Goal: Task Accomplishment & Management: Complete application form

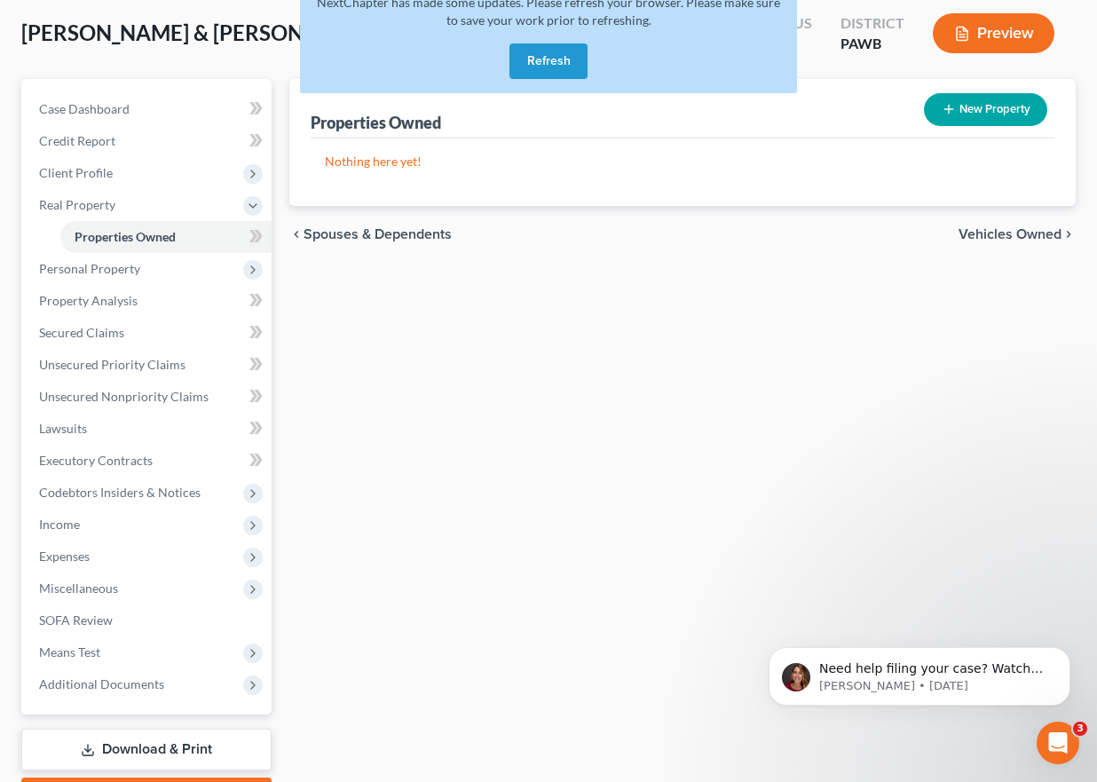
scroll to position [193, 0]
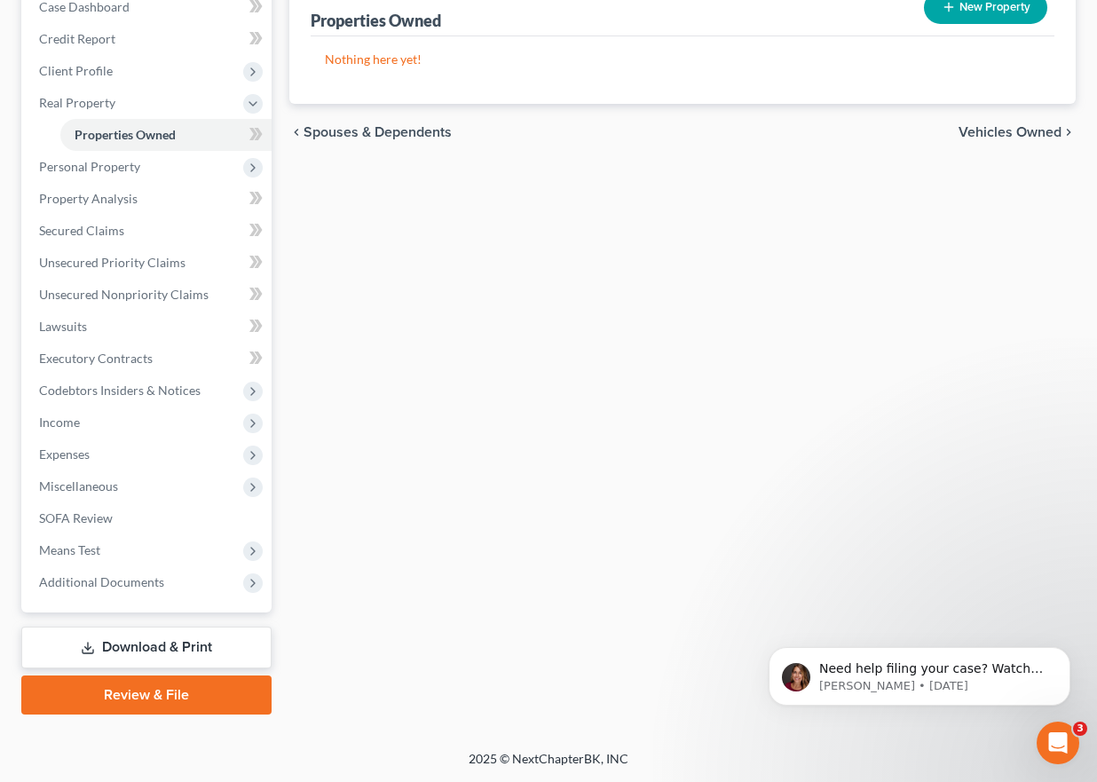
click at [154, 646] on link "Download & Print" at bounding box center [146, 648] width 250 height 42
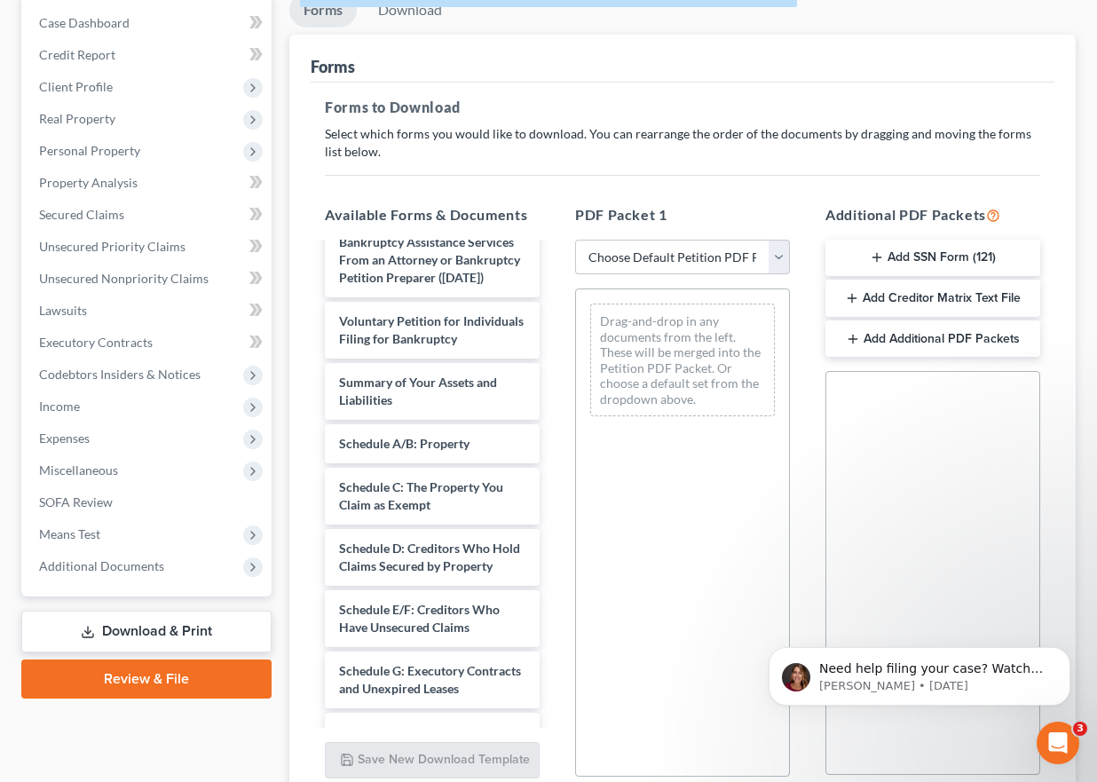
scroll to position [167, 0]
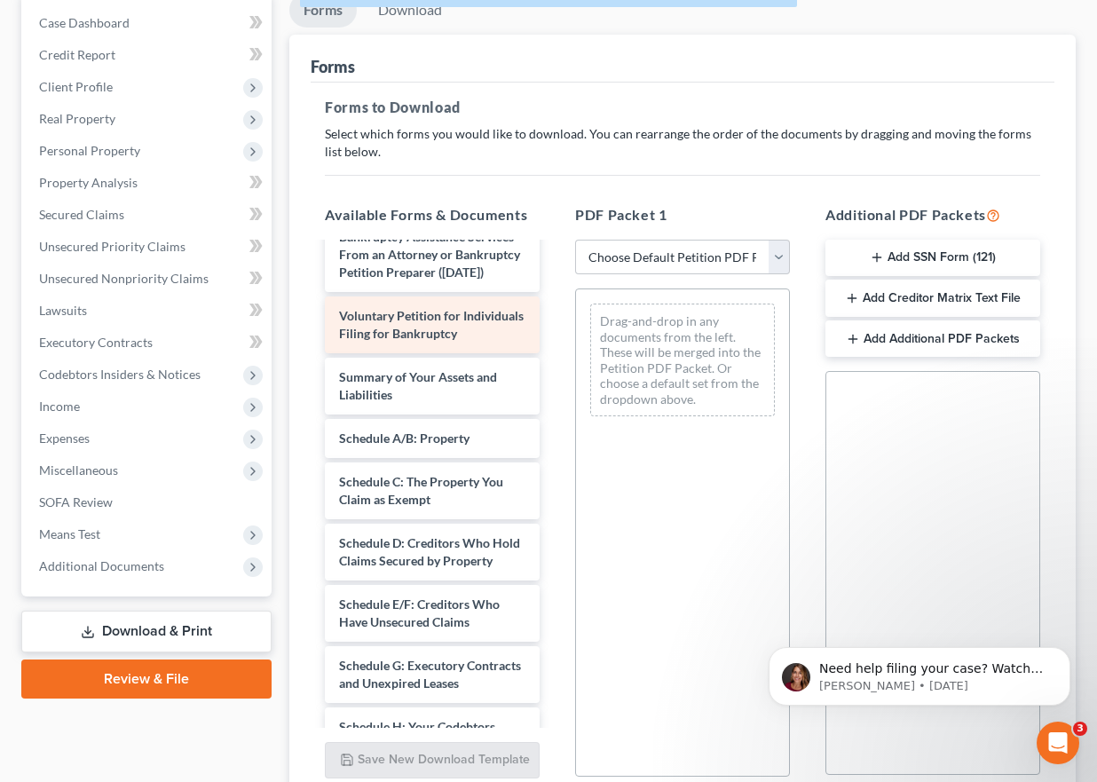
click at [420, 341] on span "Voluntary Petition for Individuals Filing for Bankruptcy" at bounding box center [431, 324] width 185 height 33
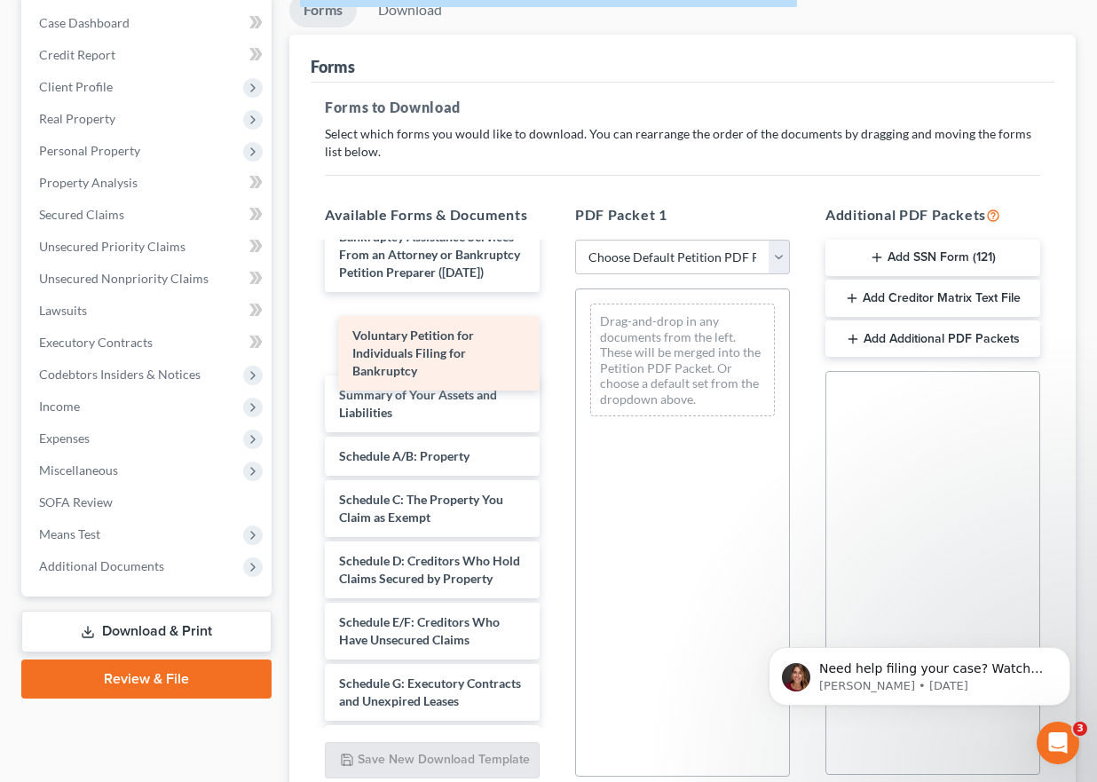
drag, startPoint x: 456, startPoint y: 357, endPoint x: 654, endPoint y: 362, distance: 198.0
click at [554, 362] on div "Voluntary Petition for Individuals Filing for Bankruptcy Notice Regarding Filin…" at bounding box center [432, 726] width 243 height 1299
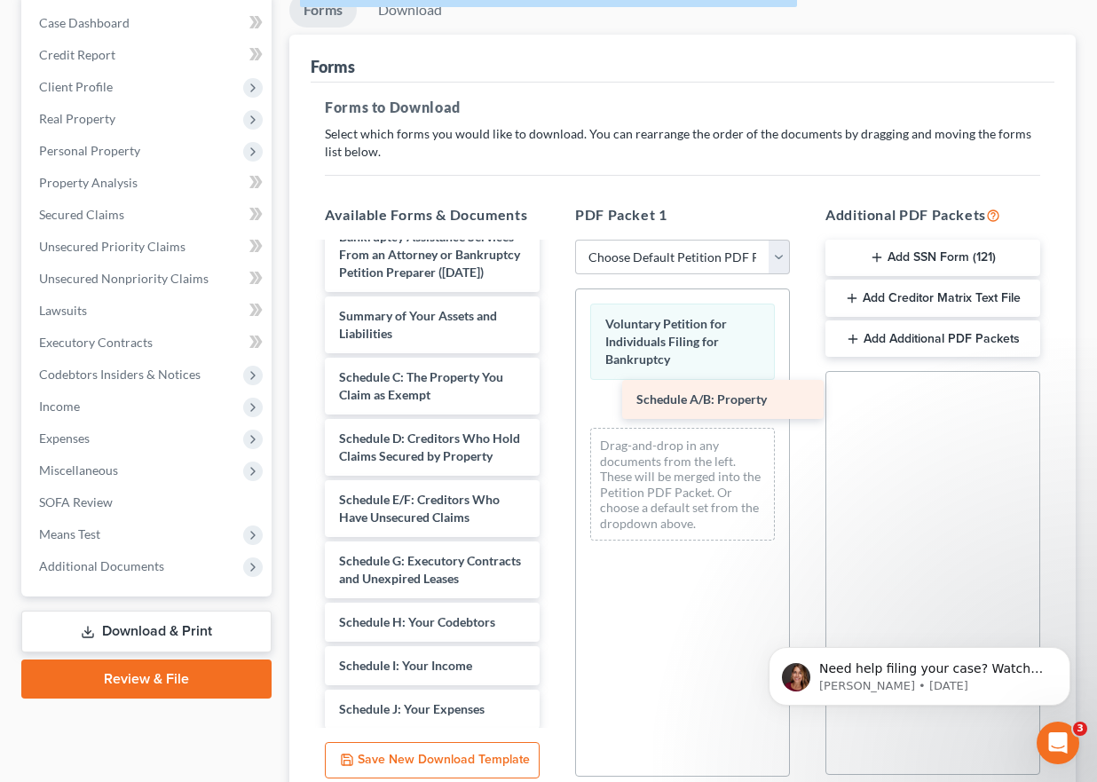
drag, startPoint x: 428, startPoint y: 390, endPoint x: 744, endPoint y: 396, distance: 316.0
click at [554, 394] on div "Schedule A/B: Property Notice Regarding Filing of Mailing Matrix (09/27/2025) D…" at bounding box center [432, 665] width 243 height 1177
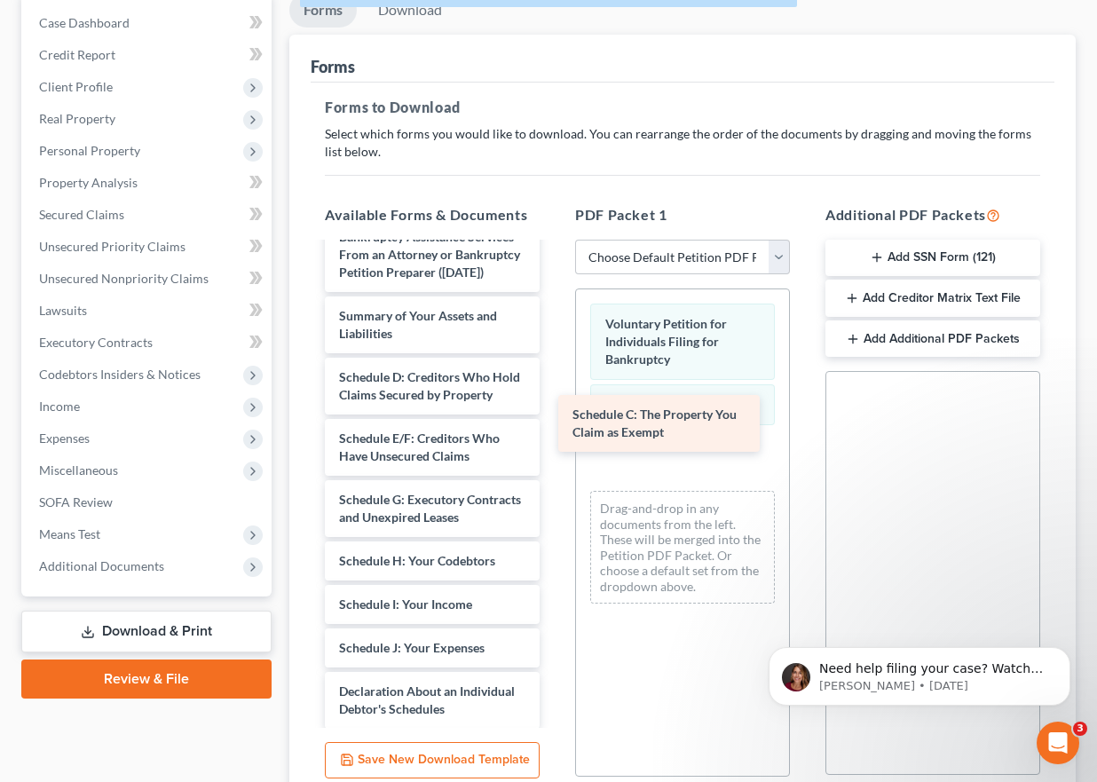
drag, startPoint x: 435, startPoint y: 396, endPoint x: 729, endPoint y: 436, distance: 297.3
click at [554, 431] on div "Schedule C: The Property You Claim as Exempt Notice Regarding Filing of Mailing…" at bounding box center [432, 634] width 243 height 1115
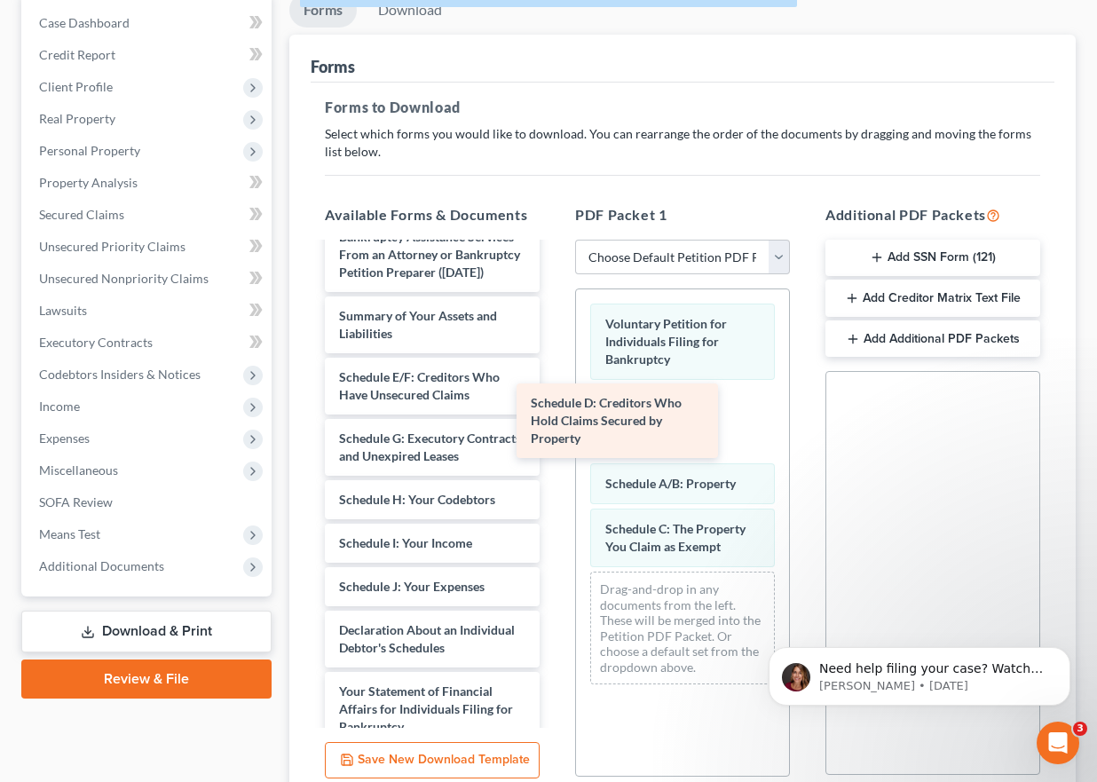
drag, startPoint x: 469, startPoint y: 402, endPoint x: 698, endPoint y: 427, distance: 231.2
click at [554, 422] on div "Schedule D: Creditors Who Hold Claims Secured by Property Notice Regarding Fili…" at bounding box center [432, 604] width 243 height 1054
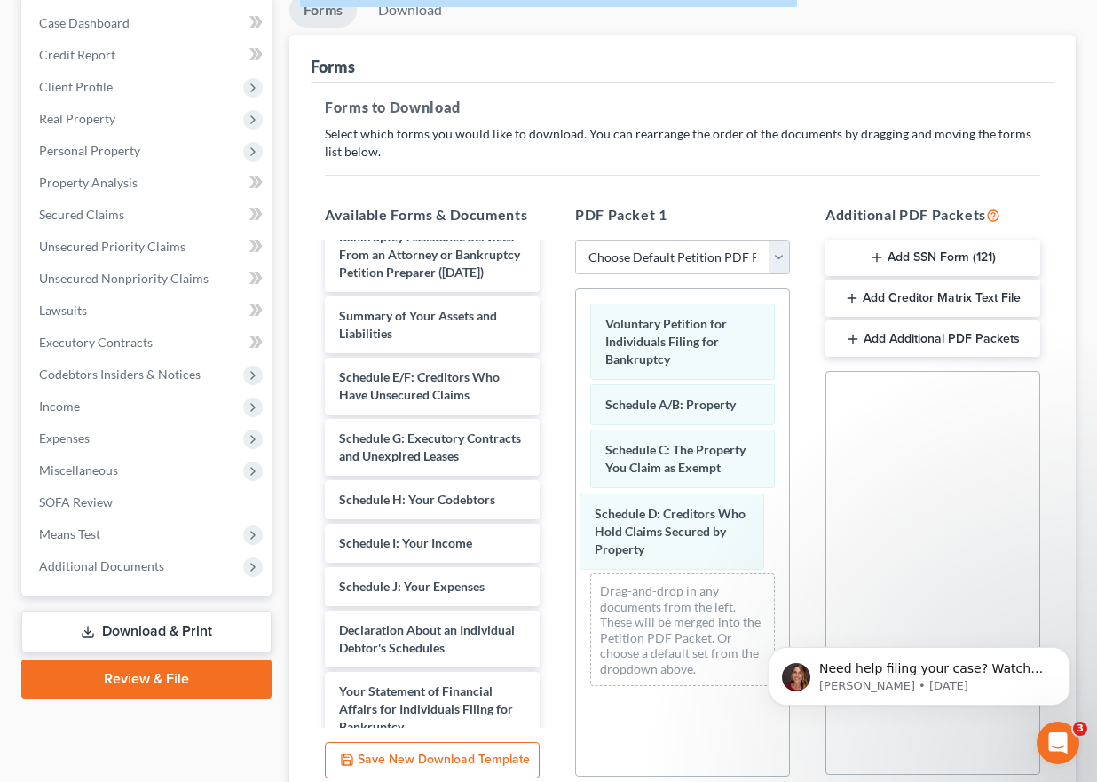
drag, startPoint x: 686, startPoint y: 404, endPoint x: 673, endPoint y: 511, distance: 108.2
click at [674, 512] on div "Schedule D: Creditors Who Hold Claims Secured by Property Voluntary Petition fo…" at bounding box center [682, 494] width 213 height 411
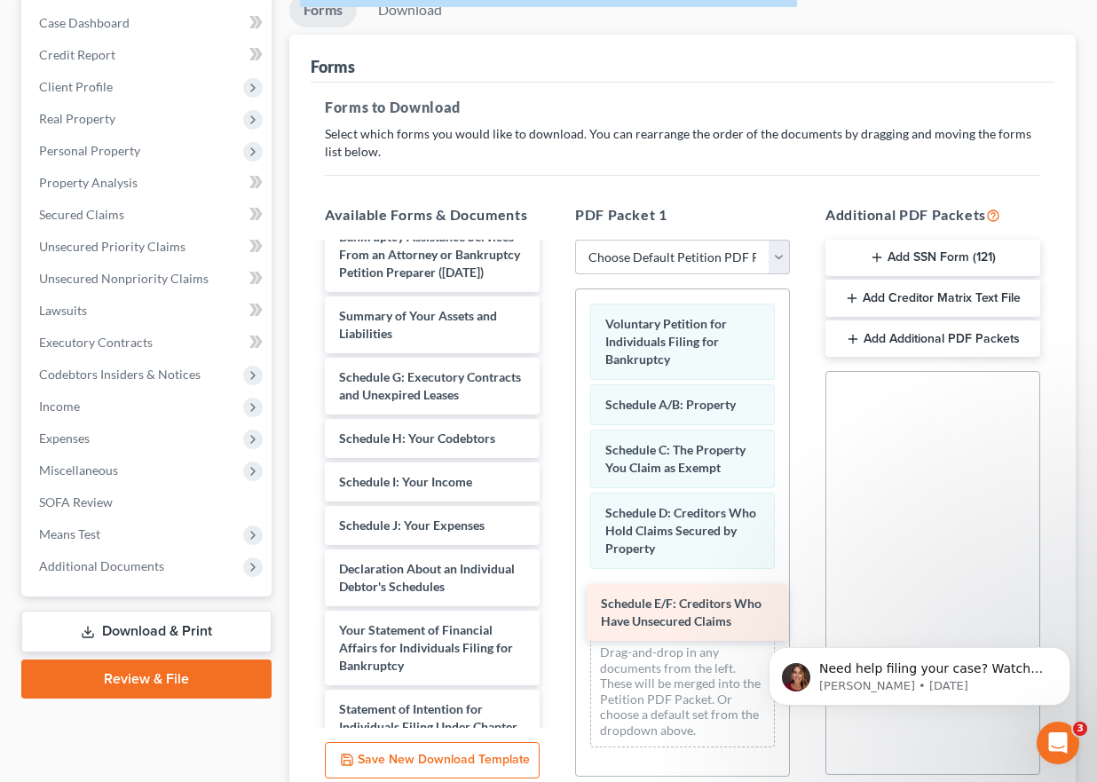
drag, startPoint x: 427, startPoint y: 410, endPoint x: 689, endPoint y: 619, distance: 334.7
click at [554, 619] on div "Schedule E/F: Creditors Who Have Unsecured Claims Notice Regarding Filing of Ma…" at bounding box center [432, 573] width 243 height 993
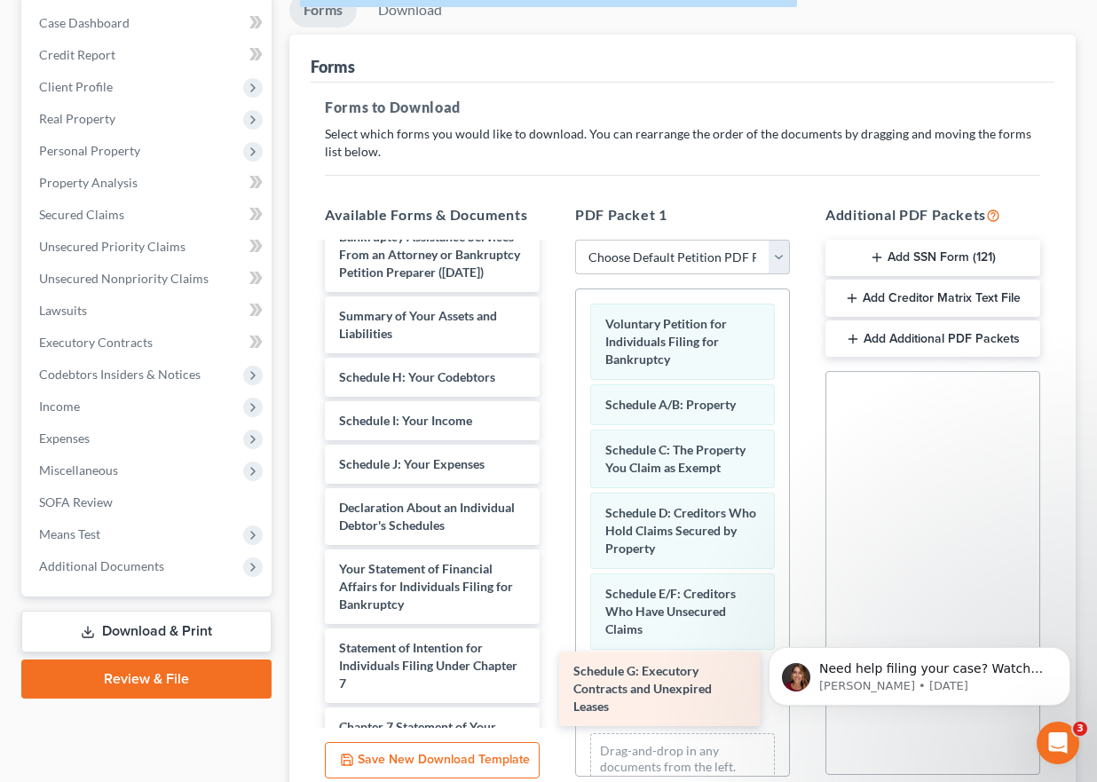
drag, startPoint x: 439, startPoint y: 419, endPoint x: 674, endPoint y: 686, distance: 355.3
click at [554, 686] on div "Schedule G: Executory Contracts and Unexpired Leases Notice Regarding Filing of…" at bounding box center [432, 543] width 243 height 932
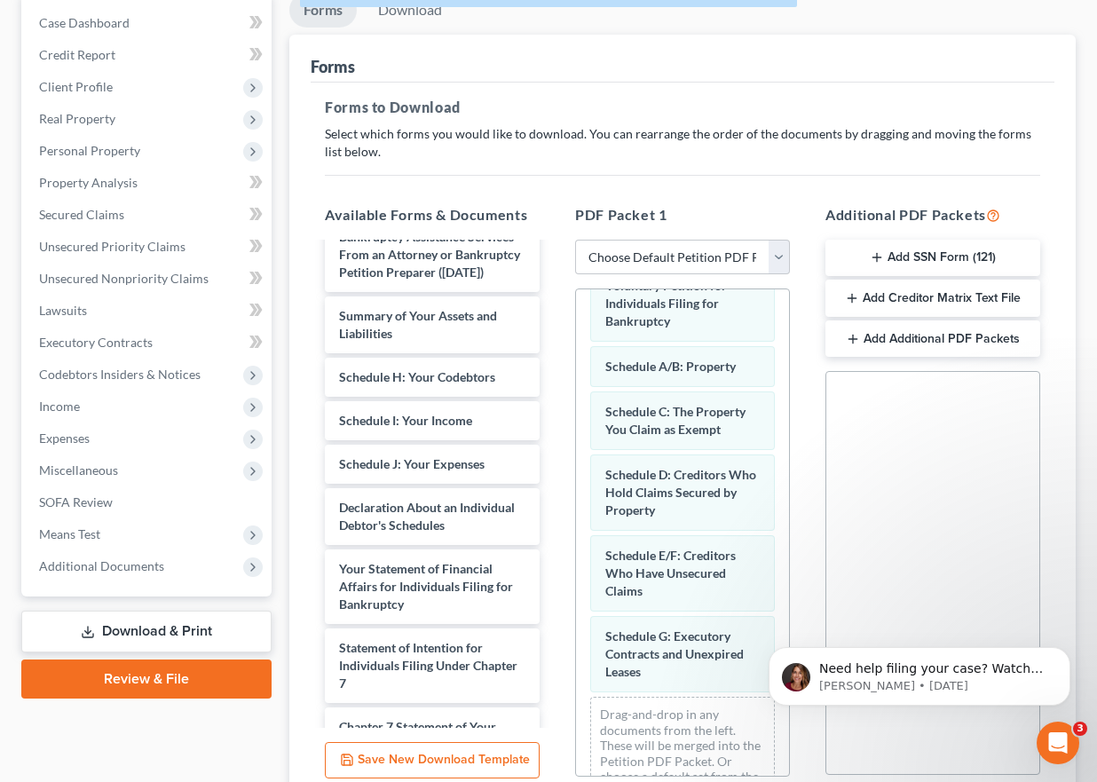
scroll to position [86, 0]
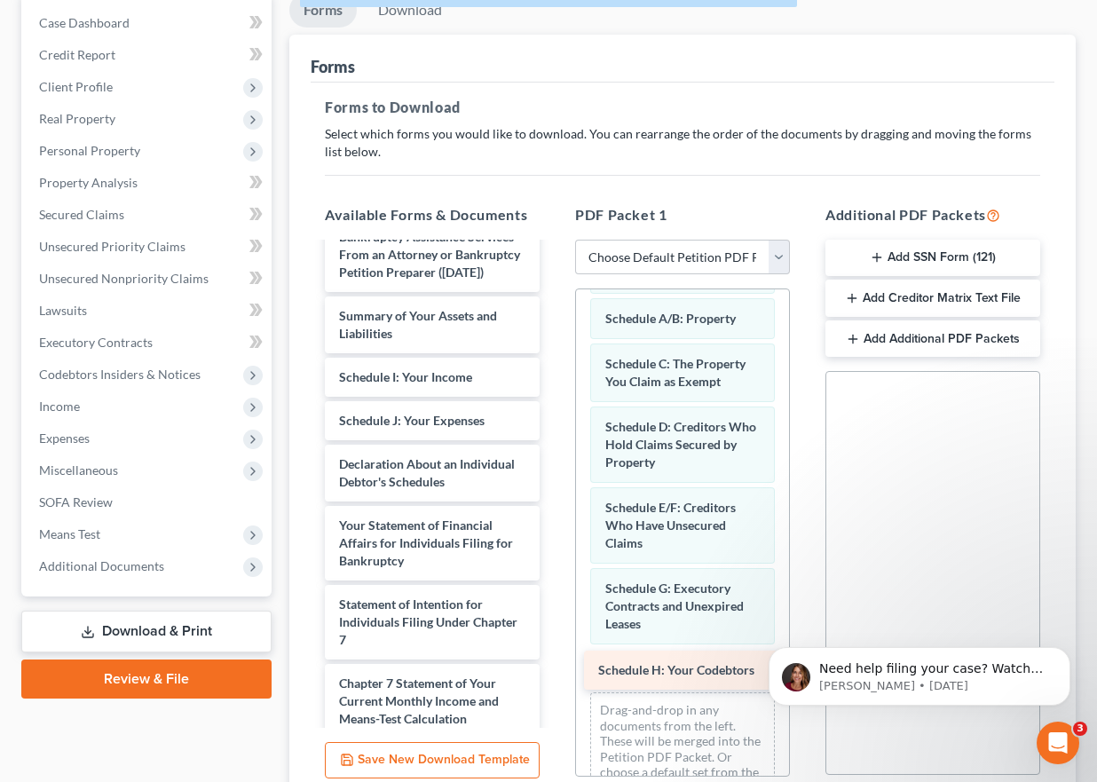
drag, startPoint x: 420, startPoint y: 392, endPoint x: 678, endPoint y: 667, distance: 377.3
click at [554, 667] on div "Schedule H: Your Codebtors Notice Regarding Filing of Mailing Matrix (09/27/202…" at bounding box center [432, 521] width 243 height 888
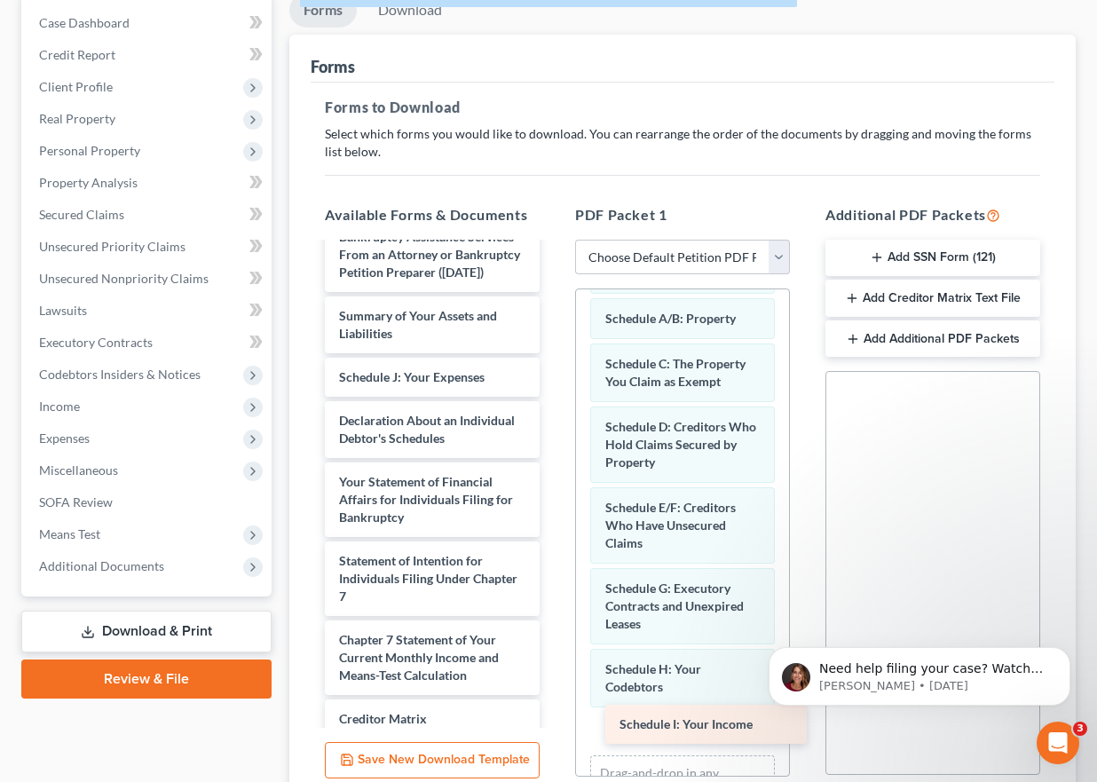
drag, startPoint x: 419, startPoint y: 390, endPoint x: 685, endPoint y: 721, distance: 425.5
click at [554, 721] on div "Schedule I: Your Income Notice Regarding Filing of Mailing Matrix (09/27/2025) …" at bounding box center [432, 499] width 243 height 845
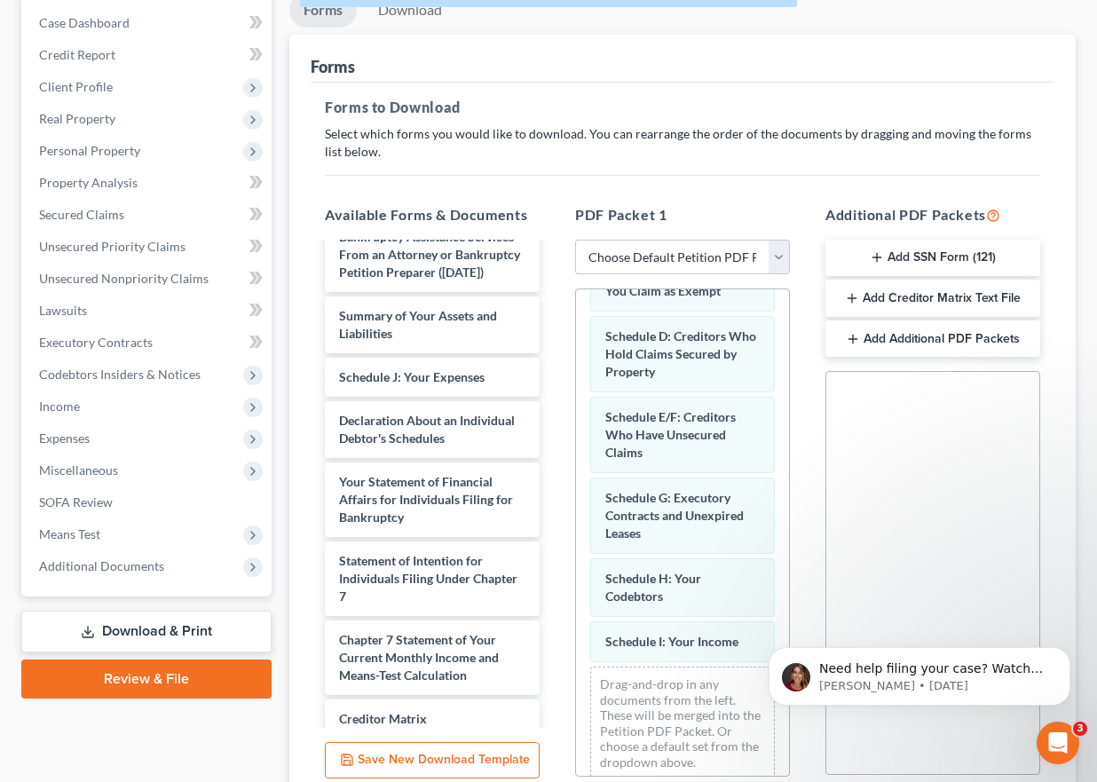
scroll to position [194, 0]
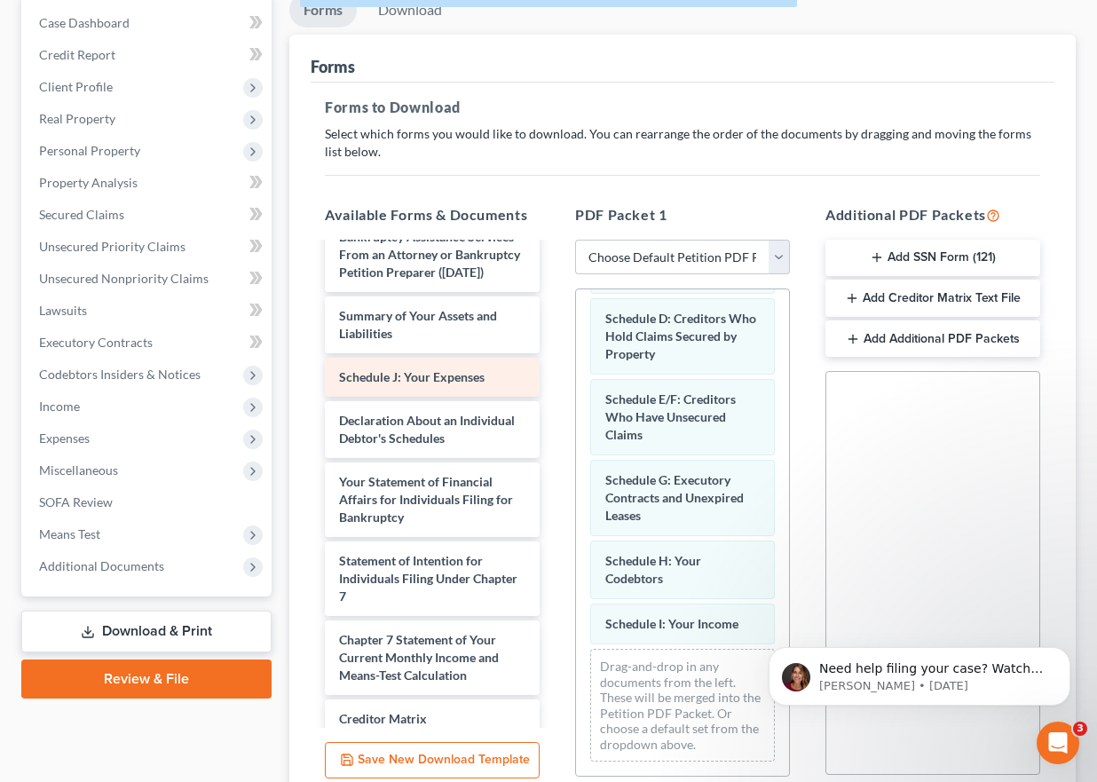
click at [393, 391] on div "Notice Regarding Filing of Mailing Matrix (09/27/2025) Declaration re: Electron…" at bounding box center [432, 499] width 243 height 845
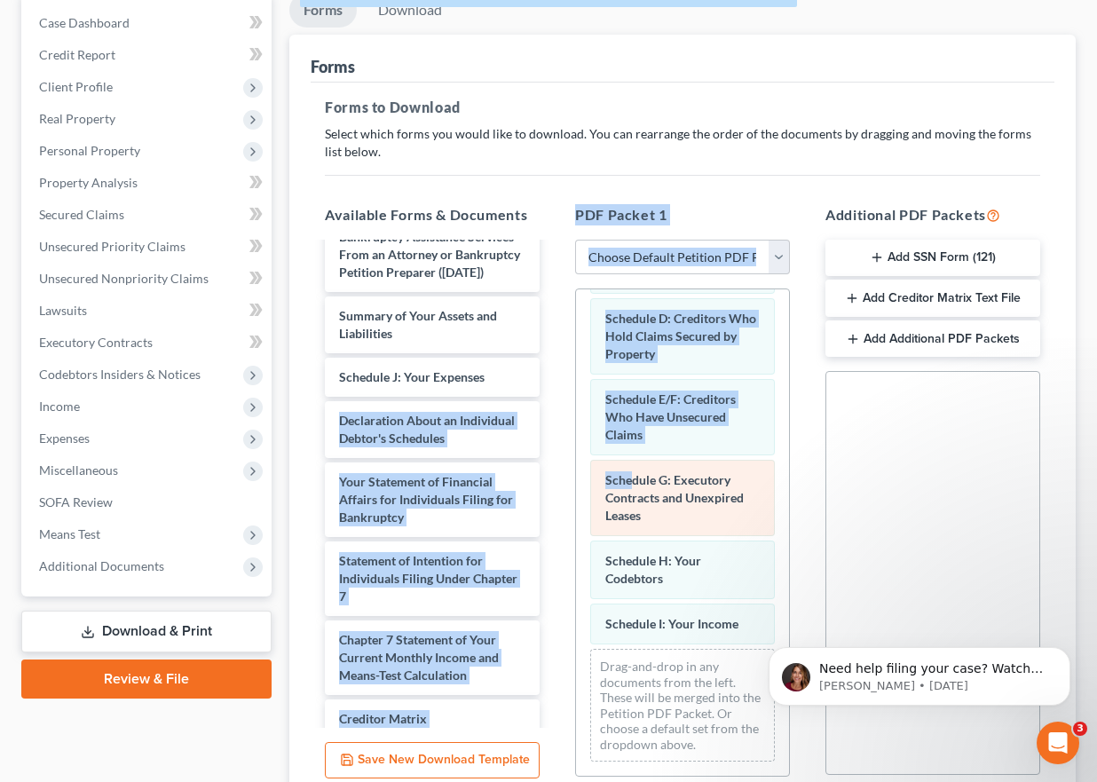
drag, startPoint x: 592, startPoint y: 430, endPoint x: 630, endPoint y: 483, distance: 65.5
click at [630, 483] on div "Available Forms & Documents Notice Regarding Filing of Mailing Matrix (09/27/20…" at bounding box center [682, 491] width 751 height 602
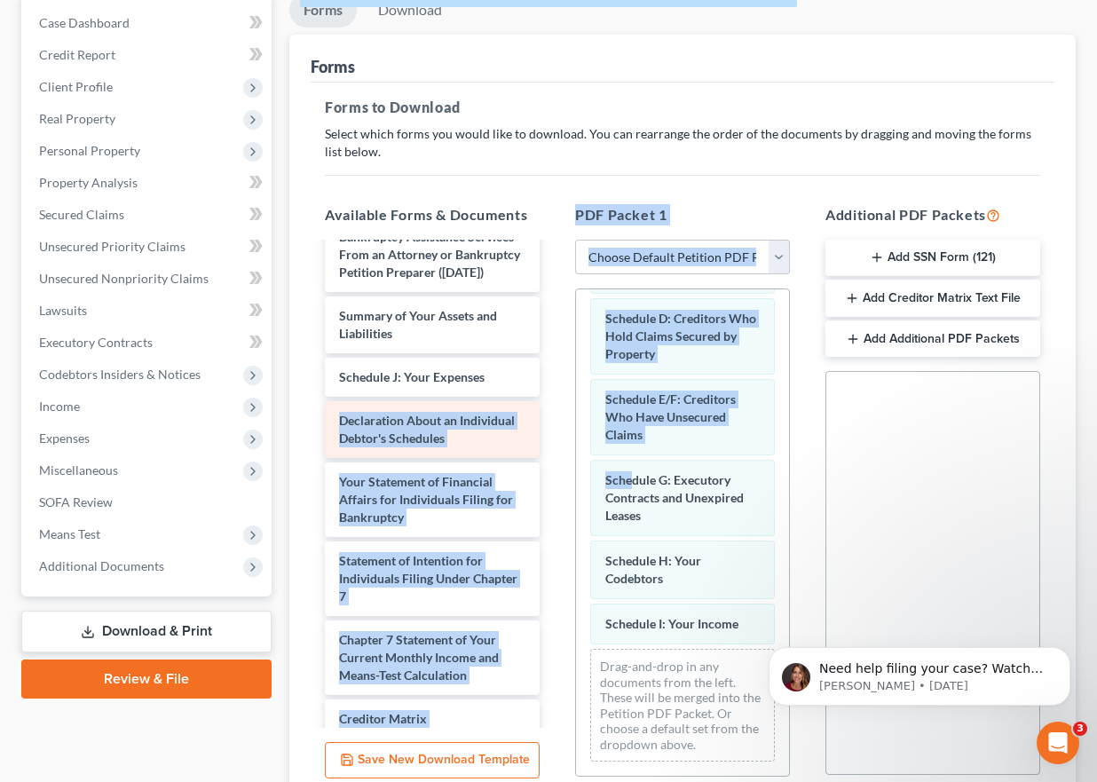
click at [505, 425] on div "Declaration About an Individual Debtor's Schedules" at bounding box center [432, 429] width 215 height 57
click at [503, 415] on div "Notice Regarding Filing of Mailing Matrix (09/27/2025) Declaration re: Electron…" at bounding box center [432, 499] width 243 height 845
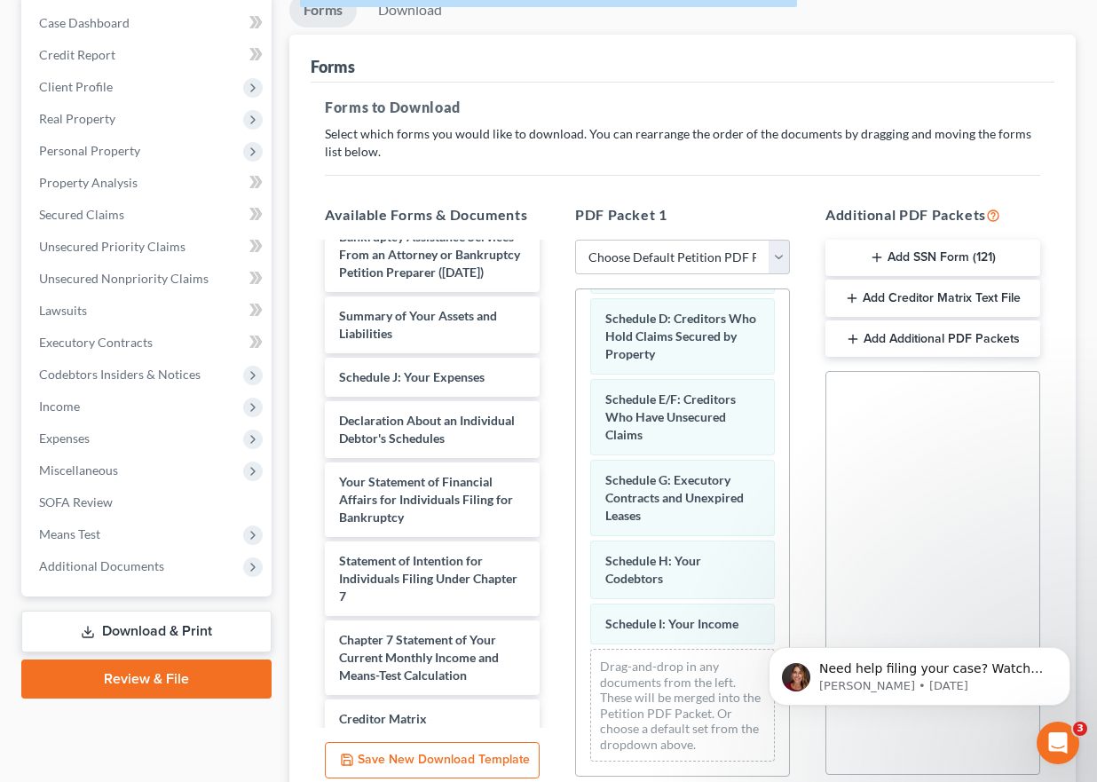
click at [287, 392] on div "Forms Download Forms Forms to Download Select which forms you would like to dow…" at bounding box center [682, 431] width 804 height 877
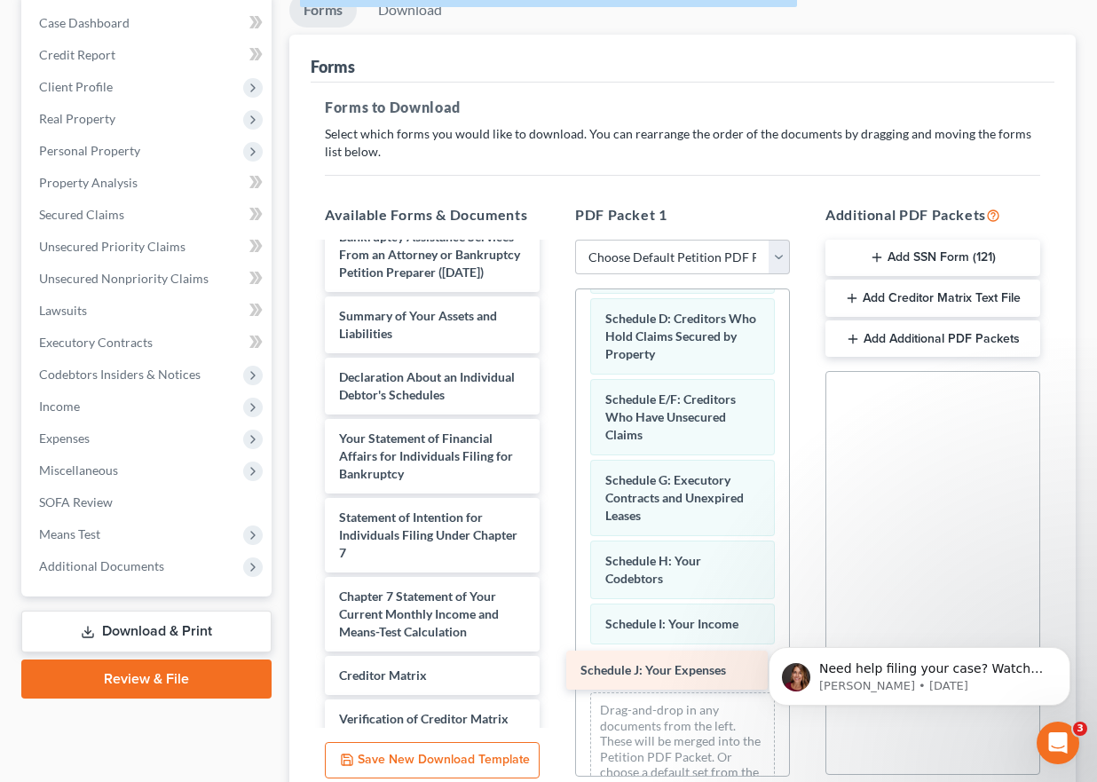
drag, startPoint x: 435, startPoint y: 394, endPoint x: 677, endPoint y: 659, distance: 359.3
click at [554, 664] on div "Schedule J: Your Expenses Notice Regarding Filing of Mailing Matrix (09/27/2025…" at bounding box center [432, 477] width 243 height 801
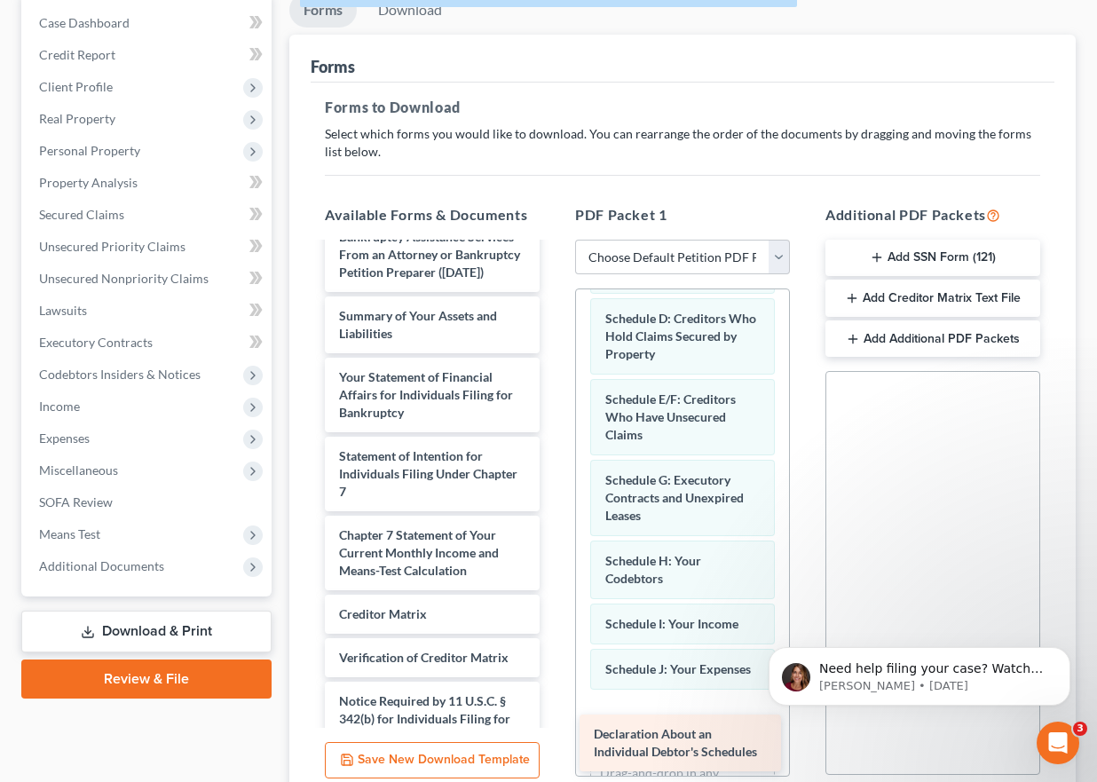
drag, startPoint x: 432, startPoint y: 398, endPoint x: 687, endPoint y: 737, distance: 424.0
click at [554, 737] on div "Declaration About an Individual Debtor's Schedules Notice Regarding Filing of M…" at bounding box center [432, 447] width 243 height 740
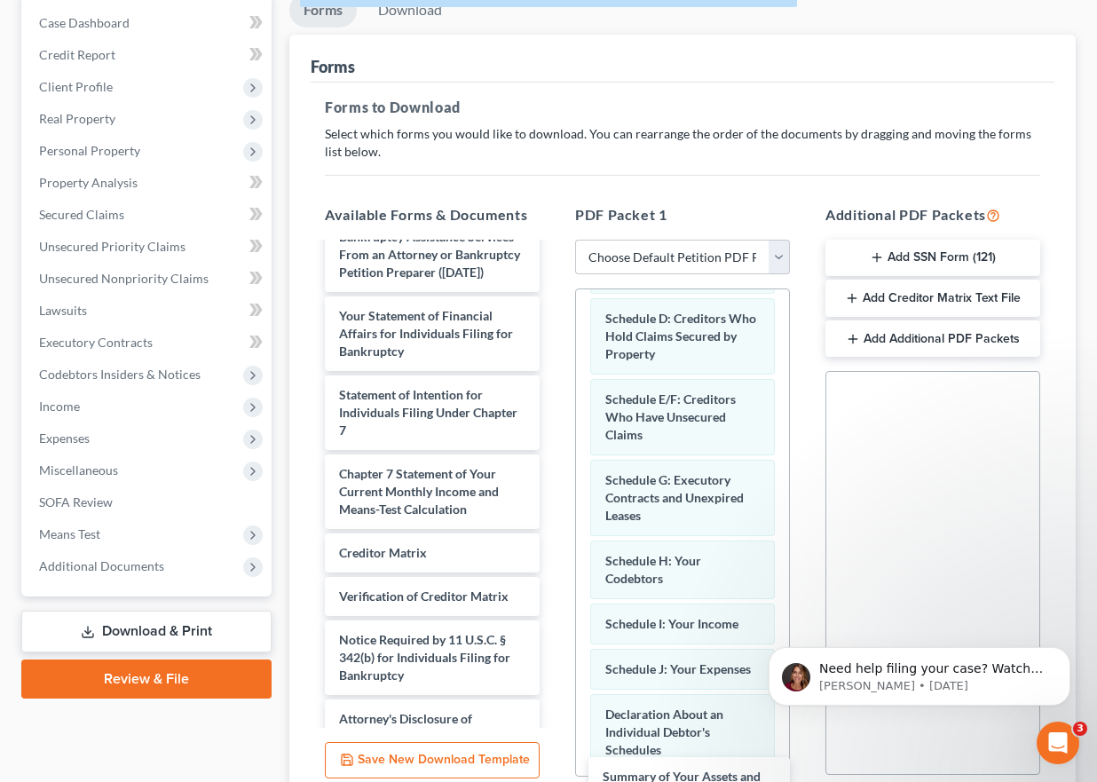
drag, startPoint x: 399, startPoint y: 346, endPoint x: 662, endPoint y: 793, distance: 518.7
click at [662, 781] on html "Home New Case Client Portal Marci L. Miller, Attorney at Law marcilmillerlaw@co…" at bounding box center [548, 380] width 1097 height 1114
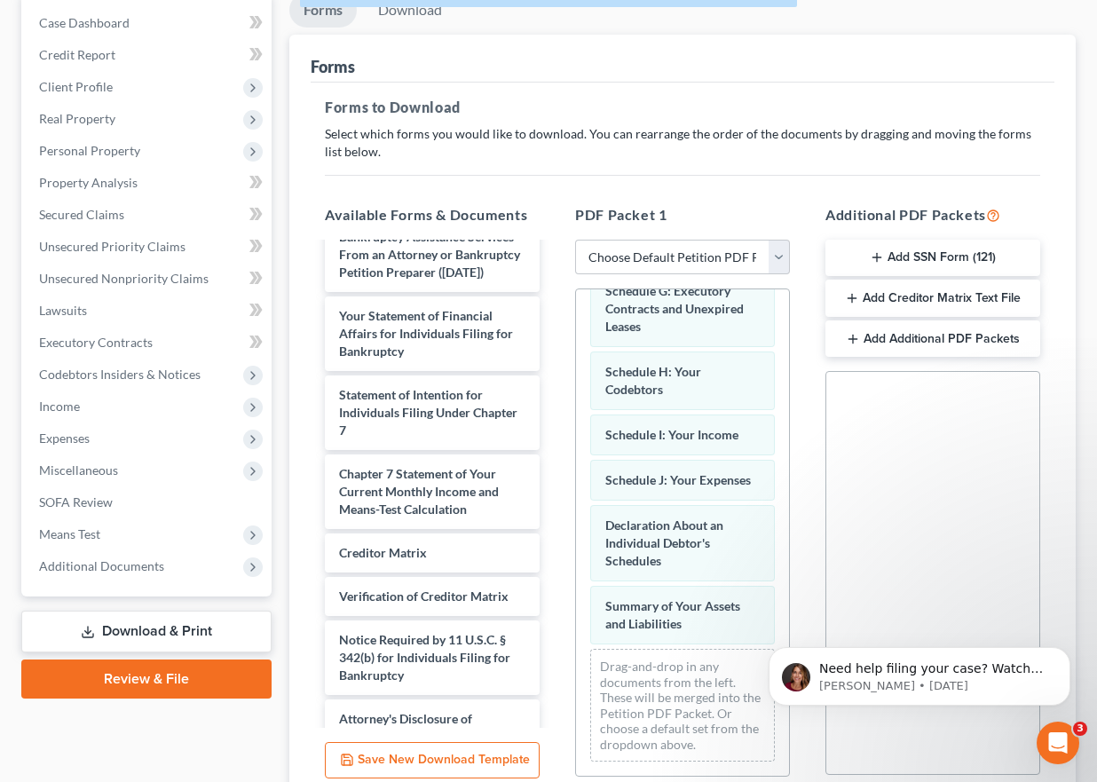
scroll to position [401, 0]
drag, startPoint x: 777, startPoint y: 542, endPoint x: 12, endPoint y: 92, distance: 888.2
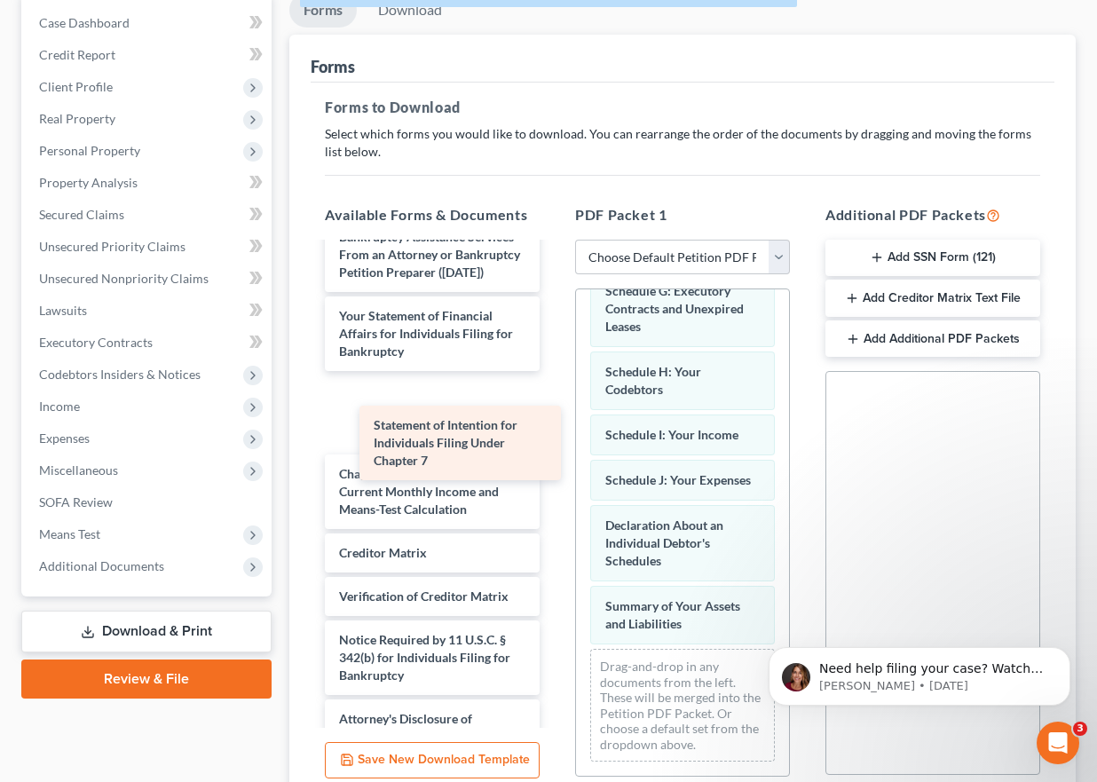
scroll to position [138, 0]
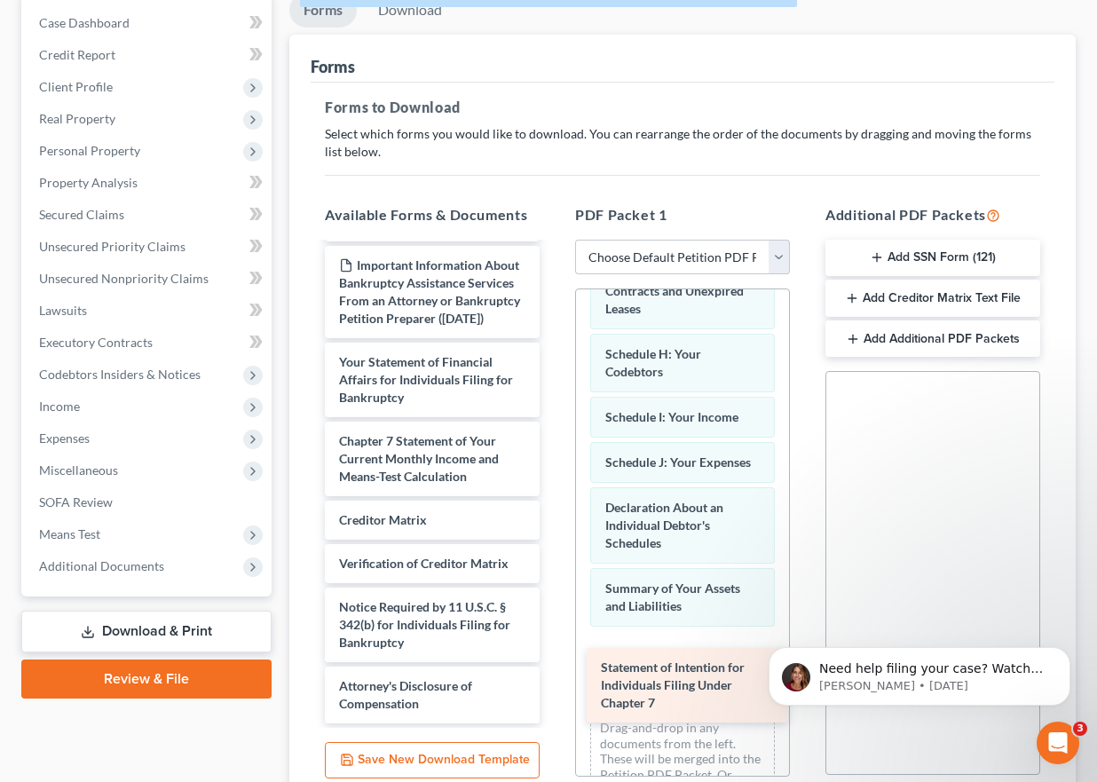
drag, startPoint x: 407, startPoint y: 436, endPoint x: 670, endPoint y: 690, distance: 365.9
click at [554, 690] on div "Statement of Intention for Individuals Filing Under Chapter 7 Notice Regarding …" at bounding box center [432, 423] width 243 height 600
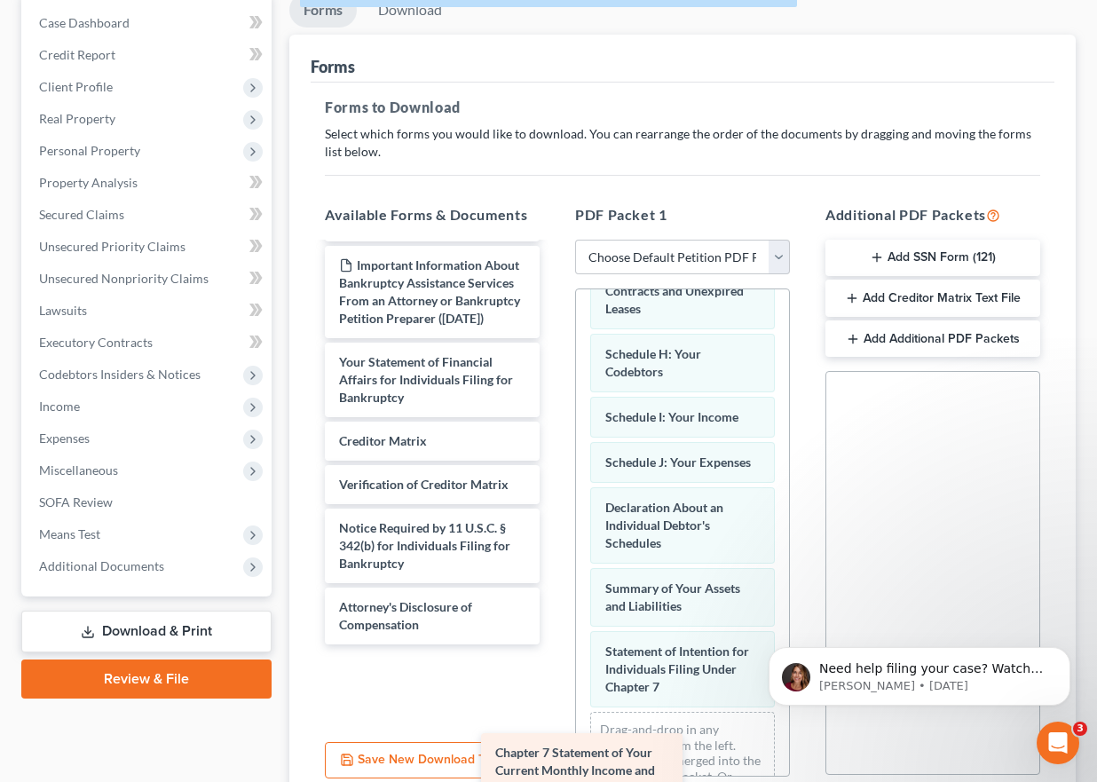
scroll to position [59, 0]
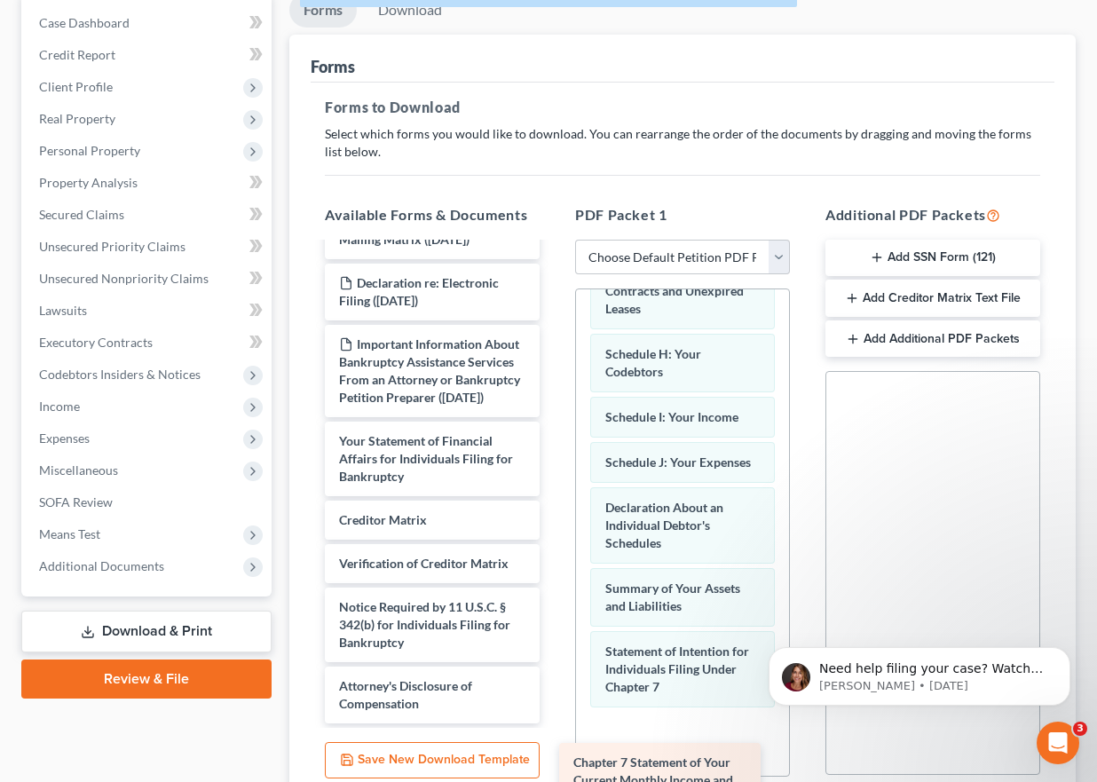
drag, startPoint x: 392, startPoint y: 460, endPoint x: 638, endPoint y: 774, distance: 398.9
click at [554, 723] on div "Chapter 7 Statement of Your Current Monthly Income and Means-Test Calculation N…" at bounding box center [432, 462] width 243 height 521
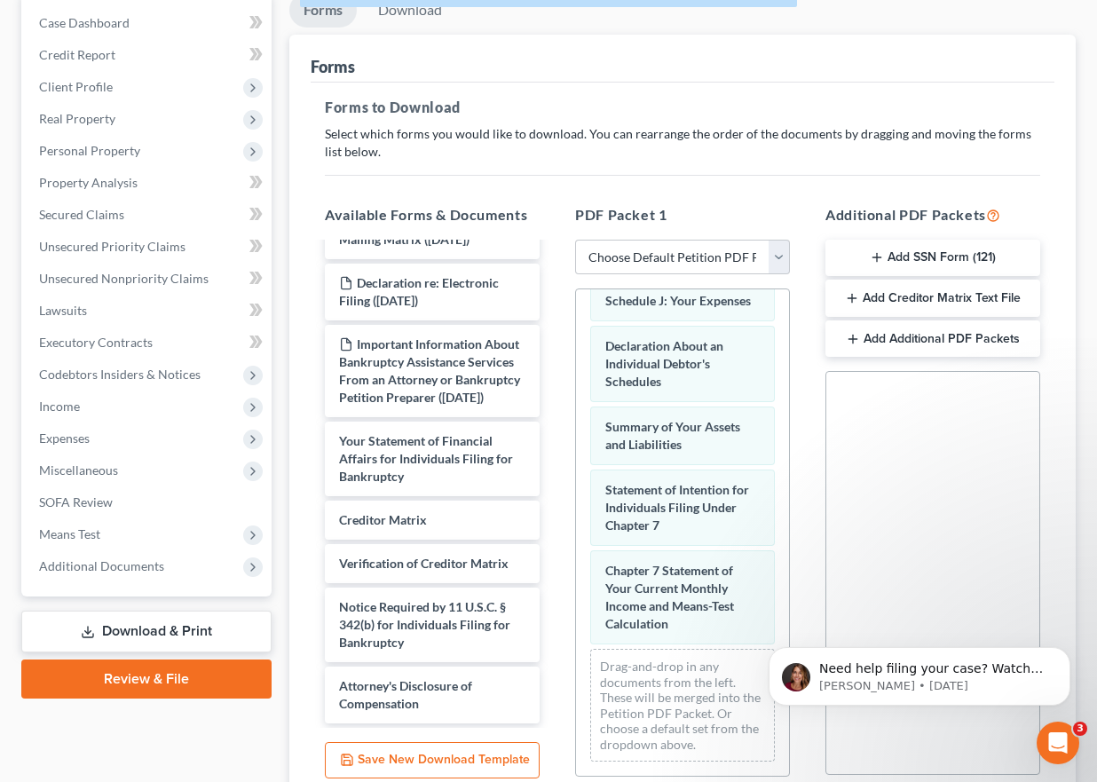
scroll to position [580, 0]
drag, startPoint x: 782, startPoint y: 570, endPoint x: 40, endPoint y: 117, distance: 869.0
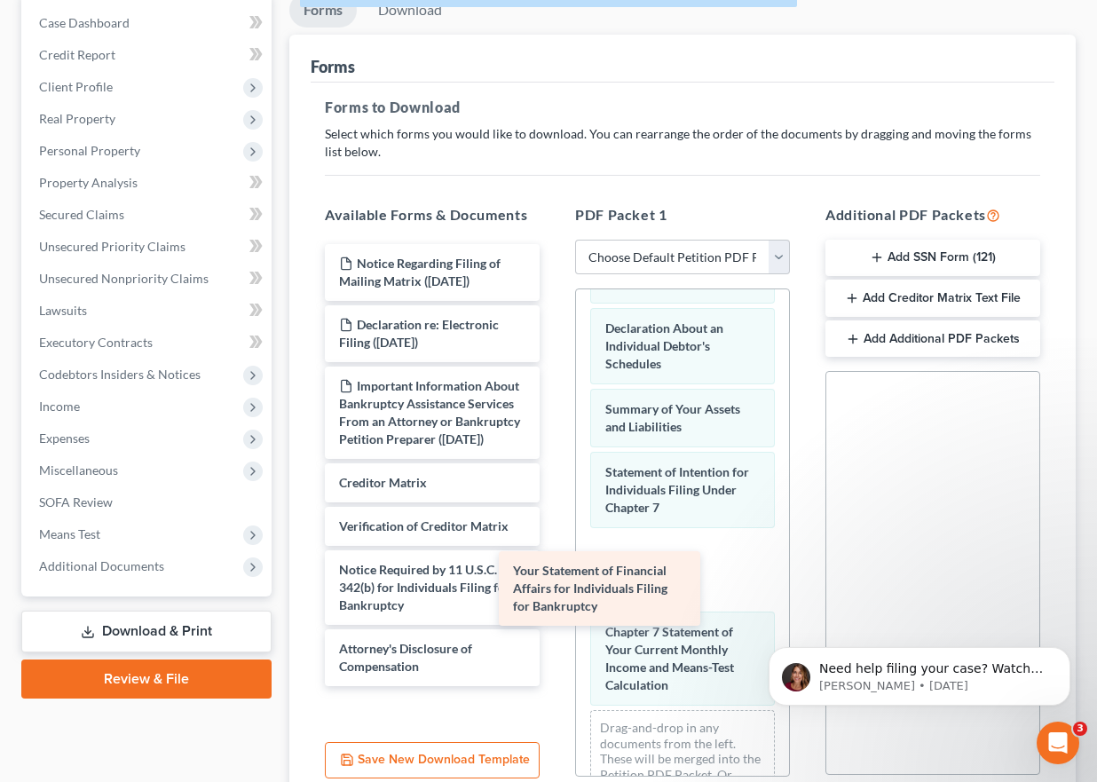
scroll to position [0, 0]
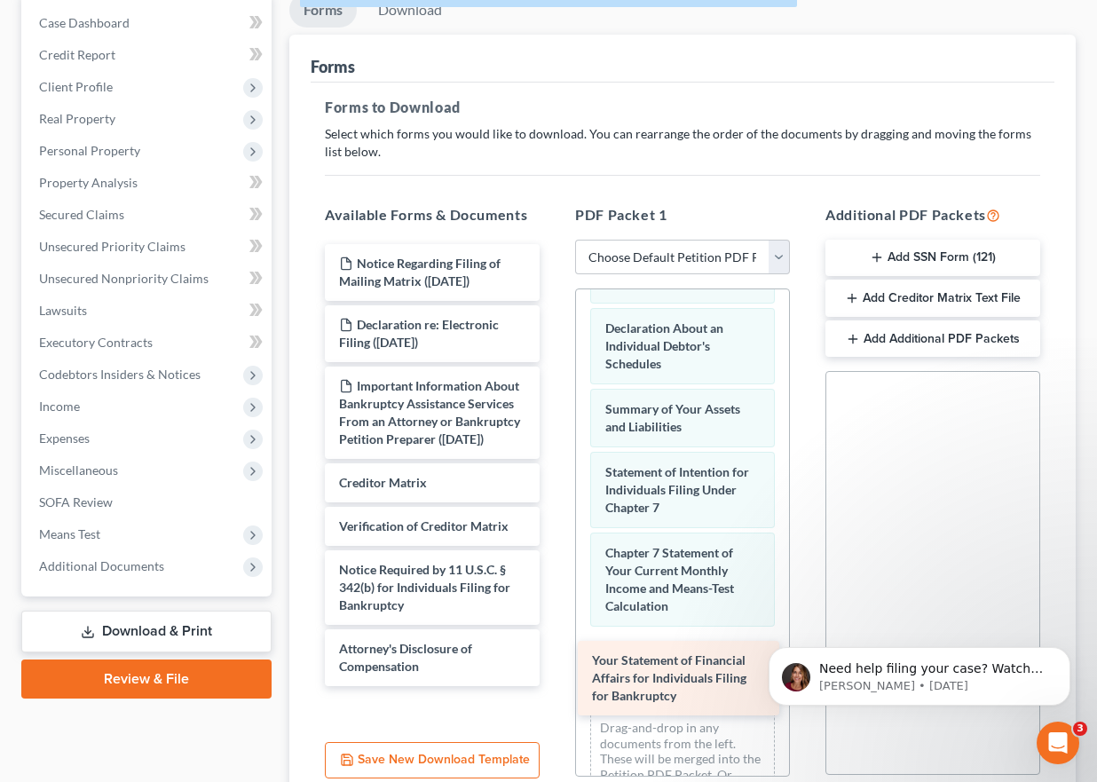
drag, startPoint x: 405, startPoint y: 468, endPoint x: 659, endPoint y: 694, distance: 340.7
click at [554, 686] on div "Your Statement of Financial Affairs for Individuals Filing for Bankruptcy Notic…" at bounding box center [432, 465] width 243 height 442
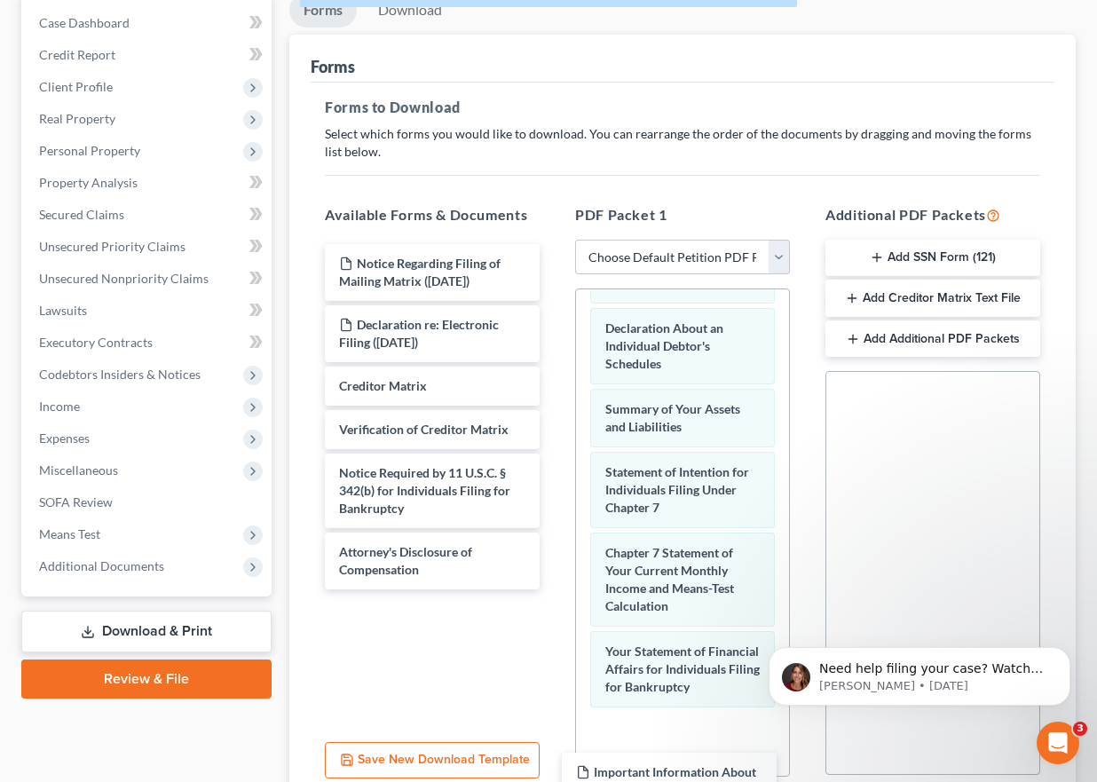
drag, startPoint x: 445, startPoint y: 409, endPoint x: 678, endPoint y: 783, distance: 440.5
click at [678, 781] on html "Home New Case Client Portal Marci L. Miller, Attorney at Law marcilmillerlaw@co…" at bounding box center [548, 380] width 1097 height 1114
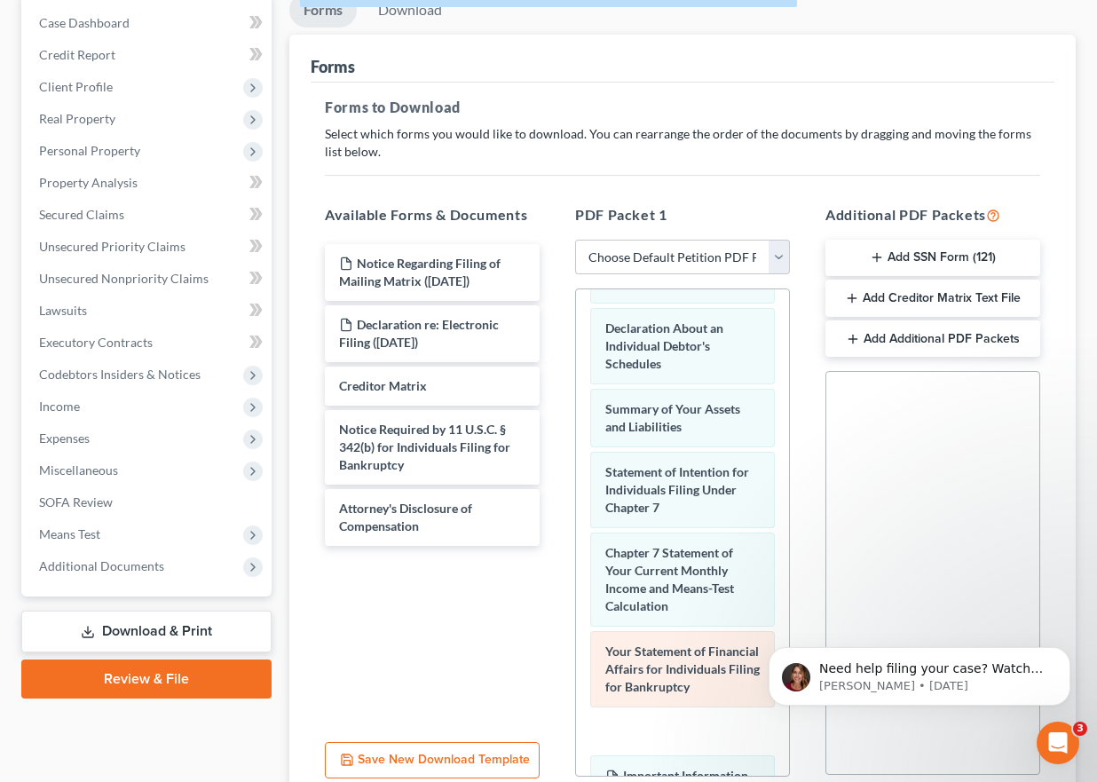
drag, startPoint x: 410, startPoint y: 427, endPoint x: 722, endPoint y: 729, distance: 434.9
click at [670, 781] on html "Home New Case Client Portal Marci L. Miller, Attorney at Law marcilmillerlaw@co…" at bounding box center [548, 380] width 1097 height 1114
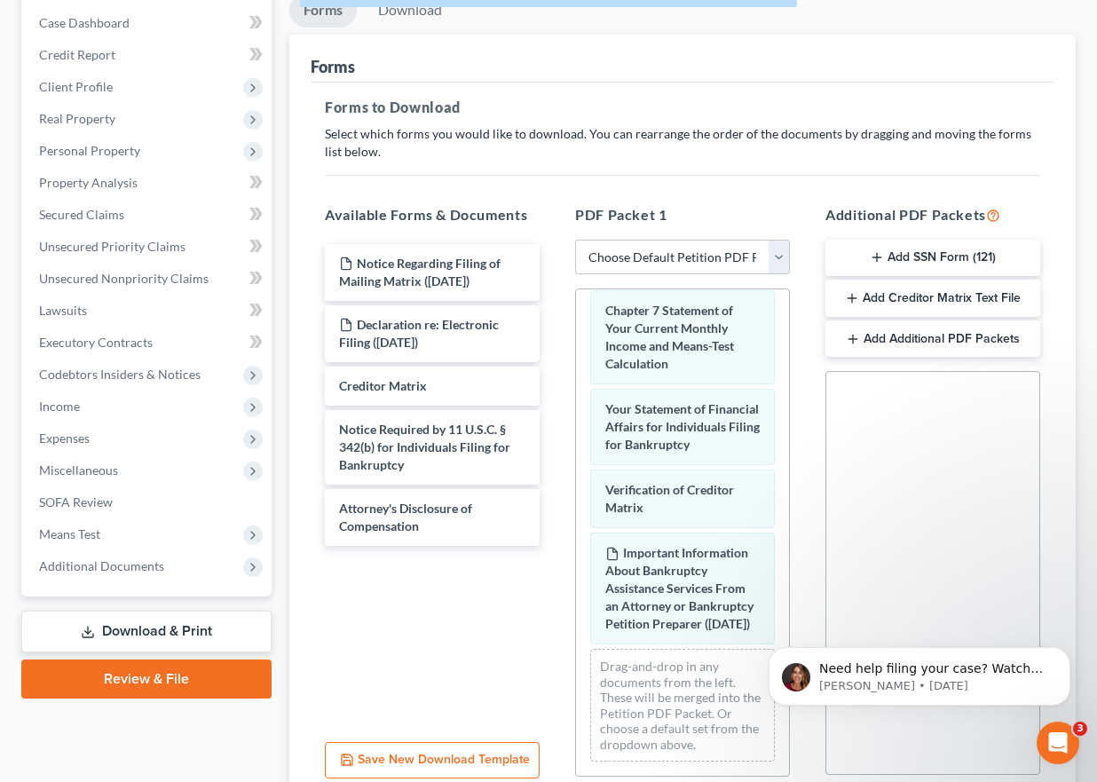
scroll to position [894, 0]
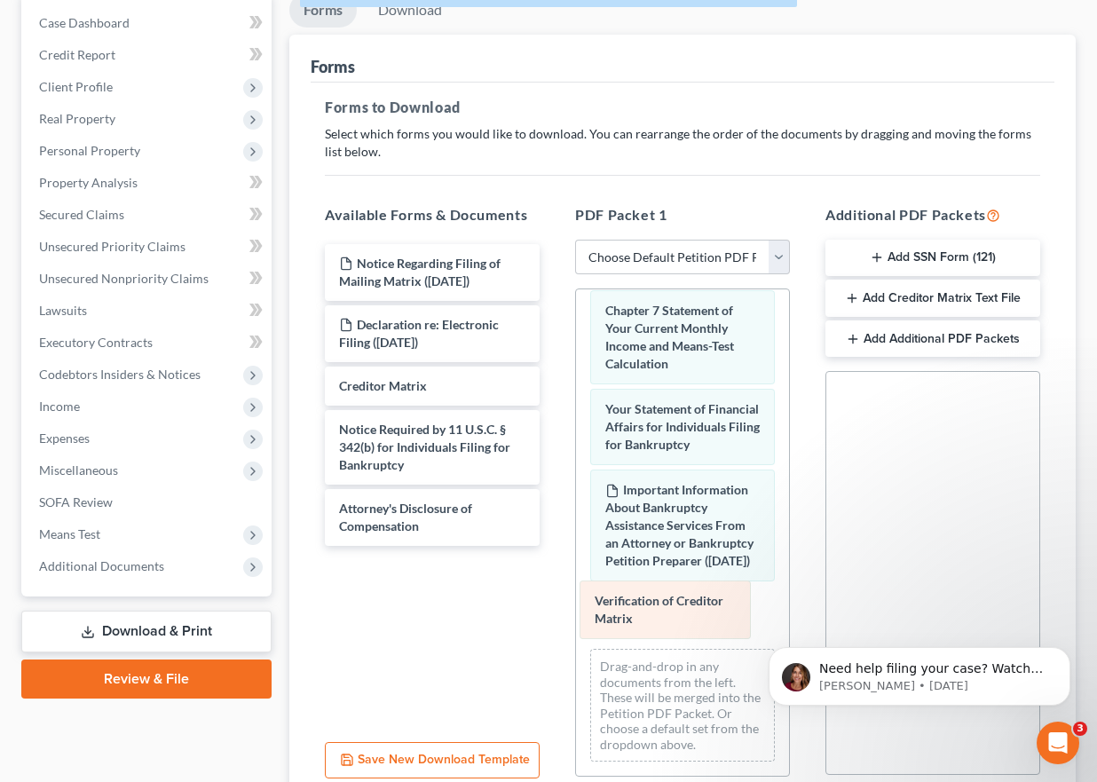
drag, startPoint x: 668, startPoint y: 455, endPoint x: 667, endPoint y: 604, distance: 149.1
click at [664, 603] on div "Verification of Creditor Matrix Voluntary Petition for Individuals Filing for B…" at bounding box center [682, 121] width 213 height 1309
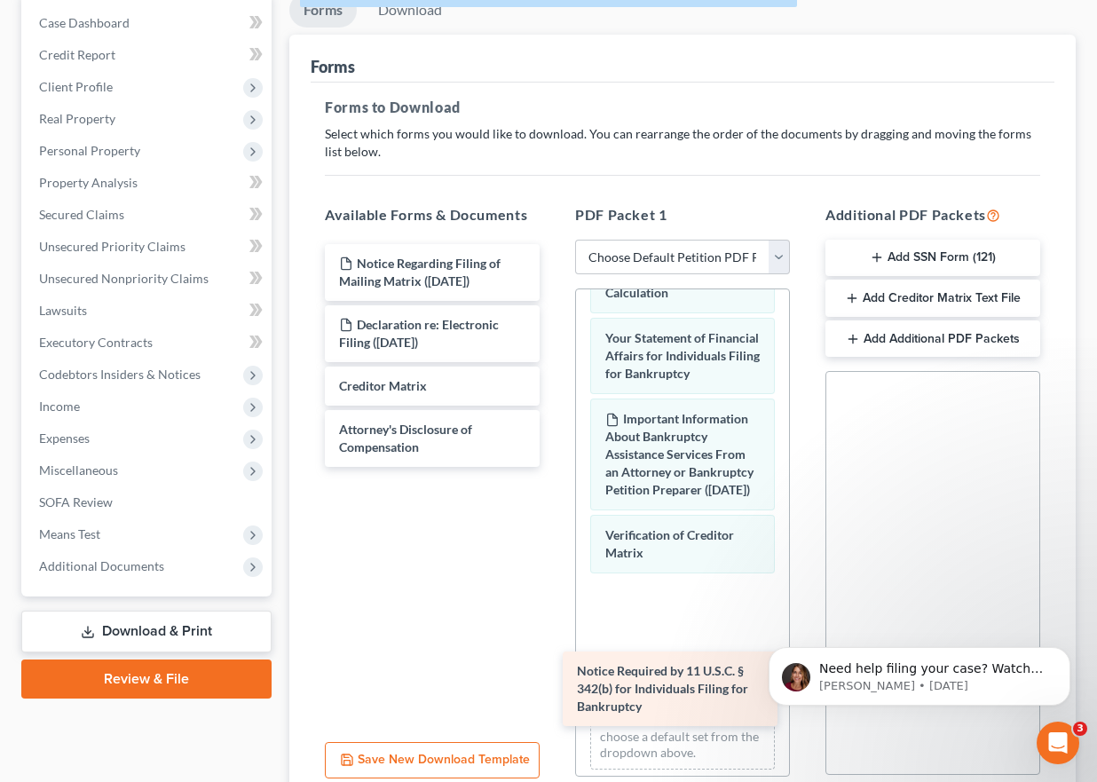
drag, startPoint x: 437, startPoint y: 440, endPoint x: 674, endPoint y: 674, distance: 333.8
click at [554, 467] on div "Notice Required by 11 U.S.C. § 342(b) for Individuals Filing for Bankruptcy Not…" at bounding box center [432, 355] width 243 height 223
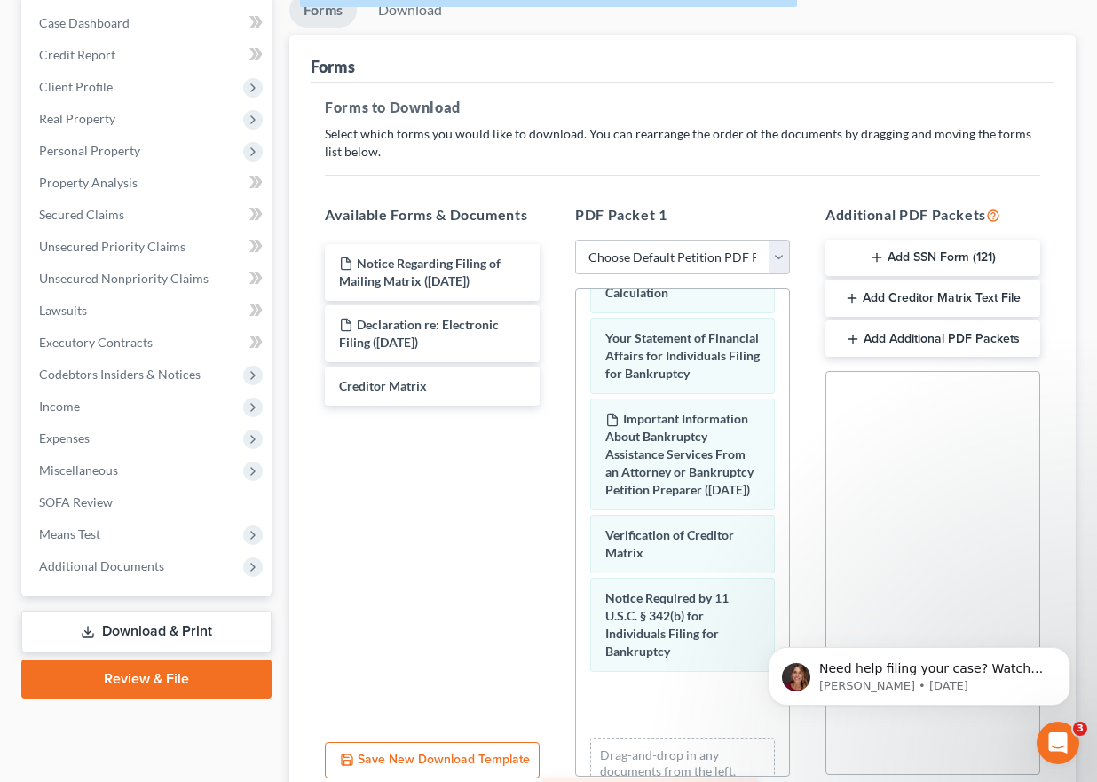
drag, startPoint x: 453, startPoint y: 444, endPoint x: 690, endPoint y: 767, distance: 400.1
click at [554, 406] on div "Attorney's Disclosure of Compensation Notice Regarding Filing of Mailing Matrix…" at bounding box center [432, 325] width 243 height 162
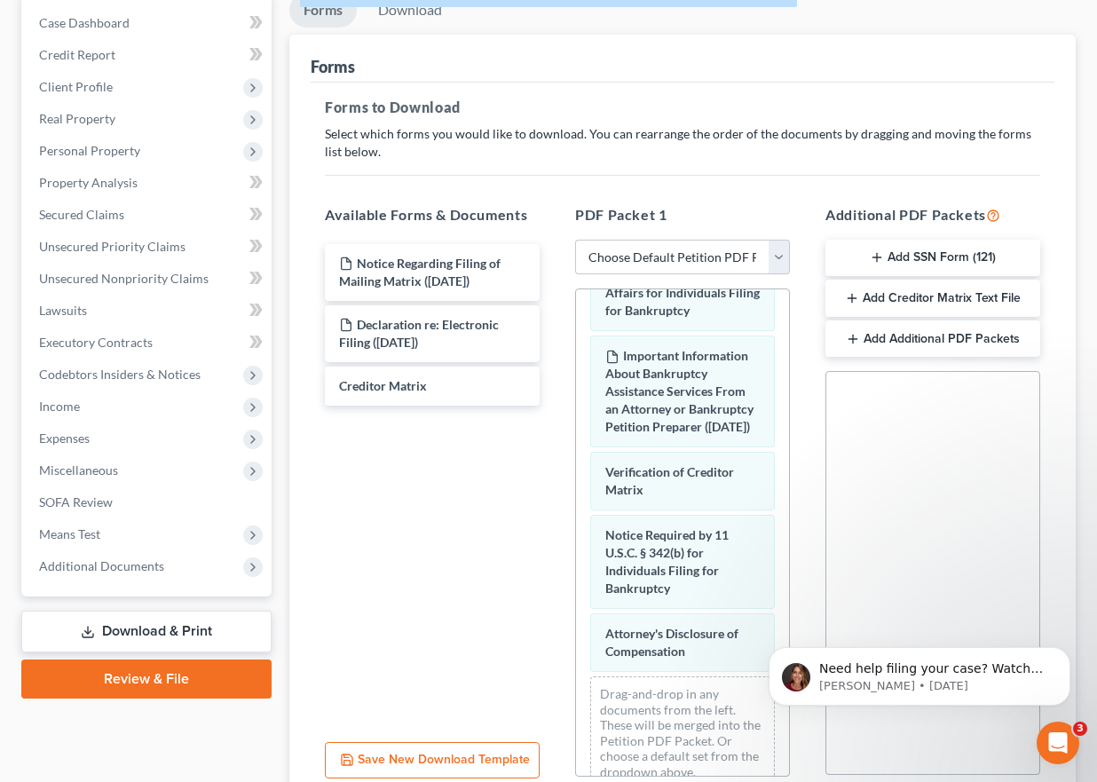
scroll to position [1055, 0]
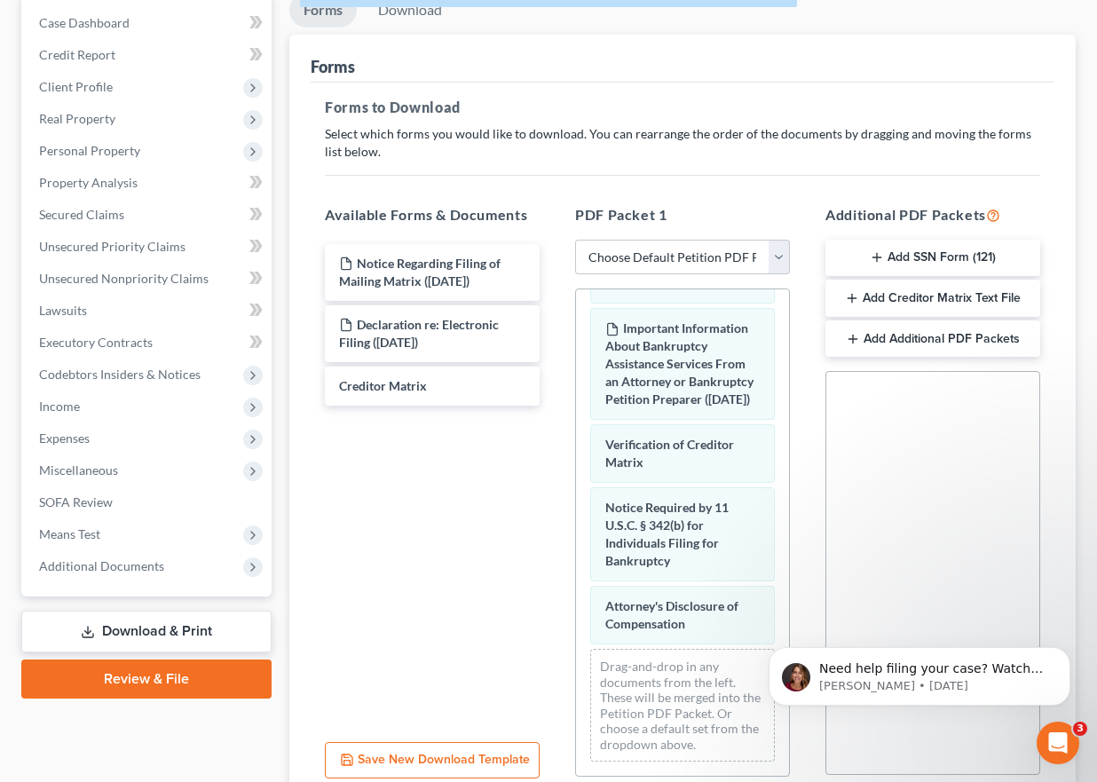
drag, startPoint x: 779, startPoint y: 605, endPoint x: 24, endPoint y: 105, distance: 906.0
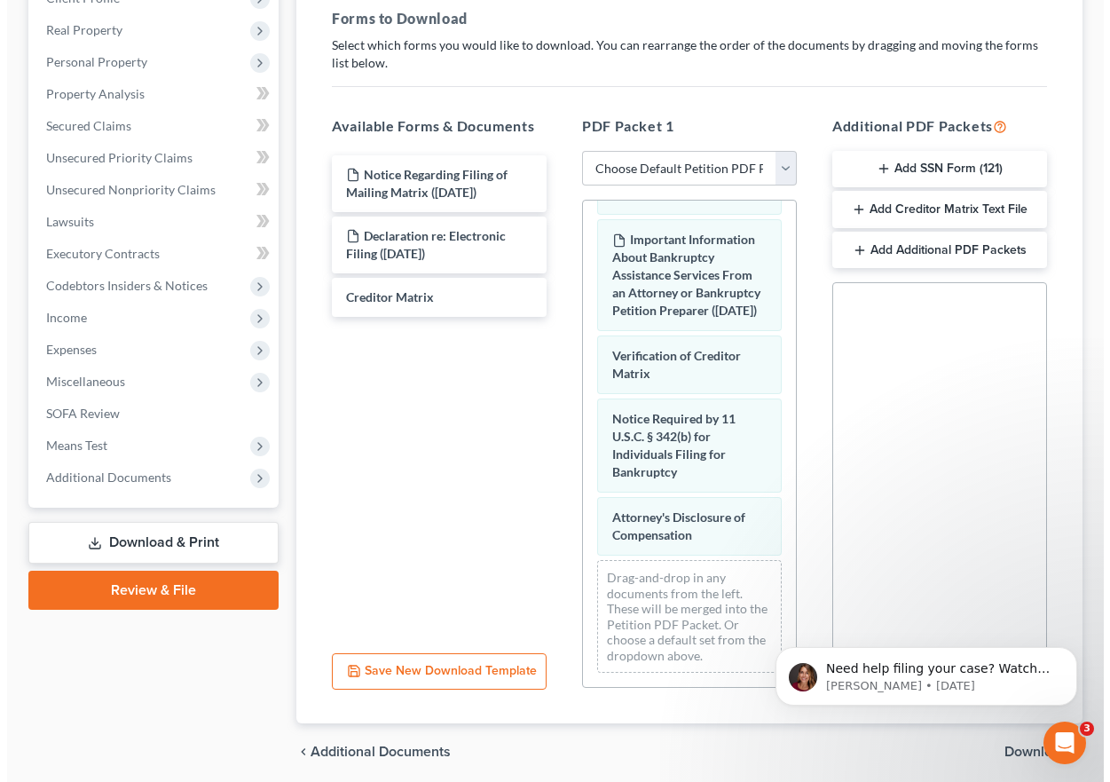
scroll to position [332, 0]
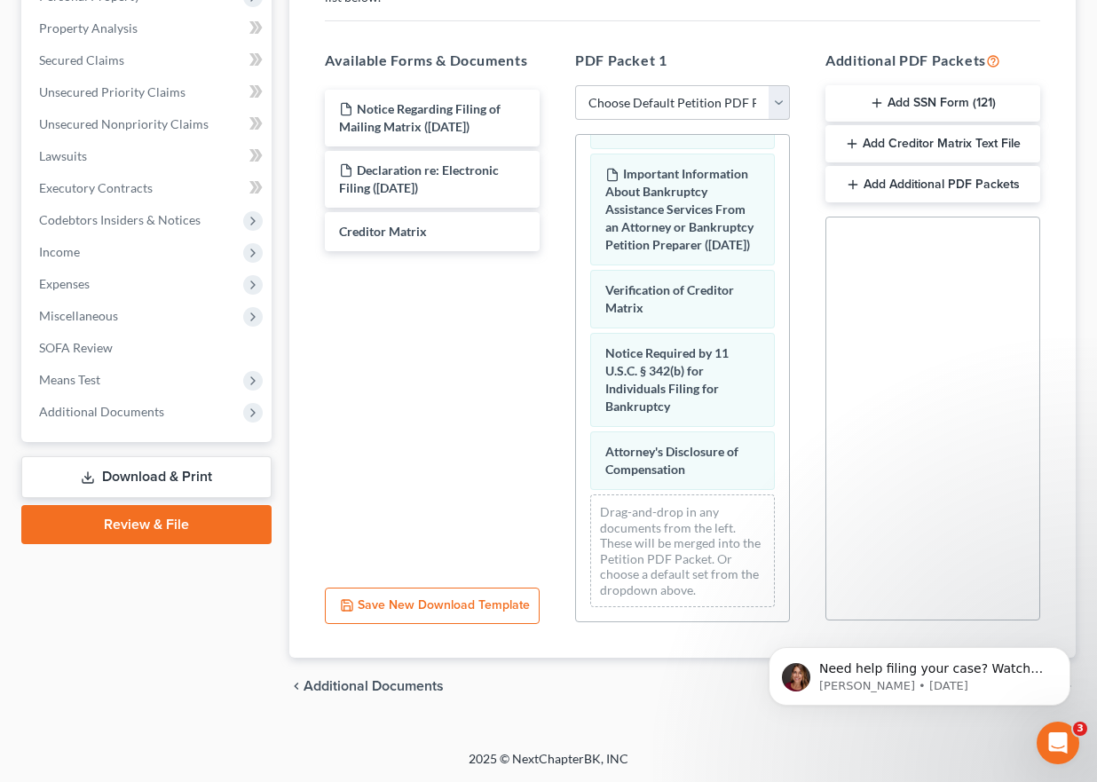
click at [456, 607] on button "Save New Download Template" at bounding box center [432, 605] width 215 height 37
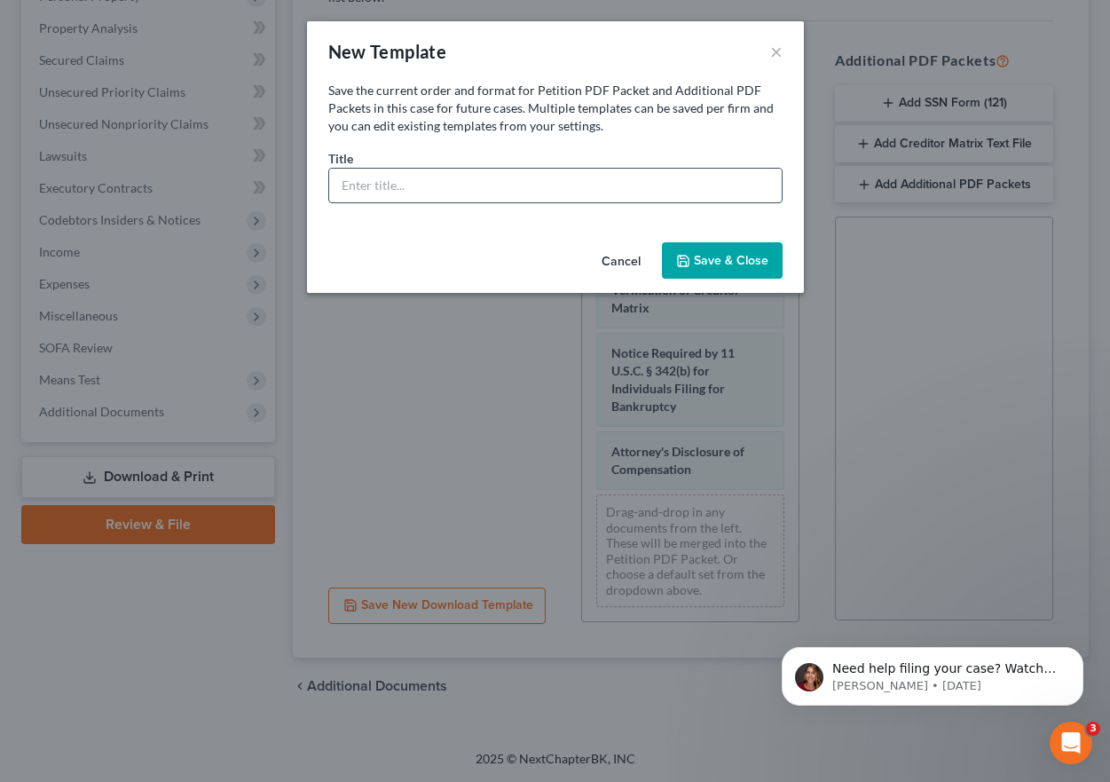
click at [390, 191] on input "text" at bounding box center [555, 186] width 453 height 34
type input "Chapter 7 Voluntary Petition"
click at [697, 263] on button "Save & Close" at bounding box center [722, 260] width 121 height 37
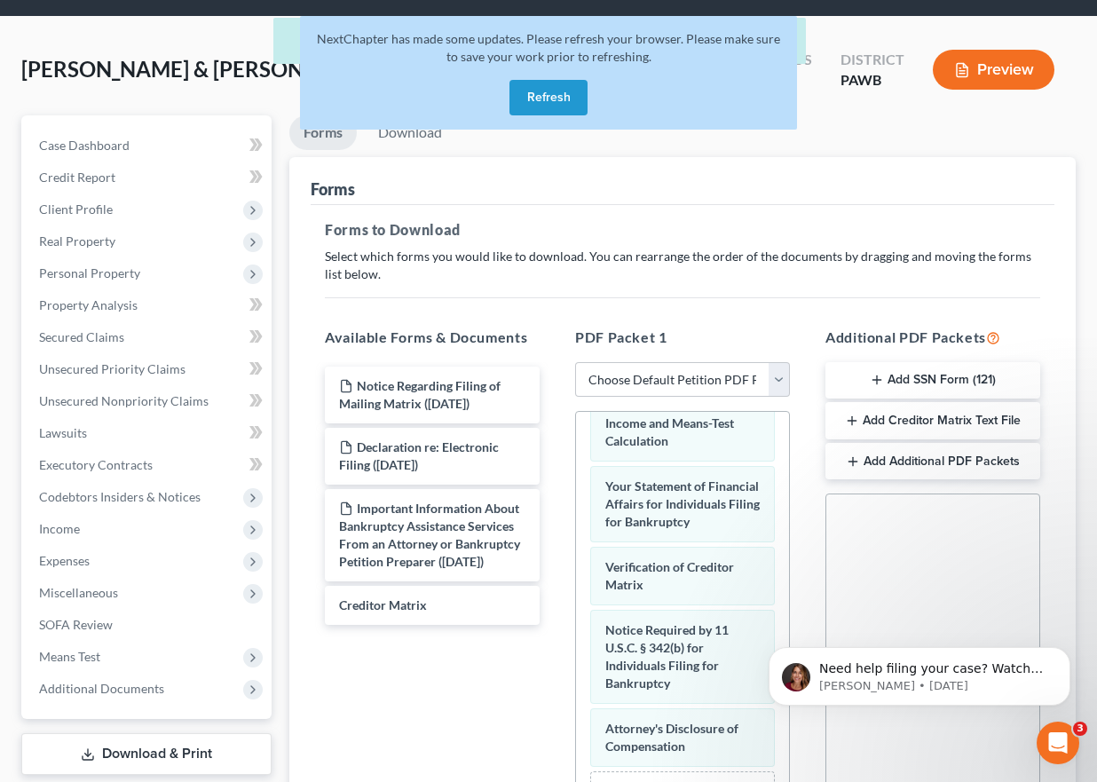
scroll to position [0, 0]
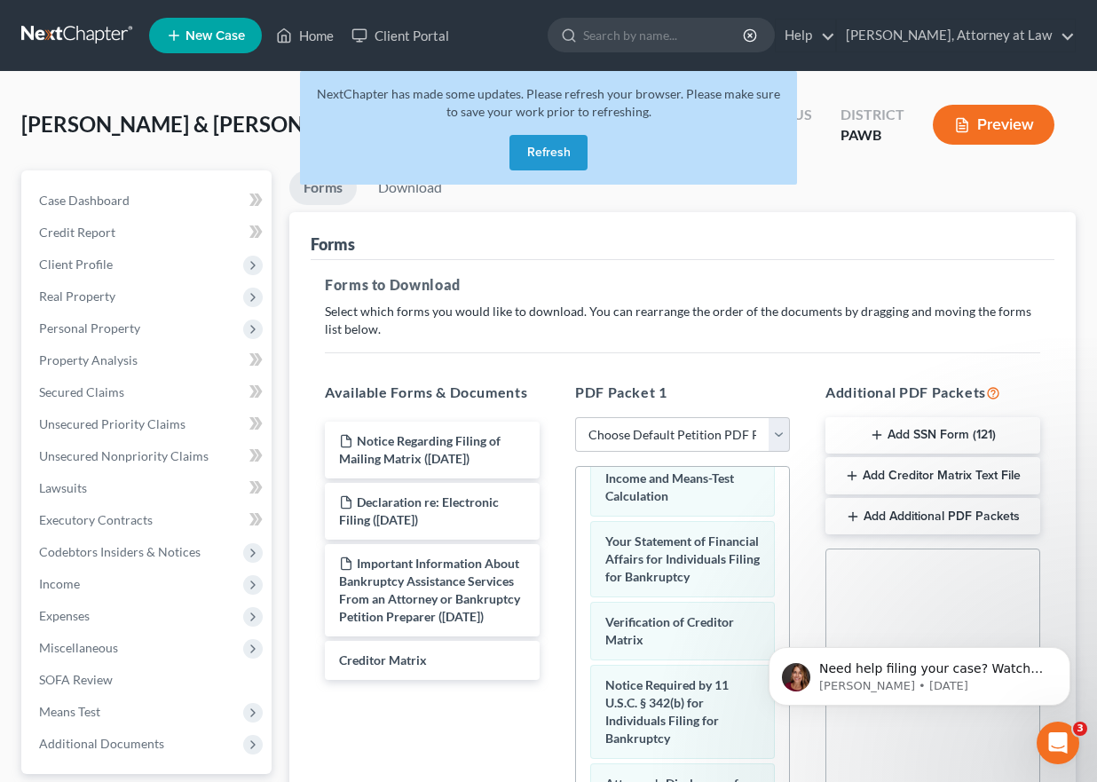
click at [560, 155] on button "Refresh" at bounding box center [548, 152] width 78 height 35
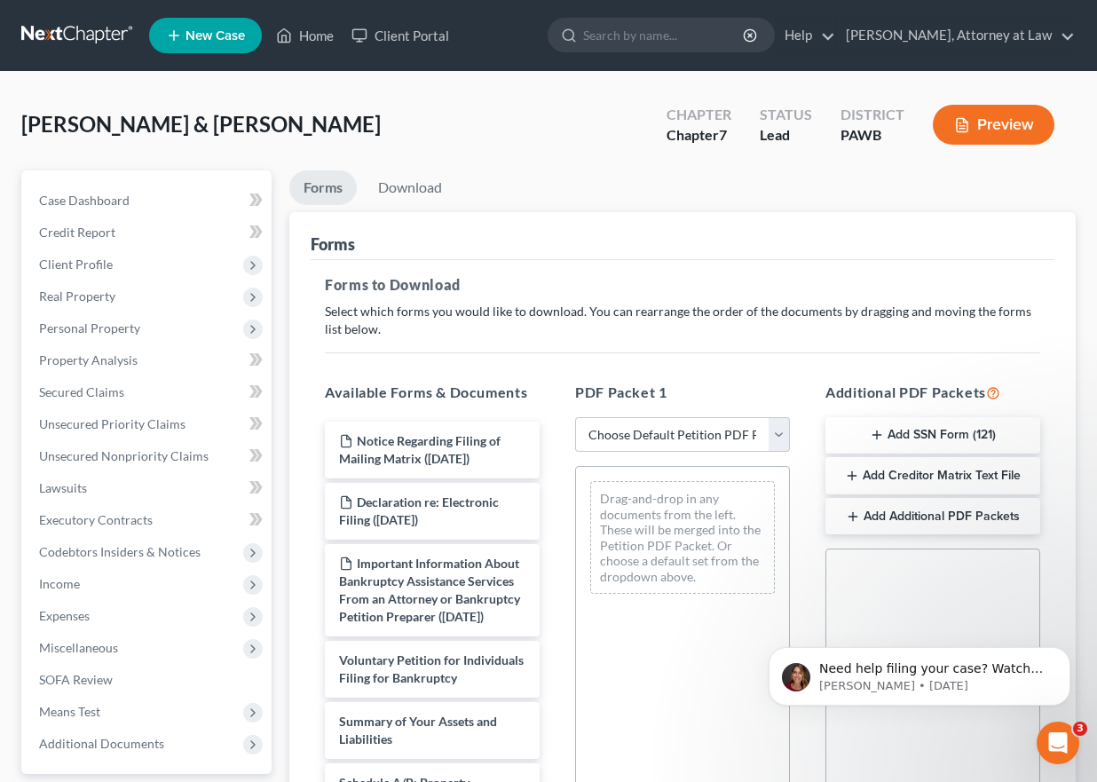
click at [319, 185] on link "Forms" at bounding box center [322, 187] width 67 height 35
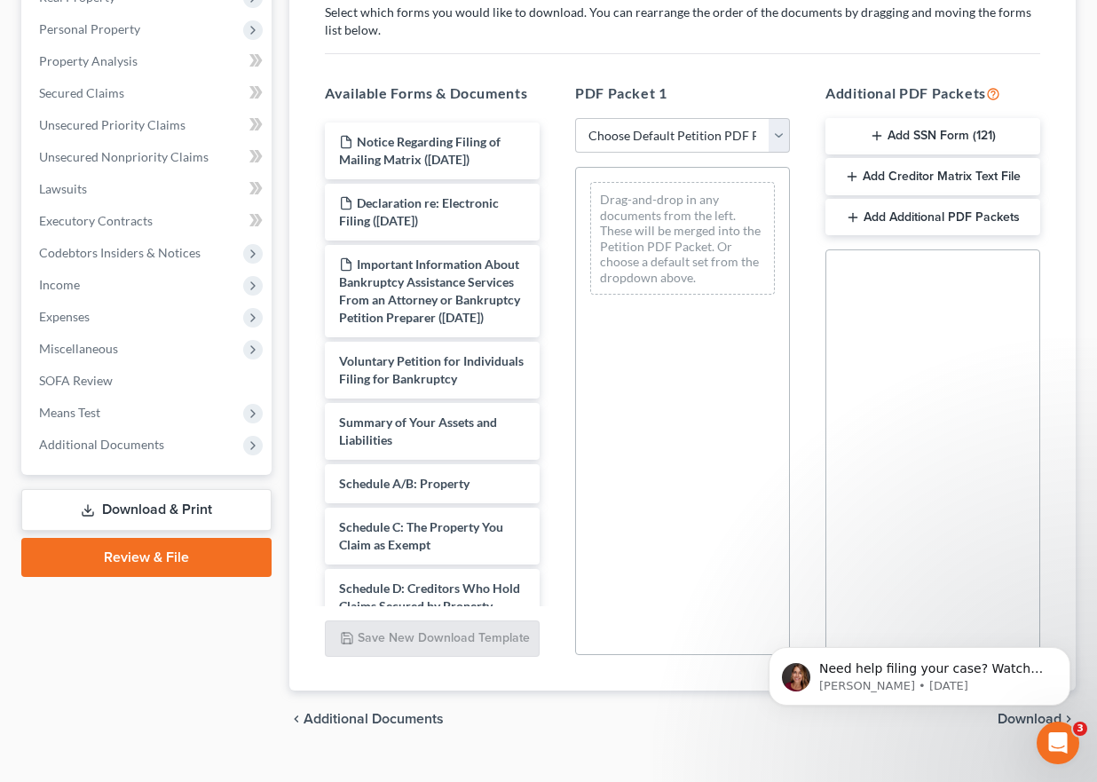
scroll to position [332, 0]
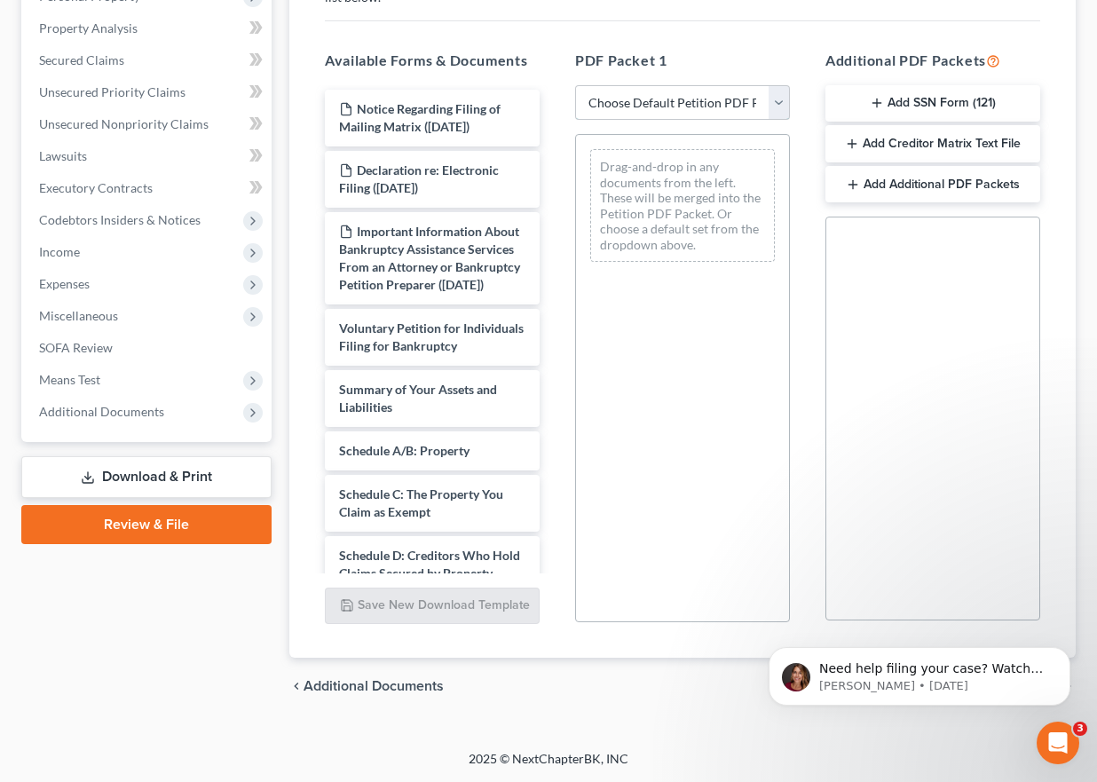
click at [779, 102] on select "Choose Default Petition PDF Packet Complete Bankruptcy Petition (all forms and …" at bounding box center [682, 102] width 215 height 35
select select "5"
click at [575, 85] on select "Choose Default Petition PDF Packet Complete Bankruptcy Petition (all forms and …" at bounding box center [682, 102] width 215 height 35
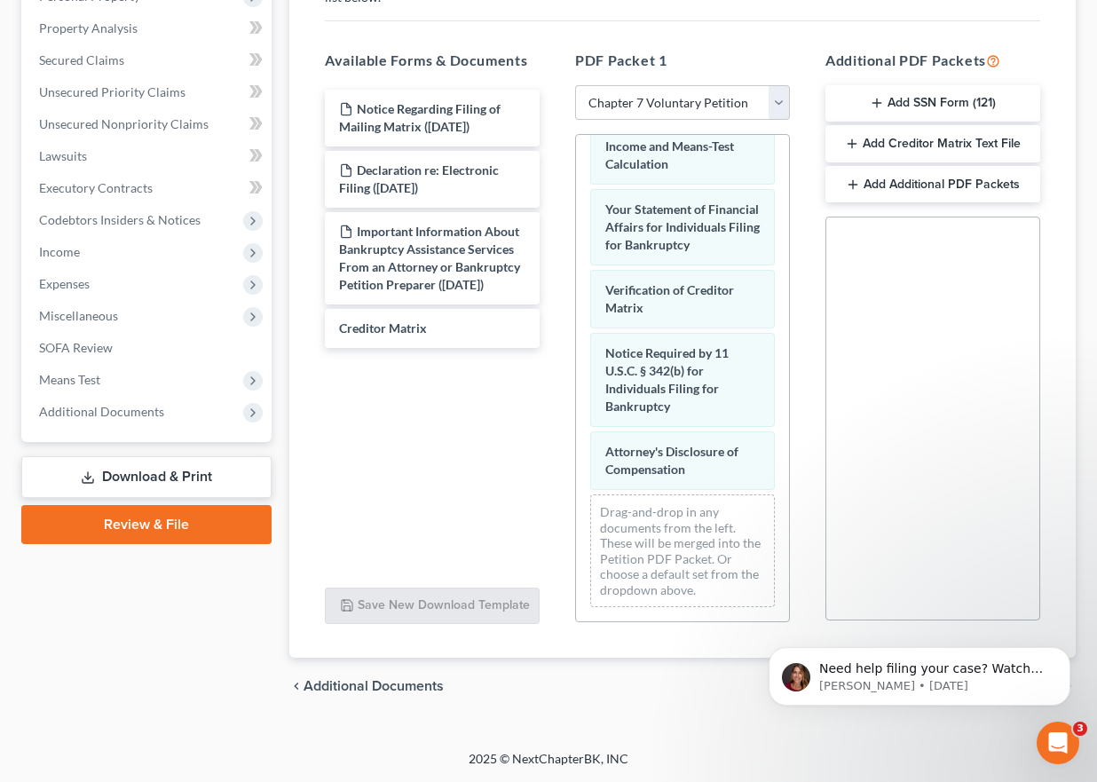
drag, startPoint x: 143, startPoint y: 528, endPoint x: 628, endPoint y: 419, distance: 497.5
click at [143, 528] on link "Review & File" at bounding box center [146, 524] width 250 height 39
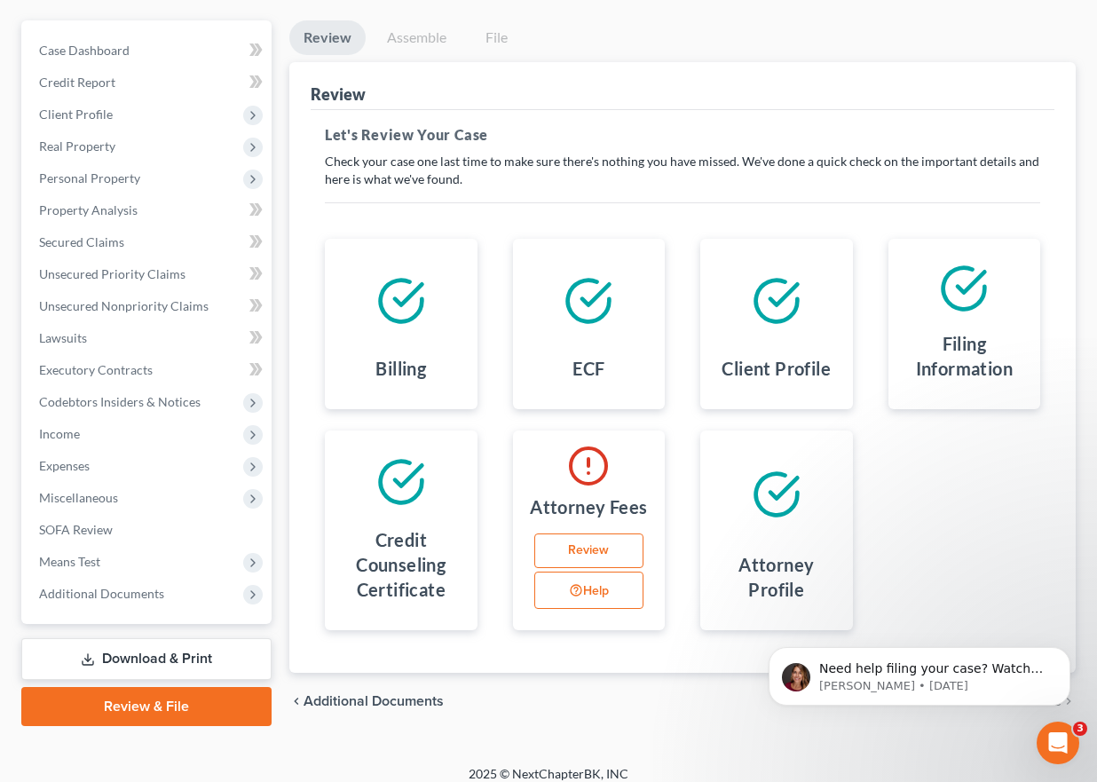
scroll to position [165, 0]
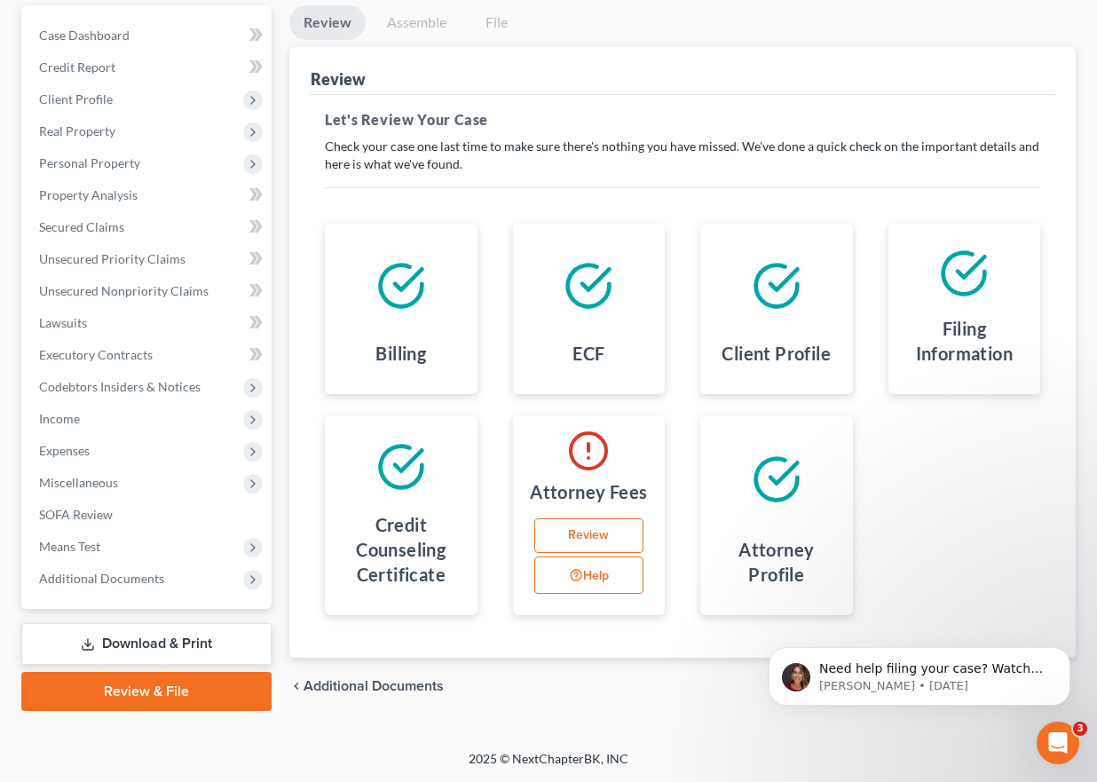
click at [580, 536] on link "Review" at bounding box center [589, 535] width 110 height 35
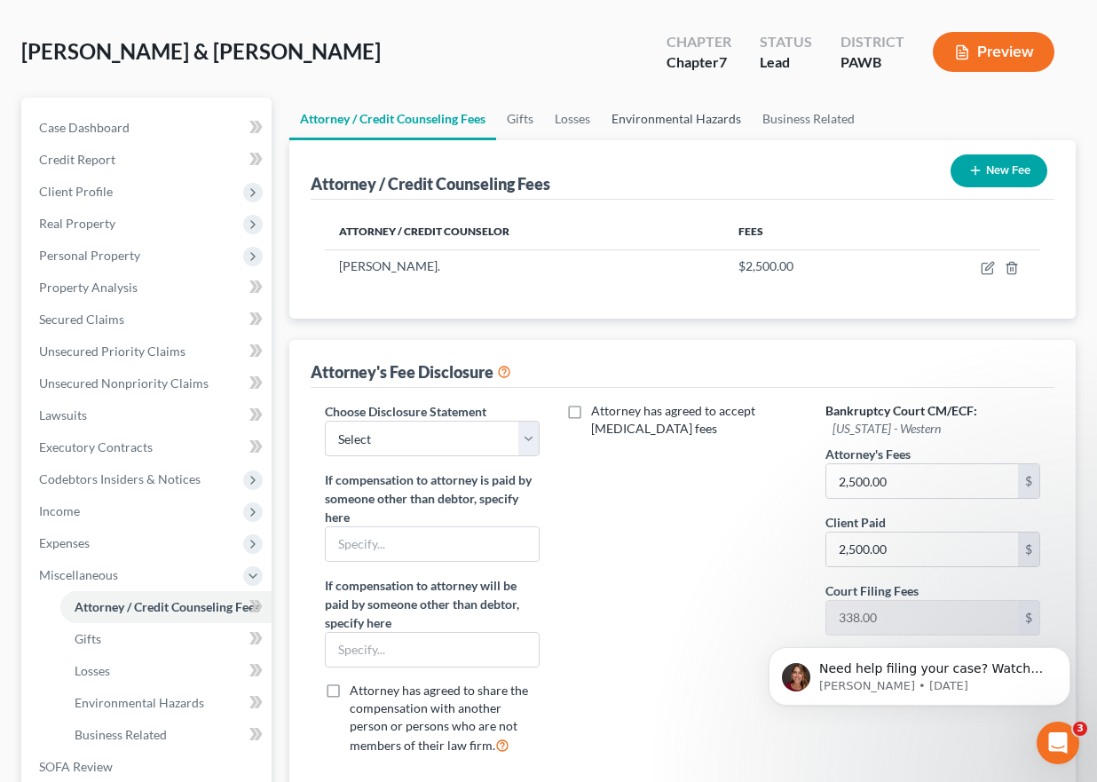
scroll to position [177, 0]
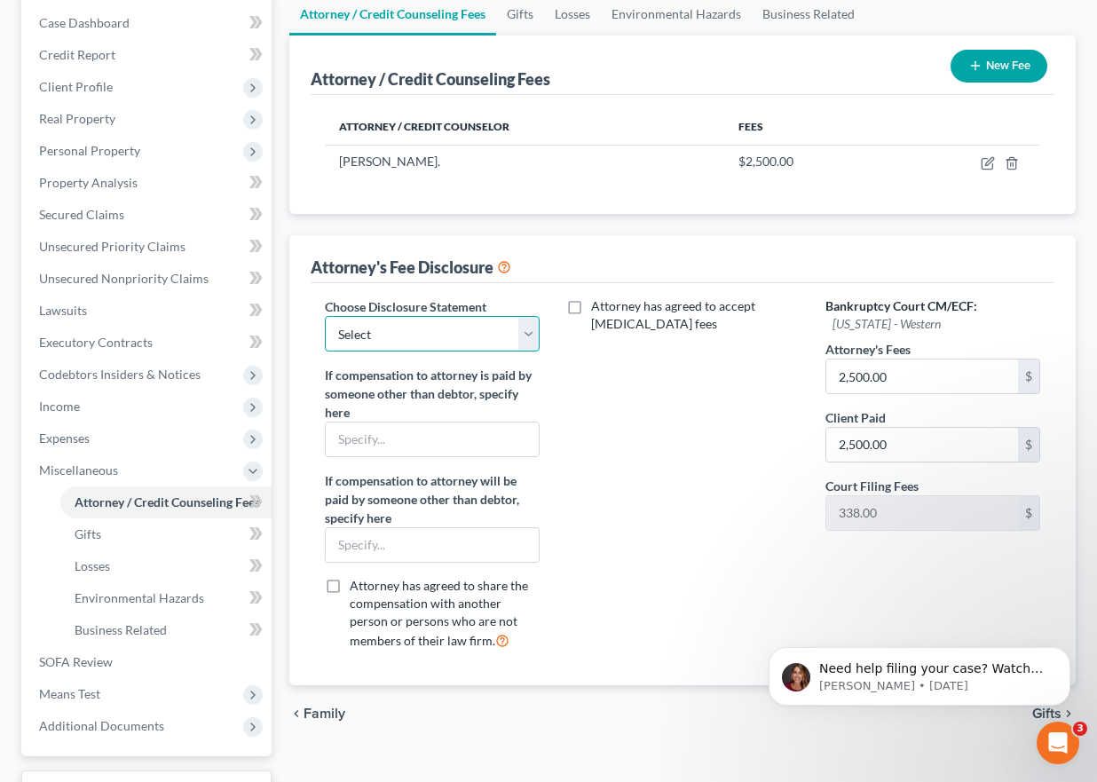
click at [531, 344] on select "Select Member" at bounding box center [432, 333] width 215 height 35
click at [642, 376] on div "Attorney has agreed to accept retainer fees" at bounding box center [682, 480] width 250 height 366
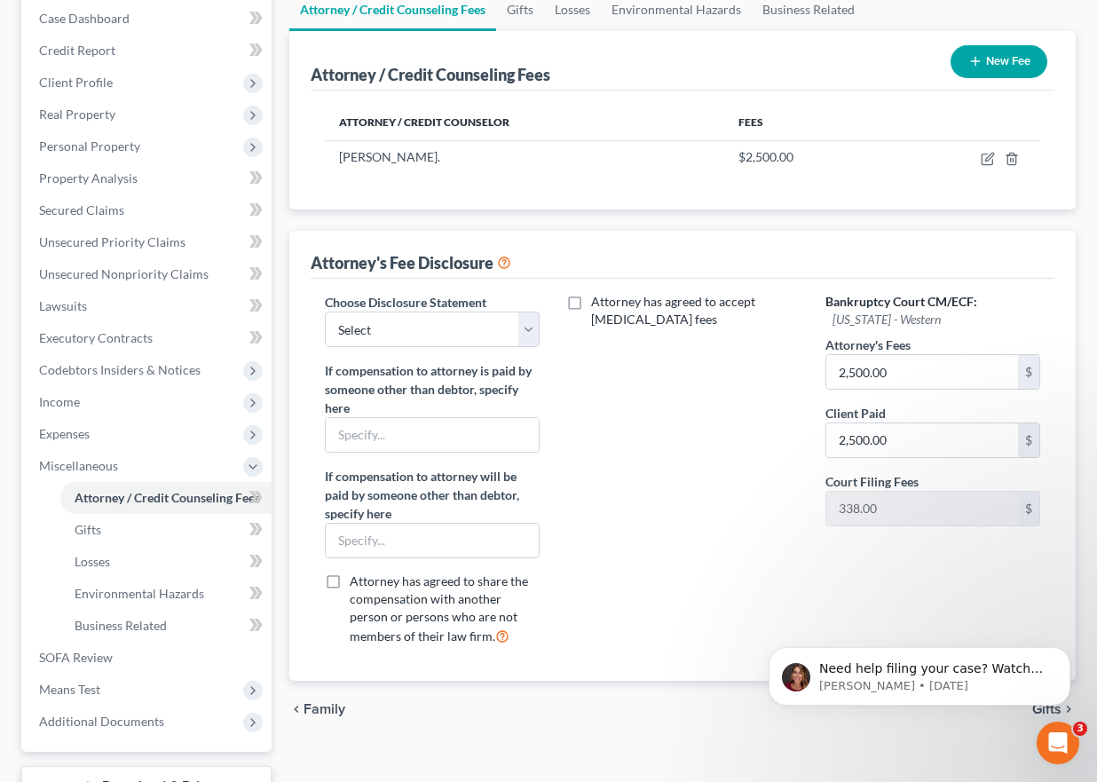
scroll to position [0, 0]
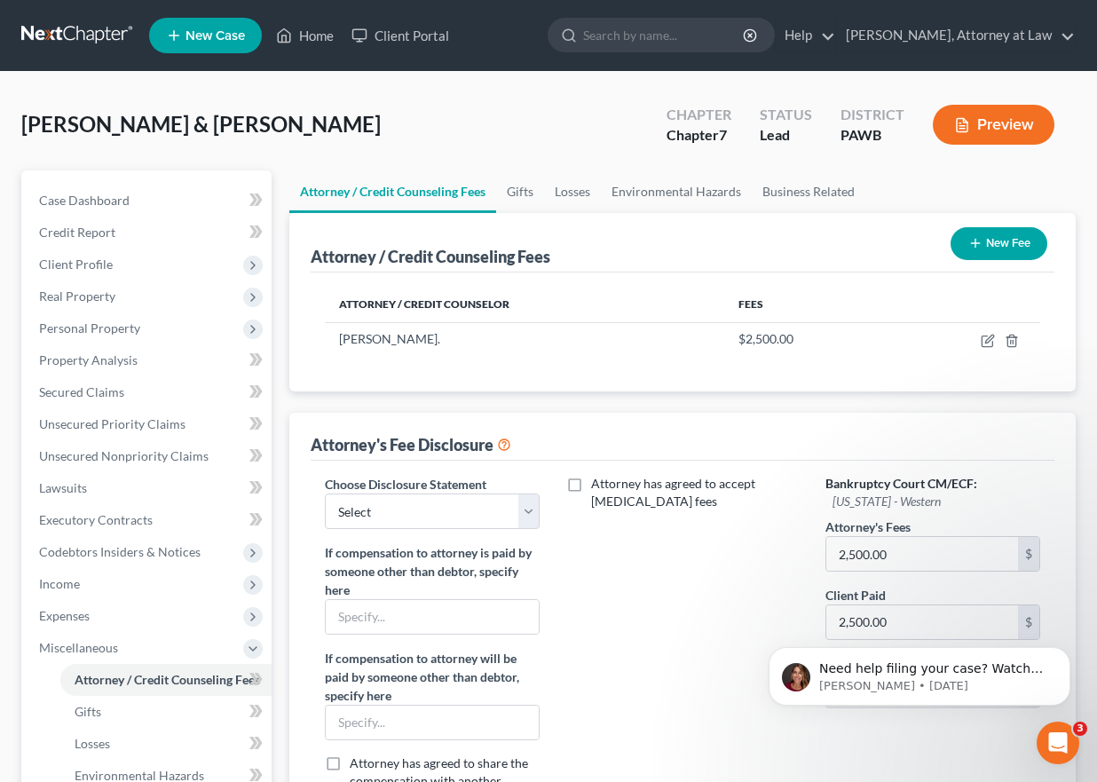
click at [507, 445] on icon at bounding box center [504, 443] width 14 height 17
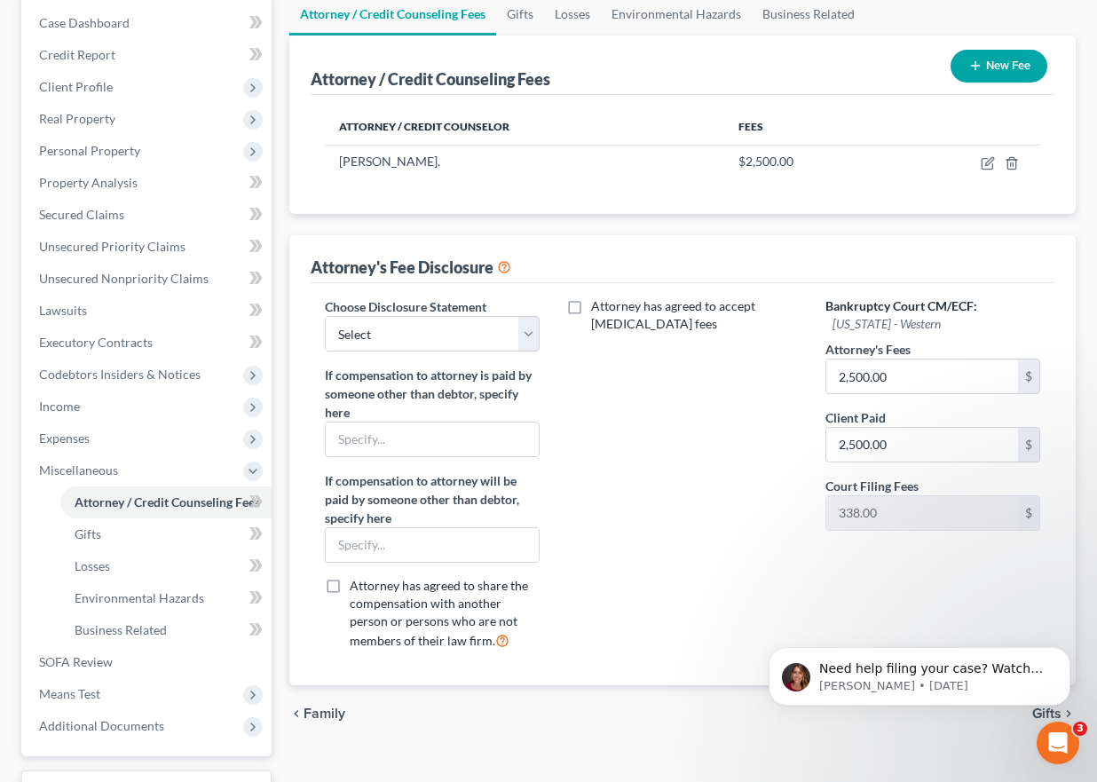
scroll to position [321, 0]
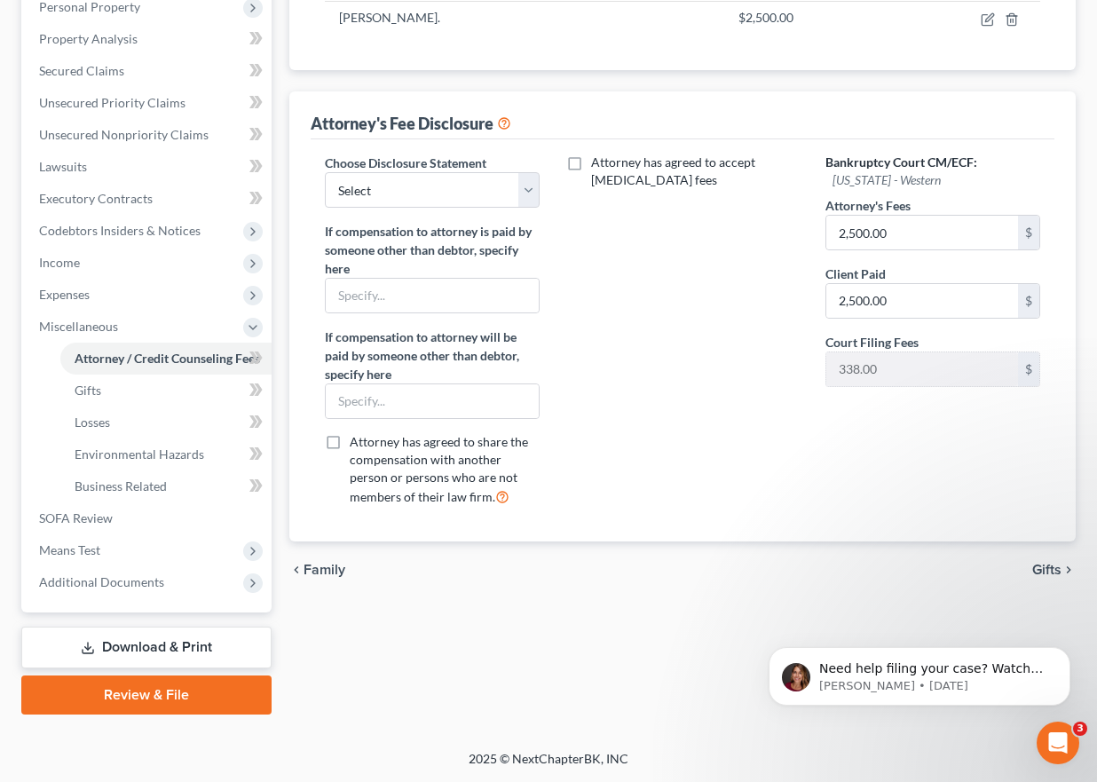
click at [198, 690] on link "Review & File" at bounding box center [146, 694] width 250 height 39
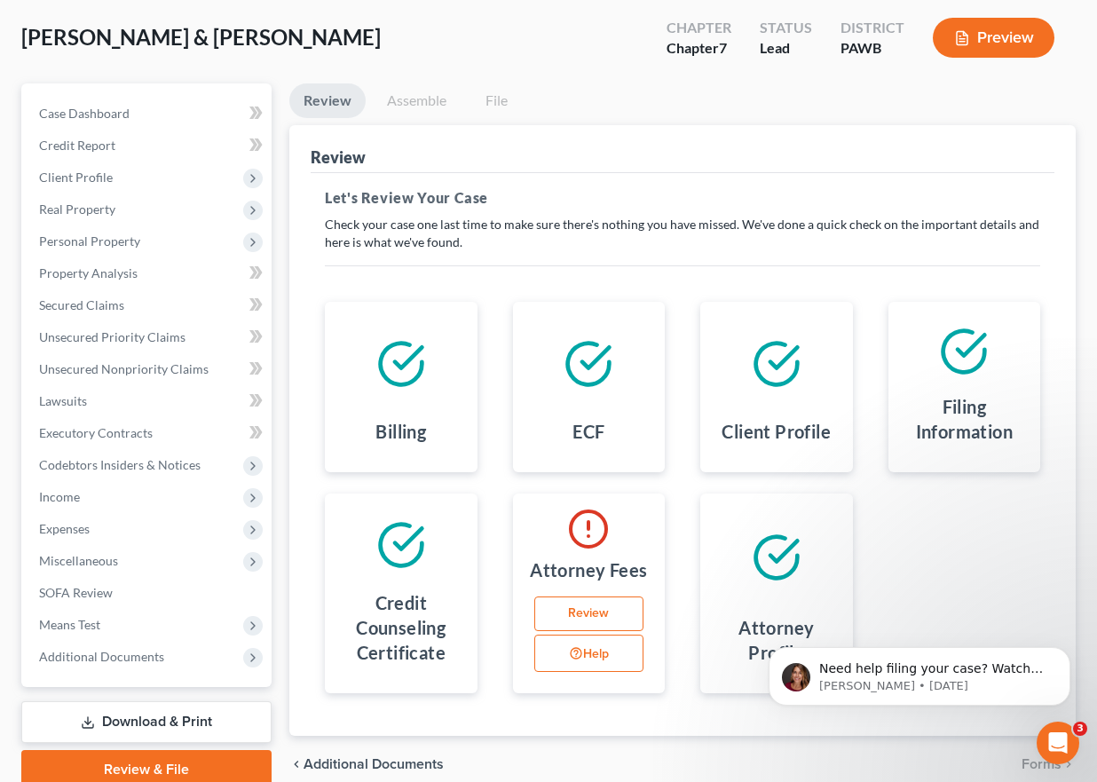
scroll to position [165, 0]
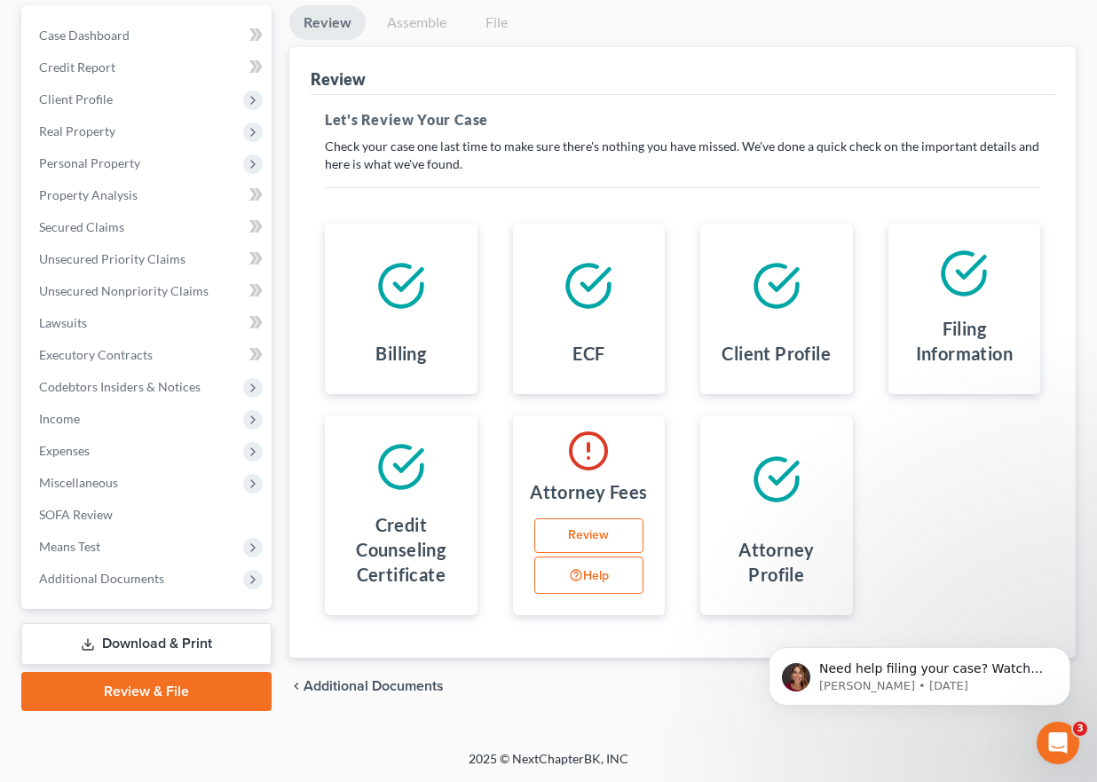
click at [587, 527] on link "Review" at bounding box center [589, 535] width 110 height 35
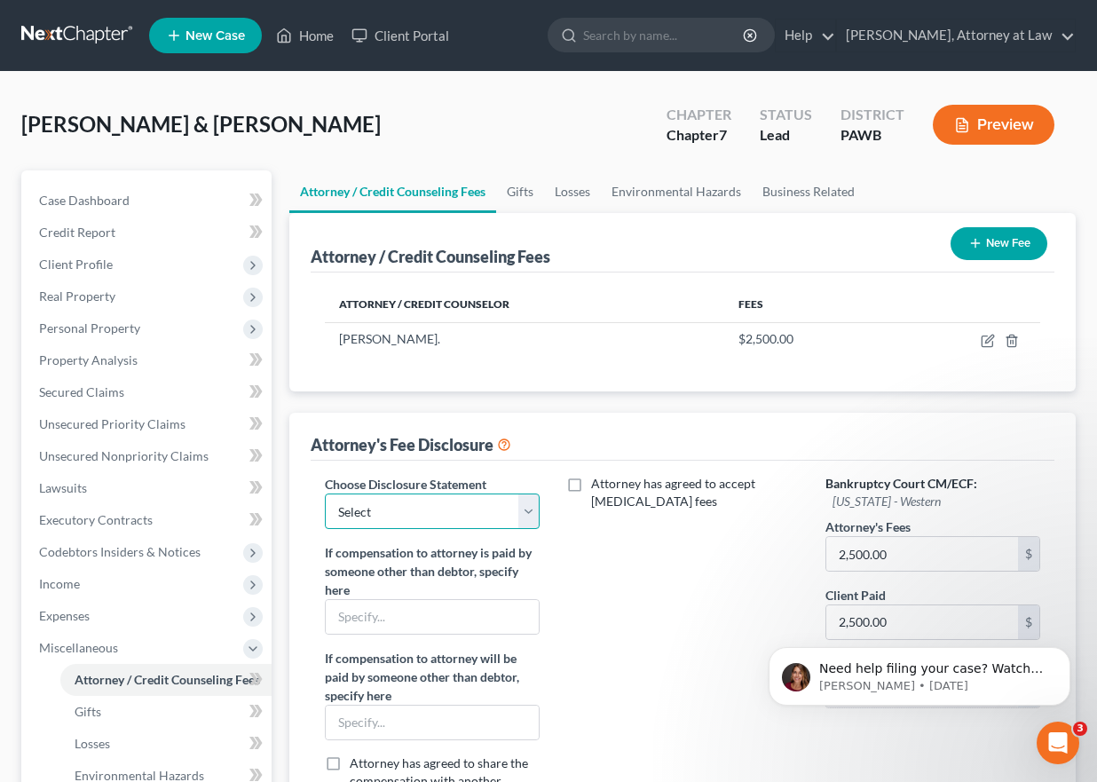
click at [532, 508] on select "Select Member" at bounding box center [432, 510] width 215 height 35
select select "0"
click at [325, 493] on select "Select Member" at bounding box center [432, 510] width 215 height 35
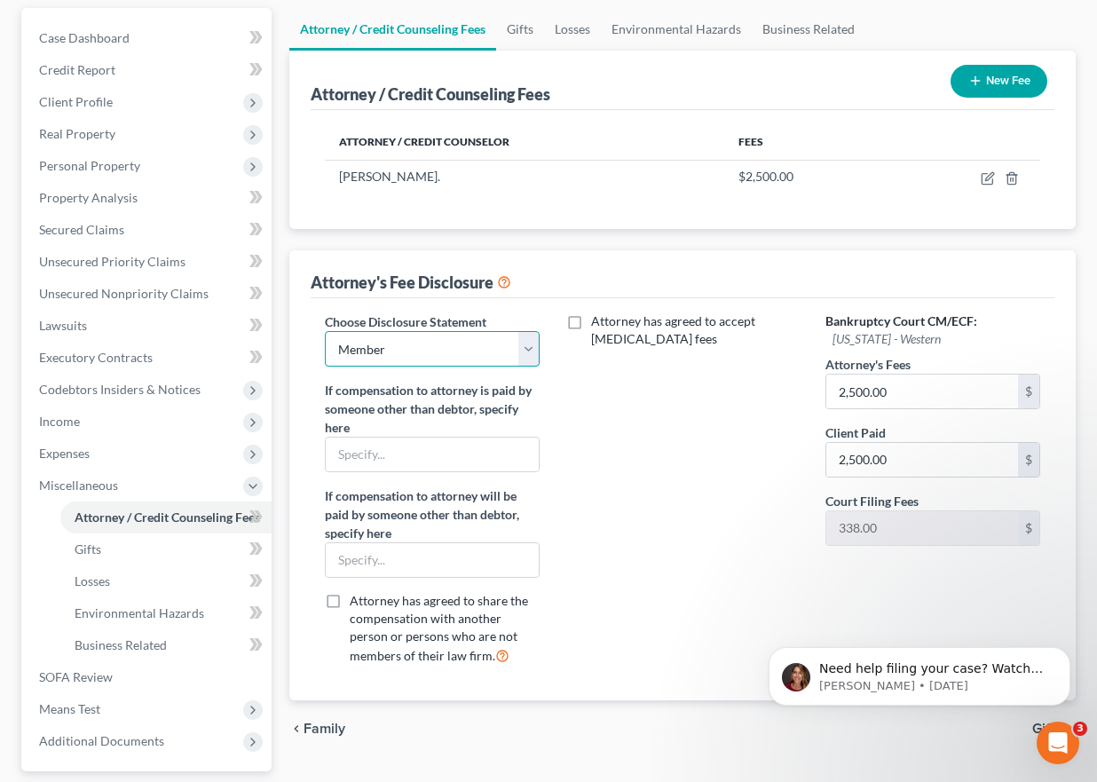
scroll to position [321, 0]
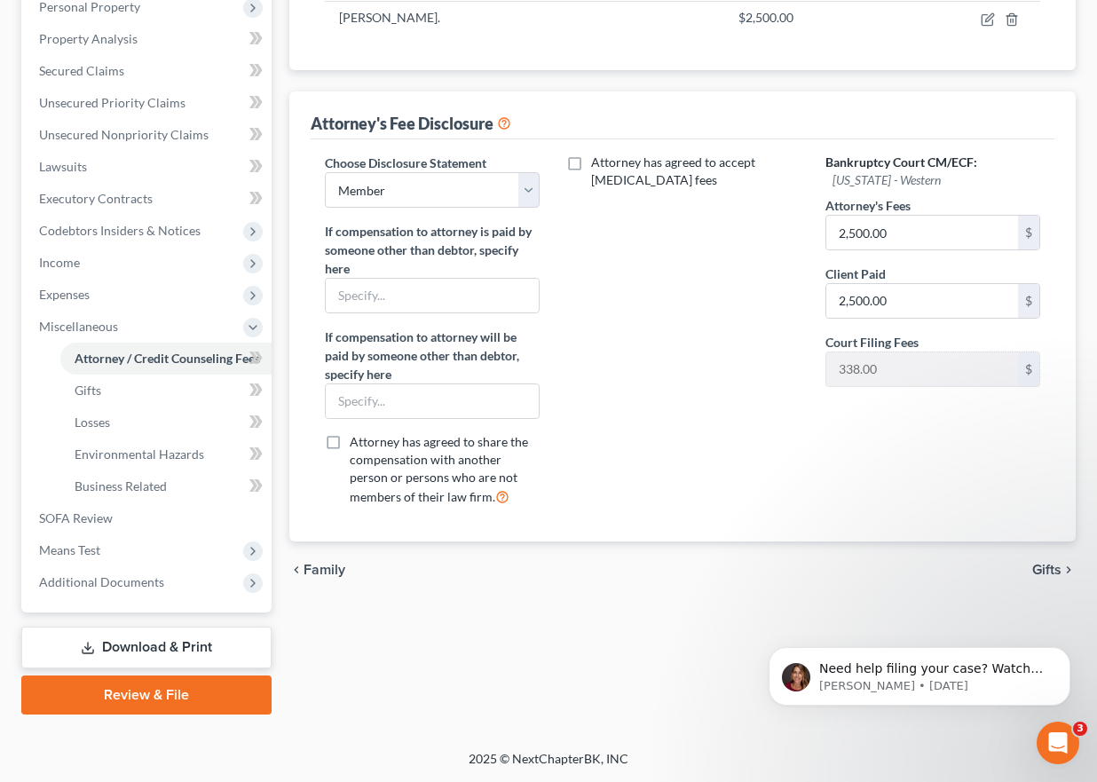
click at [214, 689] on link "Review & File" at bounding box center [146, 694] width 250 height 39
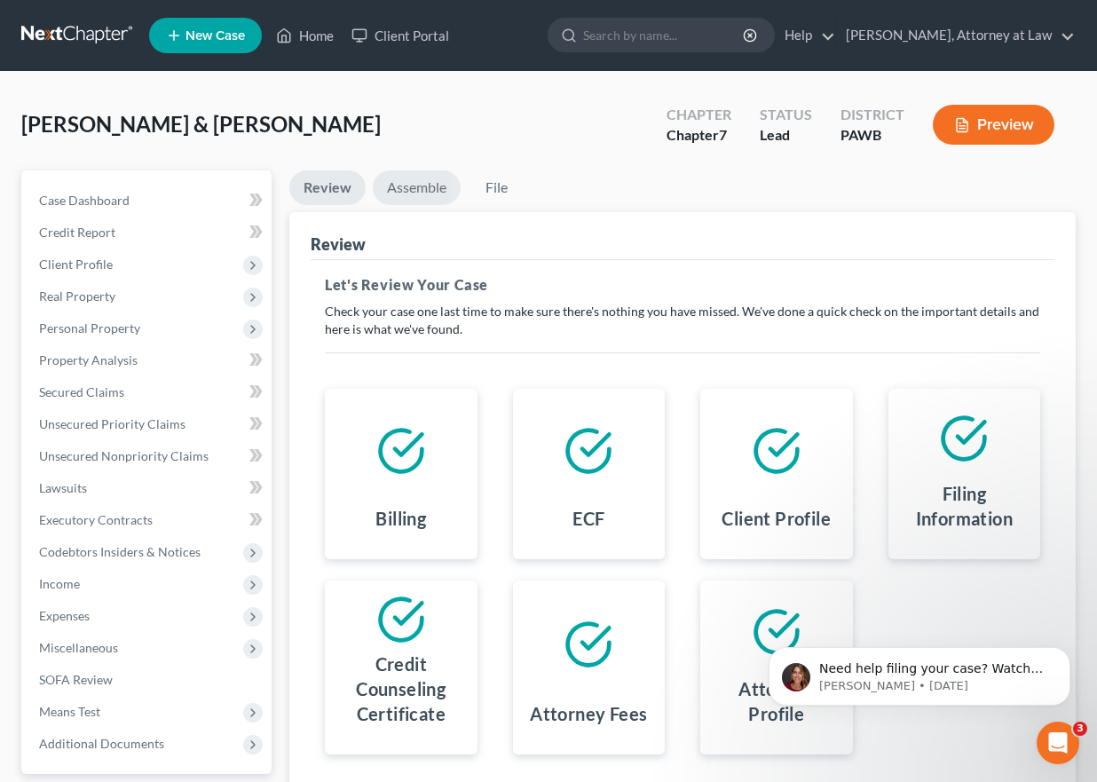
click at [431, 186] on link "Assemble" at bounding box center [417, 187] width 88 height 35
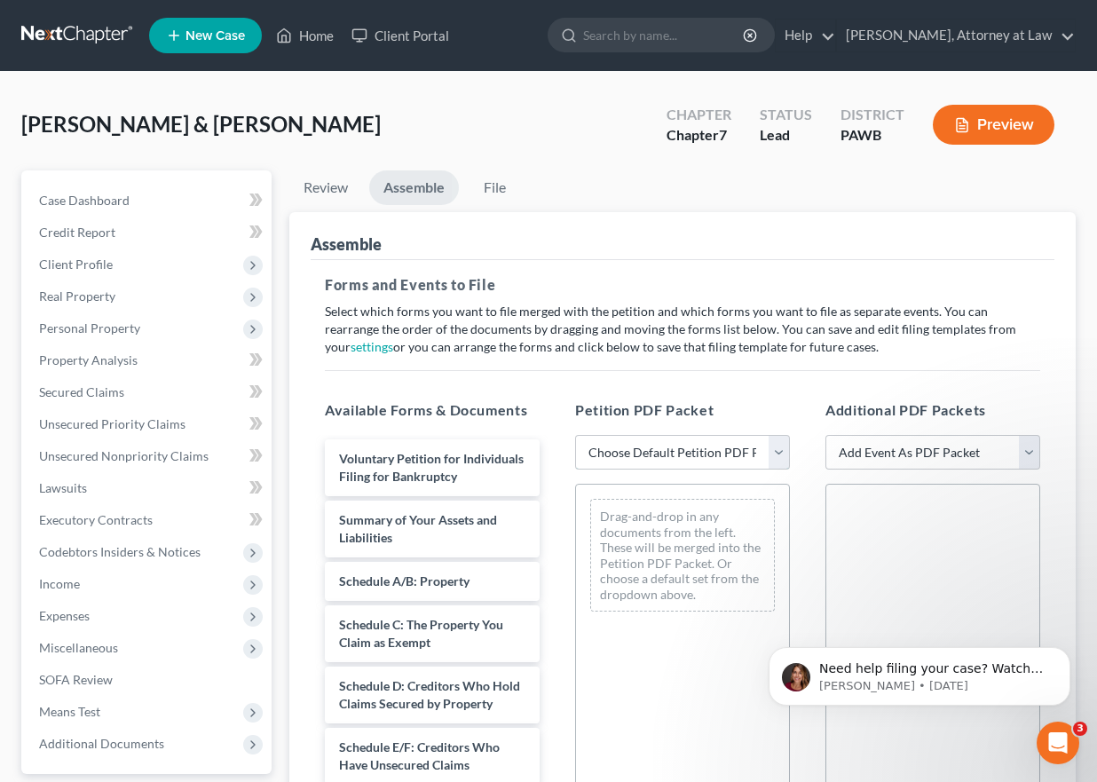
click at [778, 455] on select "Choose Default Petition PDF Packet Complete Bankruptcy Petition (all forms and …" at bounding box center [682, 452] width 215 height 35
click at [778, 452] on select "Choose Default Petition PDF Packet Complete Bankruptcy Petition (all forms and …" at bounding box center [682, 452] width 215 height 35
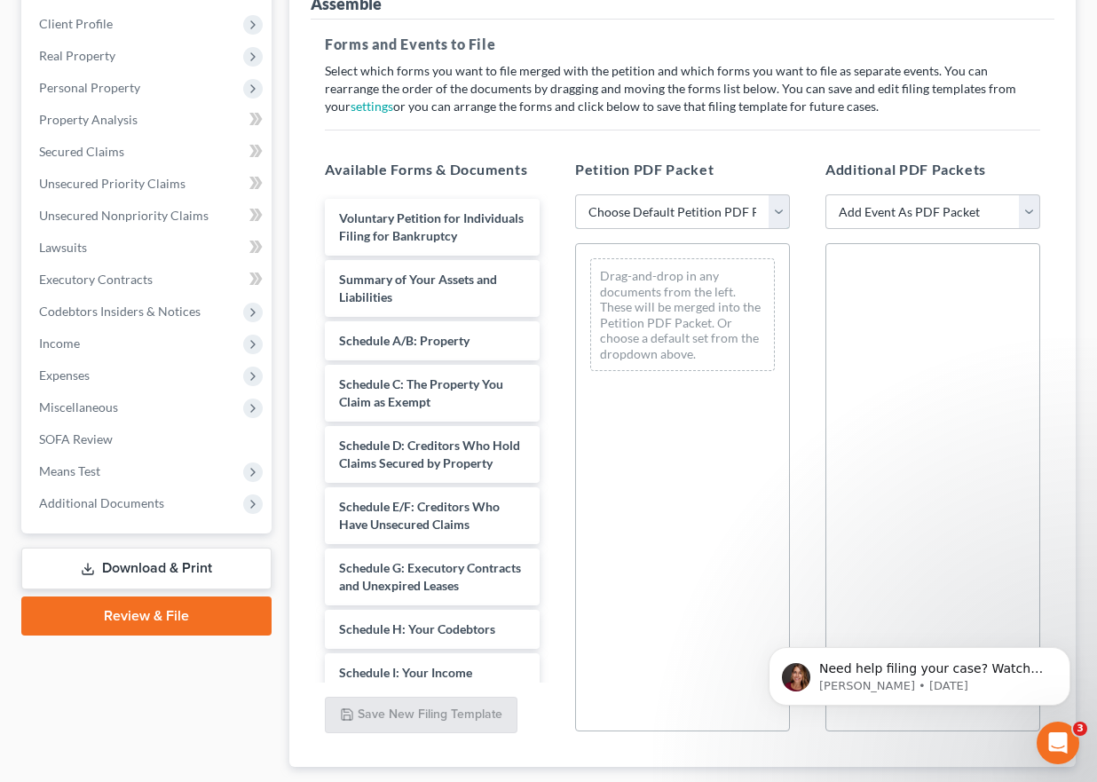
scroll to position [266, 0]
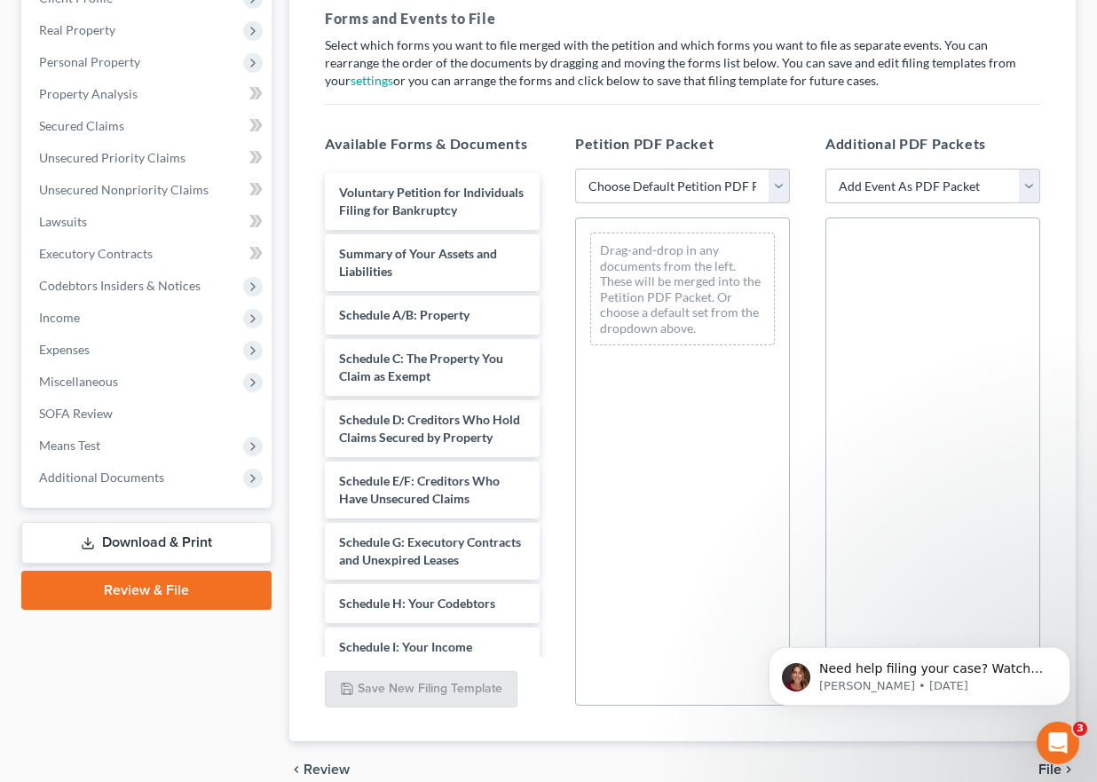
click at [784, 185] on select "Choose Default Petition PDF Packet Complete Bankruptcy Petition (all forms and …" at bounding box center [682, 186] width 215 height 35
click at [782, 185] on select "Choose Default Petition PDF Packet Complete Bankruptcy Petition (all forms and …" at bounding box center [682, 186] width 215 height 35
click at [1033, 185] on select "Add Event As PDF Packet Certificate of Credit Counseling Employee Income Record…" at bounding box center [932, 186] width 215 height 35
click at [1011, 113] on div "Forms and Events to File Select which forms you want to file merged with the pe…" at bounding box center [683, 368] width 744 height 748
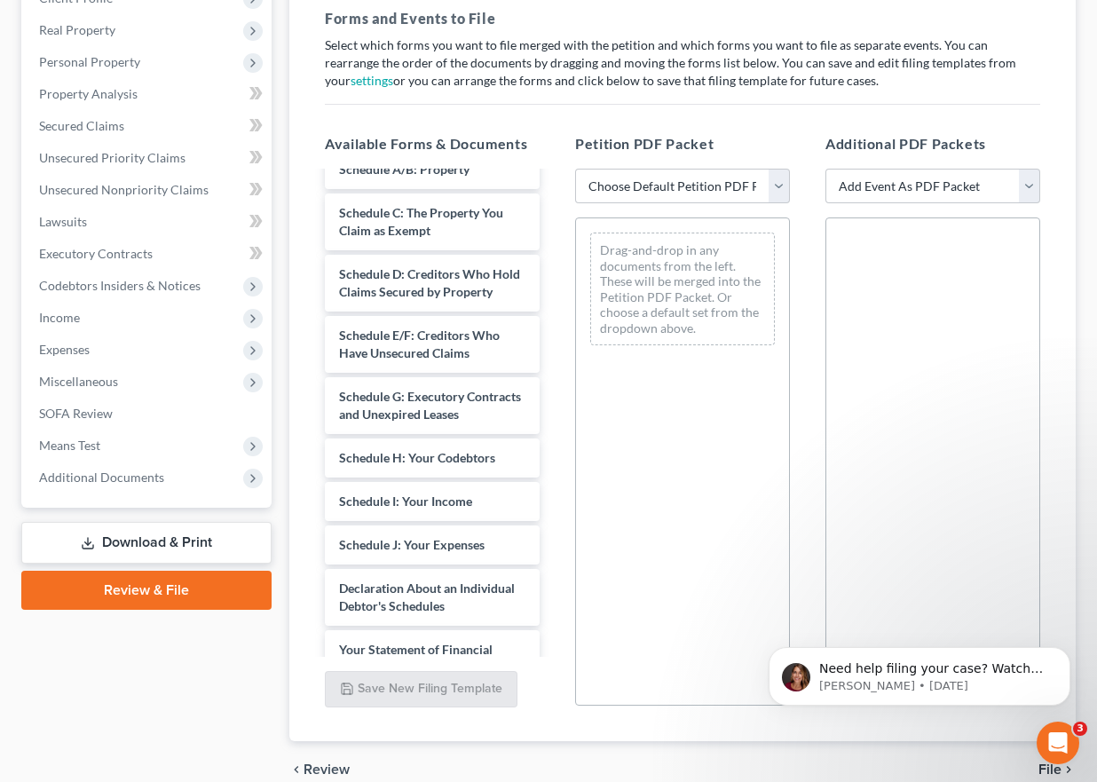
scroll to position [0, 0]
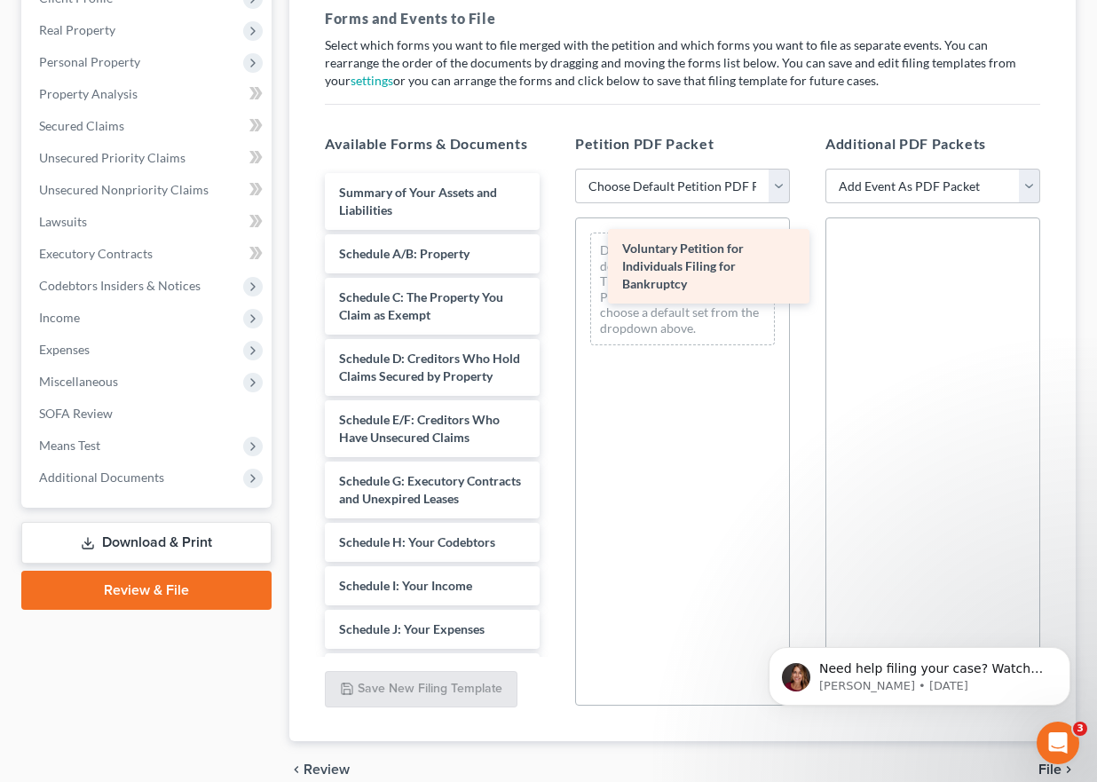
drag, startPoint x: 434, startPoint y: 225, endPoint x: 721, endPoint y: 278, distance: 291.4
click at [554, 280] on div "Voluntary Petition for Individuals Filing for Bankruptcy Voluntary Petition for…" at bounding box center [432, 783] width 243 height 1220
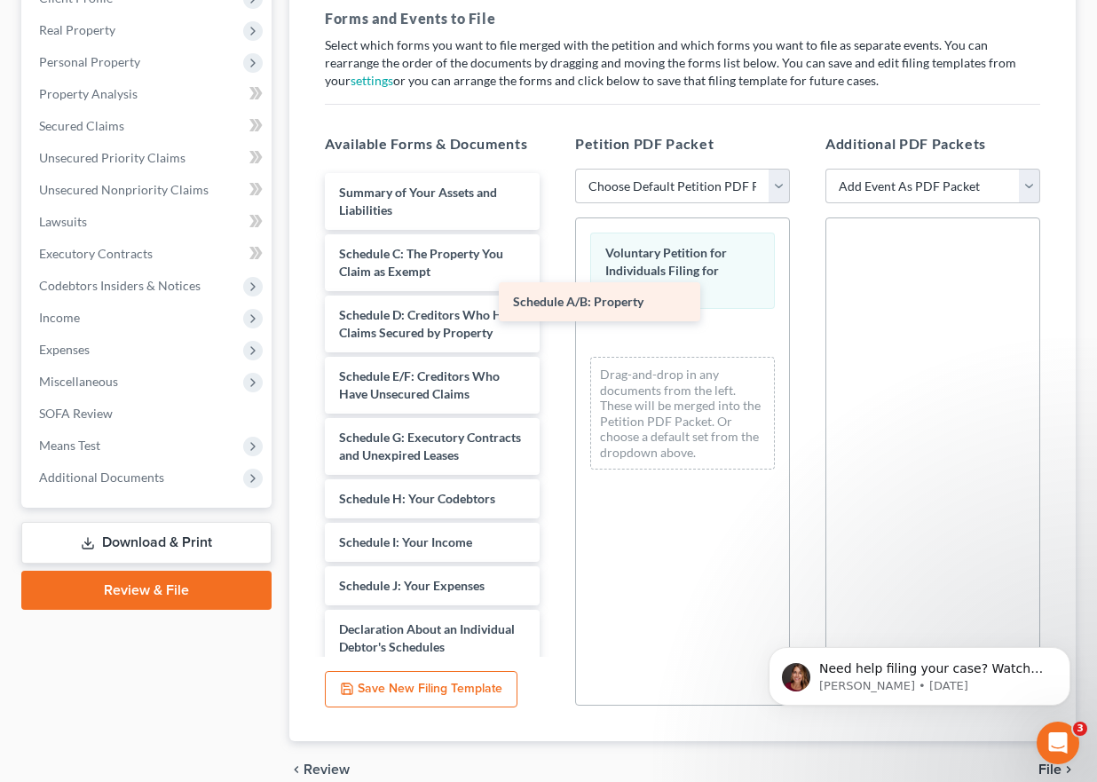
drag, startPoint x: 405, startPoint y: 258, endPoint x: 679, endPoint y: 393, distance: 305.6
click at [554, 398] on div "Schedule A/B: Property Summary of Your Assets and Liabilities Schedule A/B: Pro…" at bounding box center [432, 761] width 243 height 1177
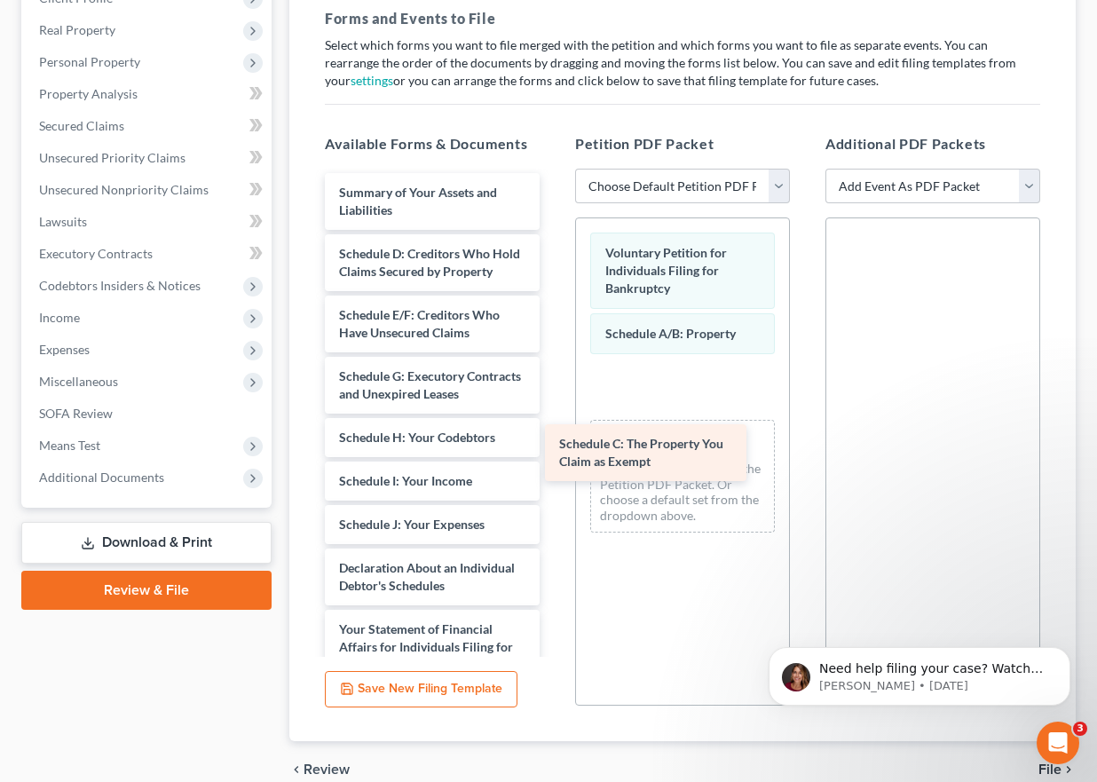
drag, startPoint x: 432, startPoint y: 268, endPoint x: 672, endPoint y: 370, distance: 260.4
click at [554, 401] on div "Schedule C: The Property You Claim as Exempt Summary of Your Assets and Liabili…" at bounding box center [432, 730] width 243 height 1115
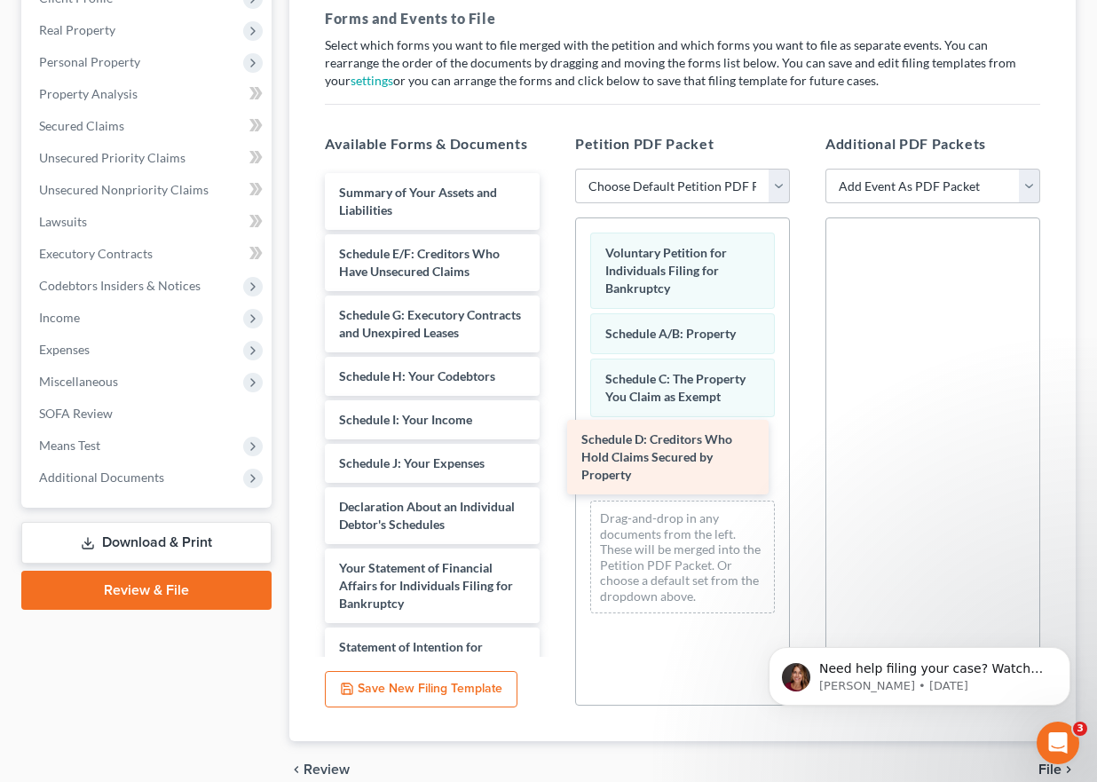
drag, startPoint x: 431, startPoint y: 279, endPoint x: 674, endPoint y: 452, distance: 298.4
click at [554, 454] on div "Schedule D: Creditors Who Hold Claims Secured by Property Summary of Your Asset…" at bounding box center [432, 700] width 243 height 1054
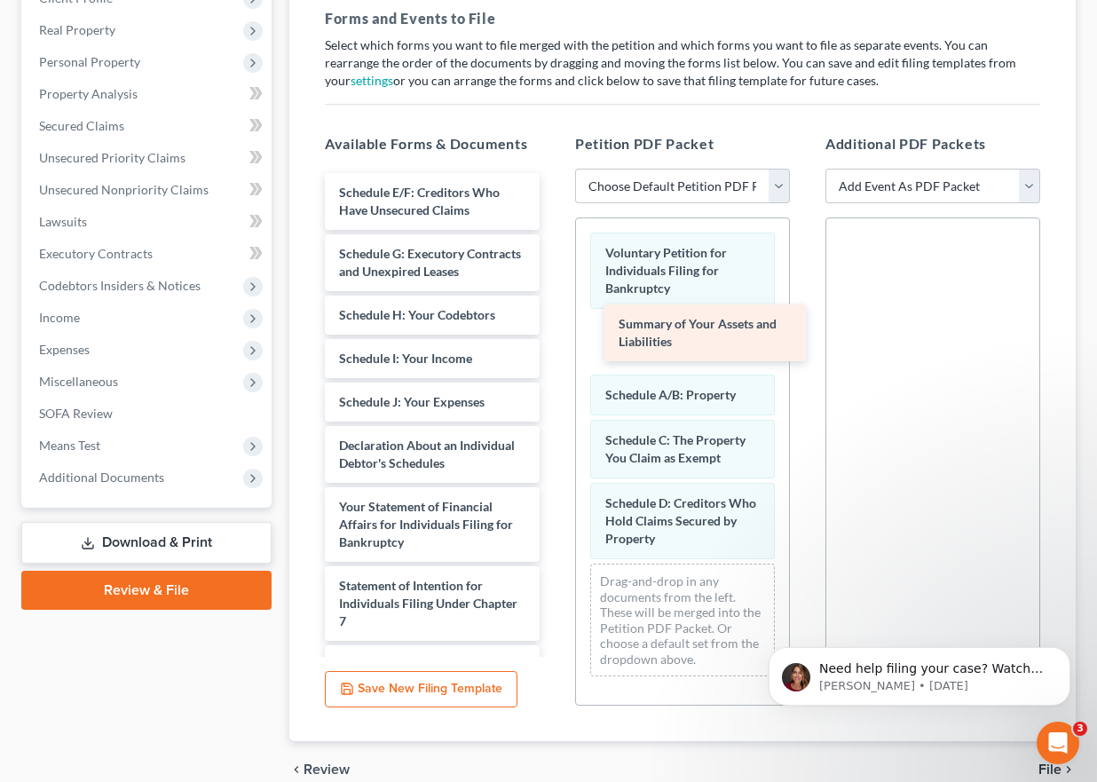
drag, startPoint x: 411, startPoint y: 201, endPoint x: 683, endPoint y: 335, distance: 303.2
click at [554, 335] on div "Summary of Your Assets and Liabilities Summary of Your Assets and Liabilities S…" at bounding box center [432, 669] width 243 height 993
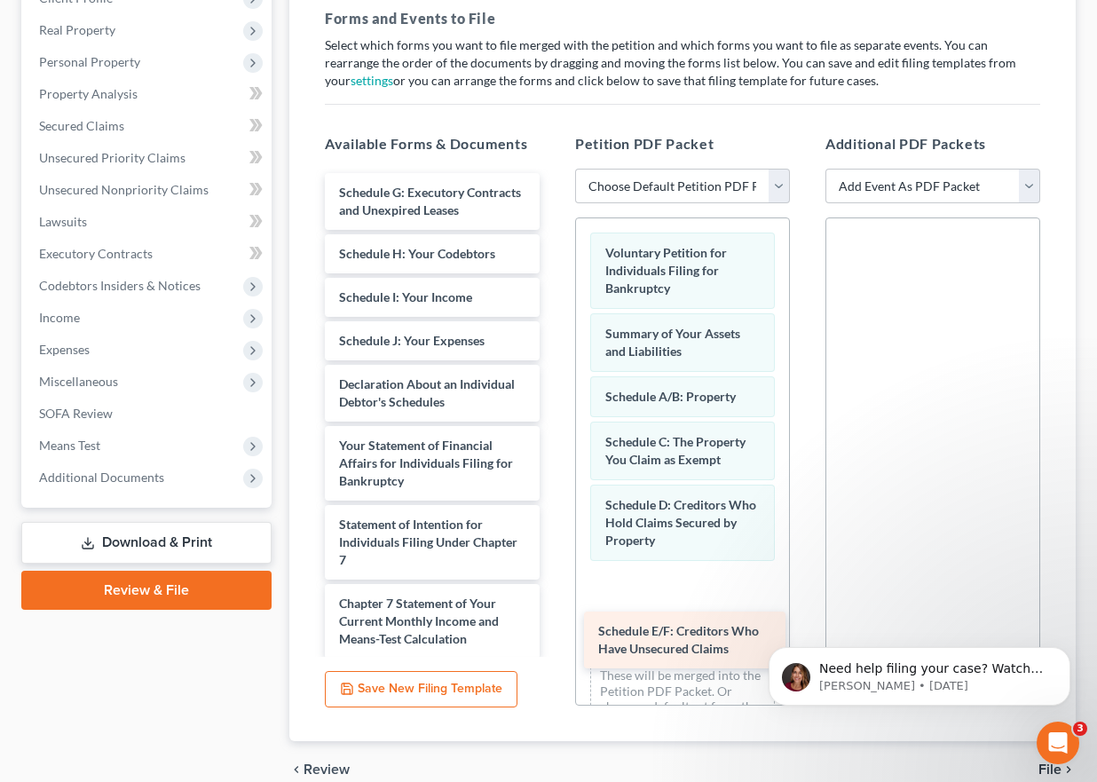
drag, startPoint x: 409, startPoint y: 193, endPoint x: 649, endPoint y: 563, distance: 441.6
click at [554, 568] on div "Schedule E/F: Creditors Who Have Unsecured Claims Schedule E/F: Creditors Who H…" at bounding box center [432, 639] width 243 height 932
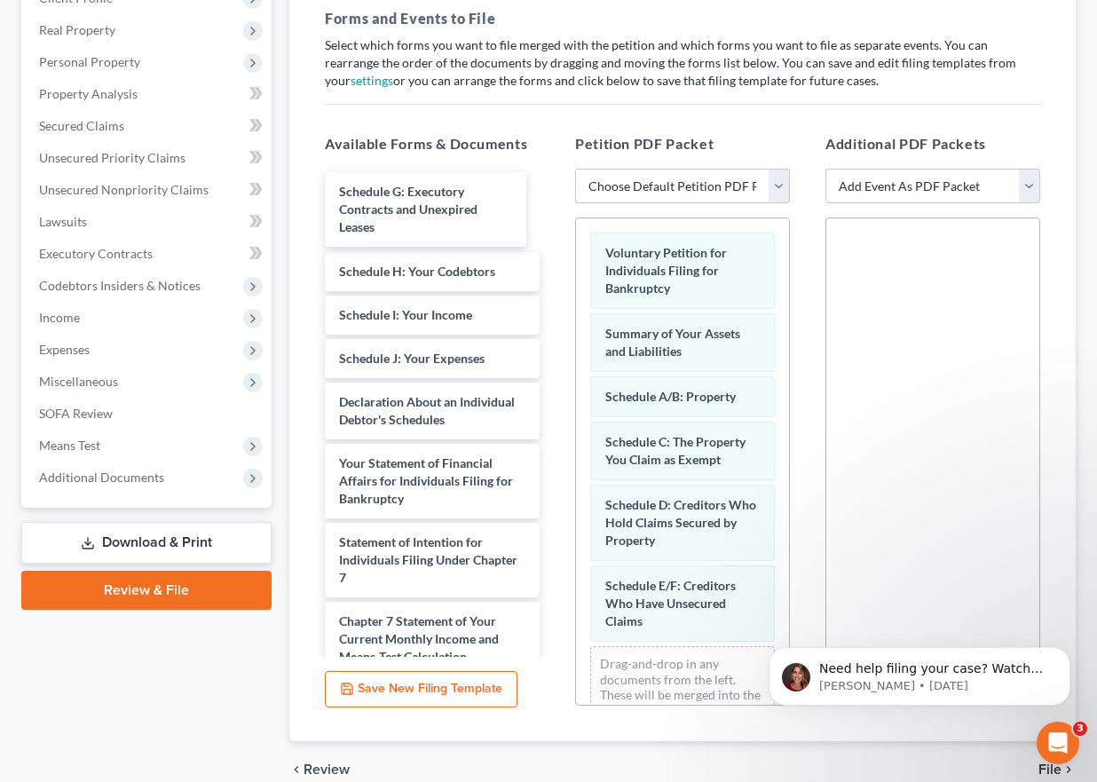
drag, startPoint x: 389, startPoint y: 217, endPoint x: 574, endPoint y: 356, distance: 232.0
click at [390, 217] on div "Schedule G: Executory Contracts and Unexpired Leases Schedule G: Executory Cont…" at bounding box center [432, 648] width 243 height 950
click at [605, 428] on div "Voluntary Petition for Individuals Filing for Bankruptcy Summary of Your Assets…" at bounding box center [682, 495] width 213 height 555
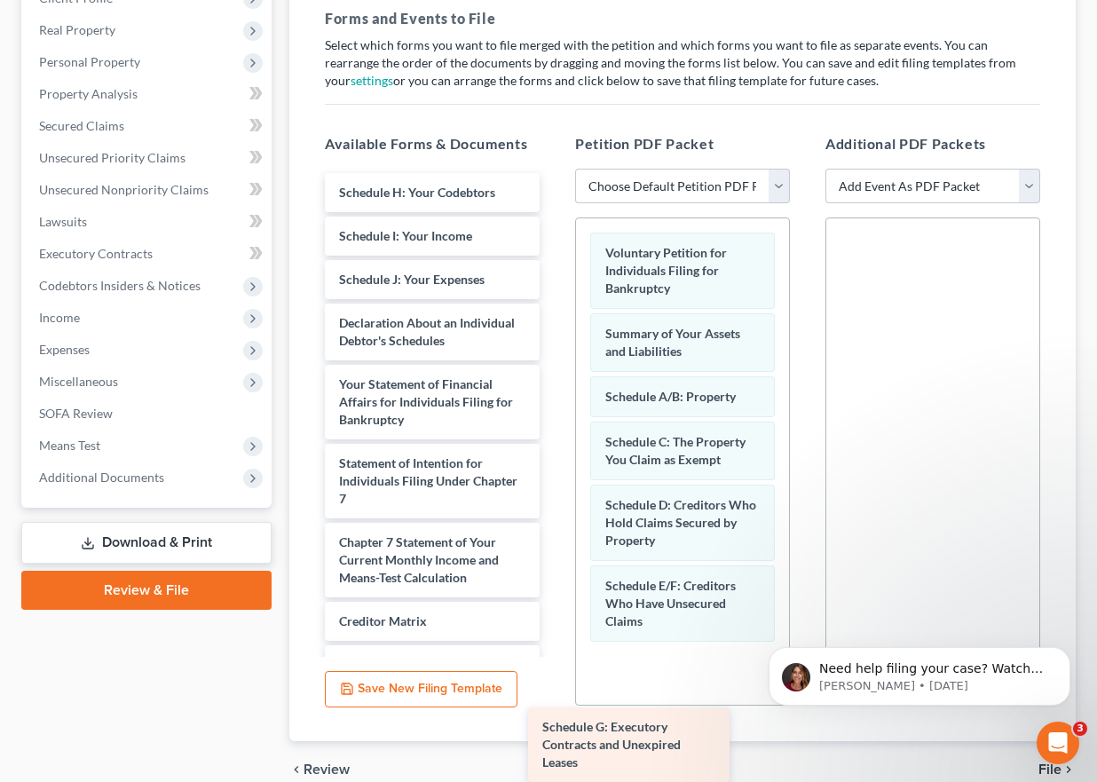
drag, startPoint x: 445, startPoint y: 233, endPoint x: 697, endPoint y: 652, distance: 488.8
click at [554, 653] on div "Schedule G: Executory Contracts and Unexpired Leases Schedule G: Executory Cont…" at bounding box center [432, 608] width 243 height 871
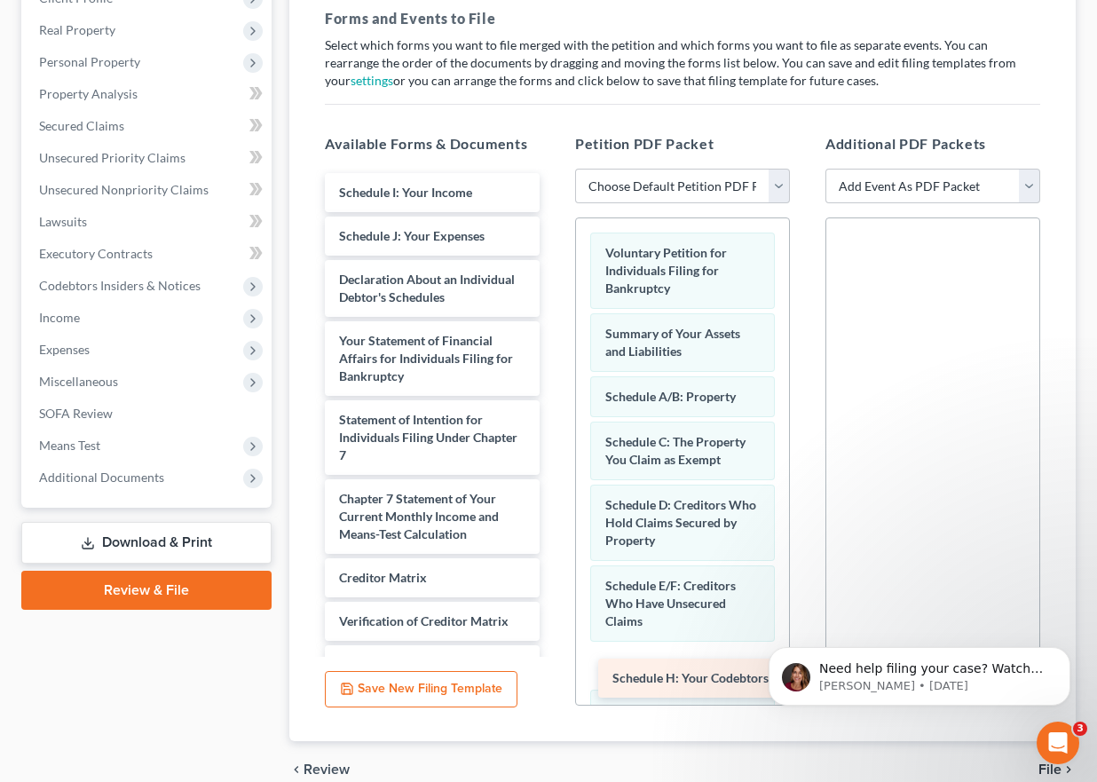
drag, startPoint x: 396, startPoint y: 181, endPoint x: 660, endPoint y: 652, distance: 540.3
click at [554, 657] on div "Schedule H: Your Codebtors Schedule H: Your Codebtors Schedule I: Your Income S…" at bounding box center [432, 586] width 243 height 827
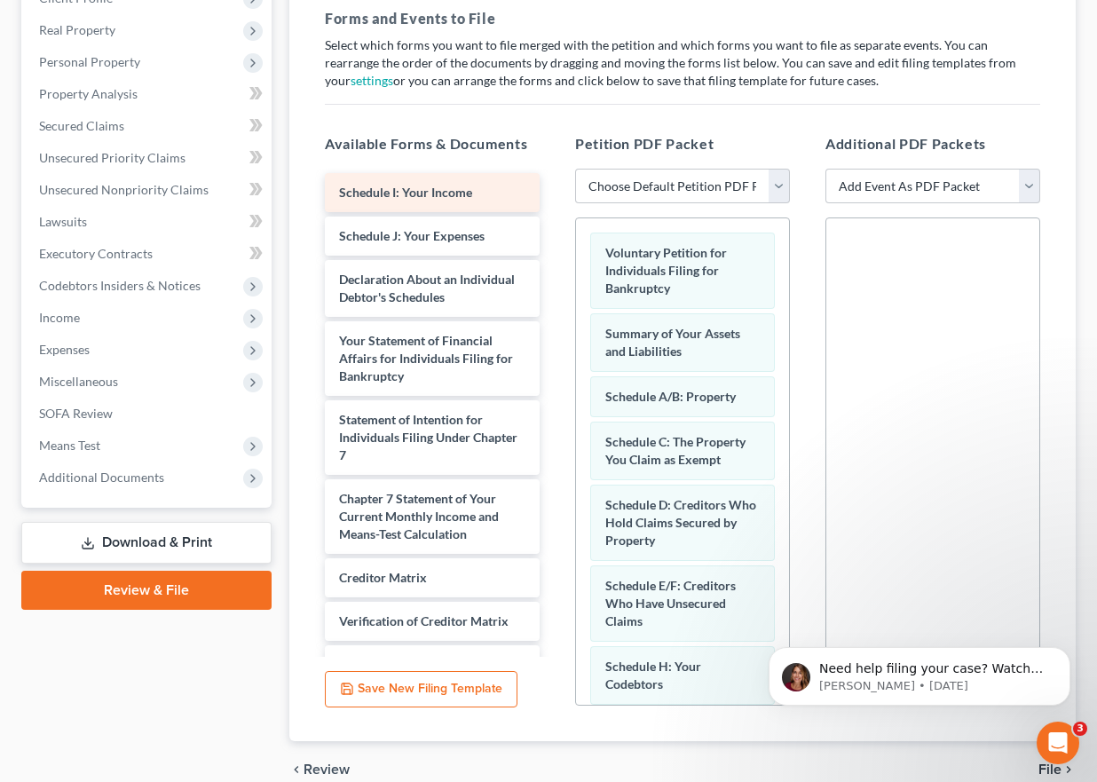
click at [408, 198] on span "Schedule I: Your Income" at bounding box center [405, 192] width 133 height 15
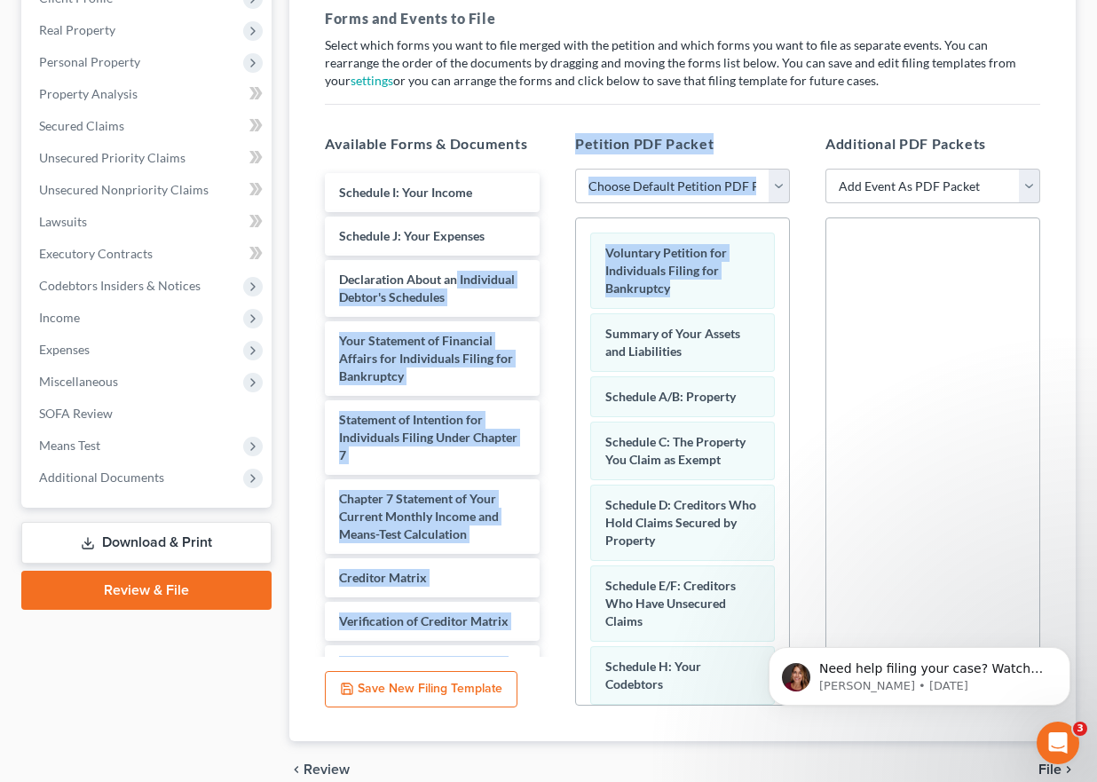
drag, startPoint x: 558, startPoint y: 286, endPoint x: 582, endPoint y: 325, distance: 45.8
click at [582, 325] on div "Available Forms & Documents Schedule I: Your Income Schedule J: Your Expenses D…" at bounding box center [682, 420] width 751 height 602
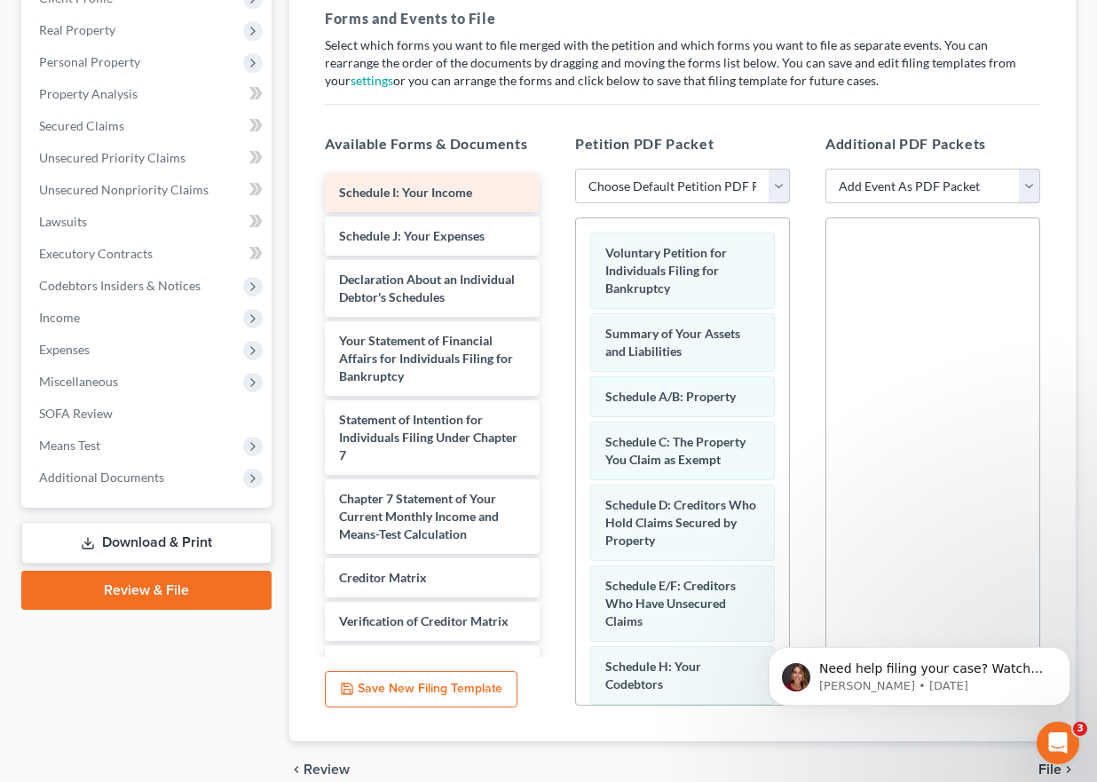
click at [455, 198] on span "Schedule I: Your Income" at bounding box center [405, 192] width 133 height 15
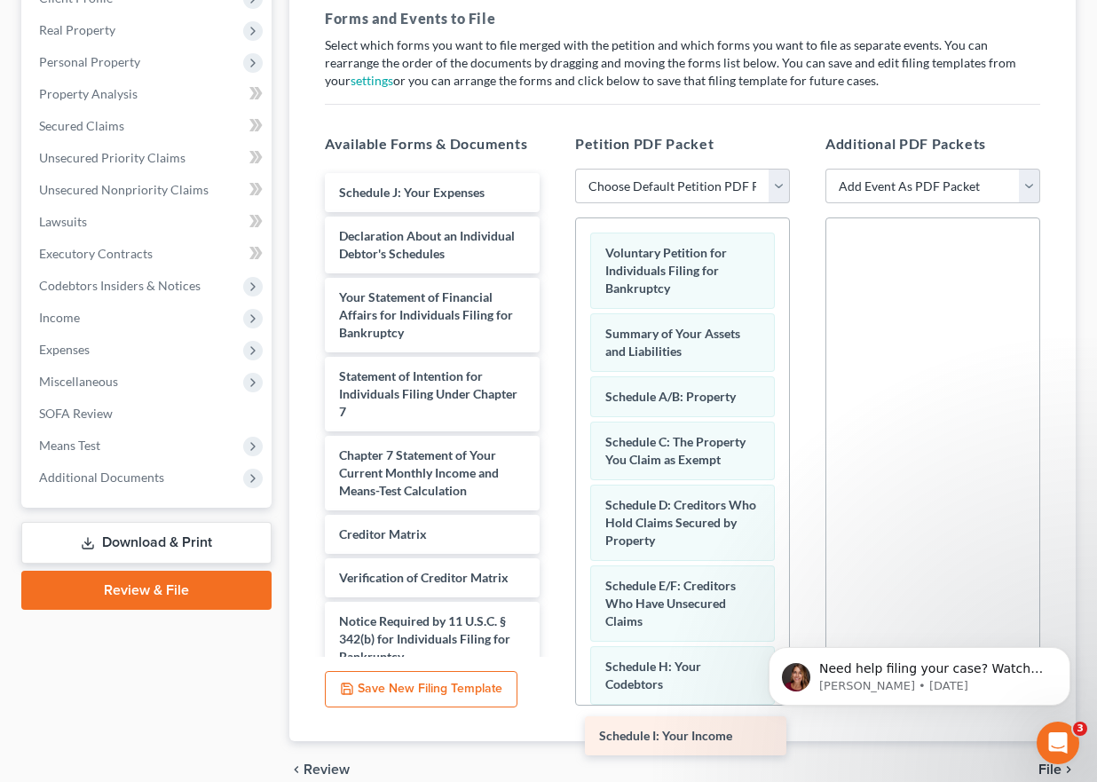
drag, startPoint x: 455, startPoint y: 198, endPoint x: 715, endPoint y: 741, distance: 602.1
click at [554, 741] on div "Schedule I: Your Income Schedule I: Your Income Schedule J: Your Expenses Decla…" at bounding box center [432, 565] width 243 height 784
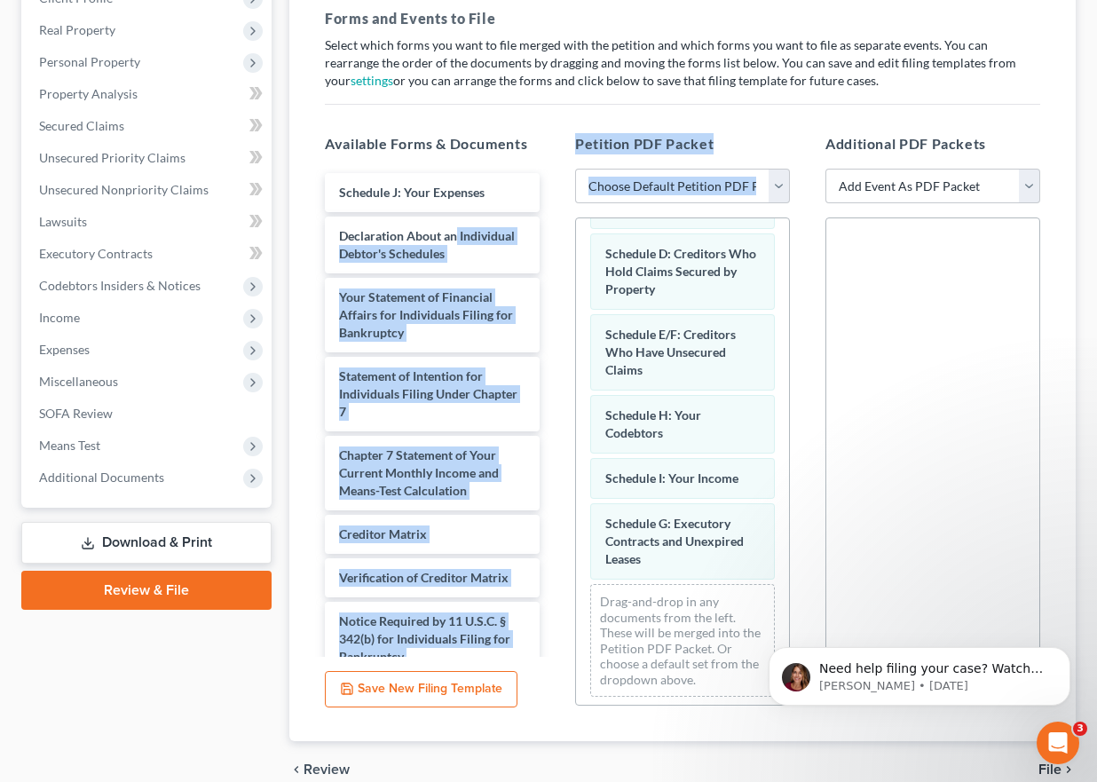
scroll to position [257, 0]
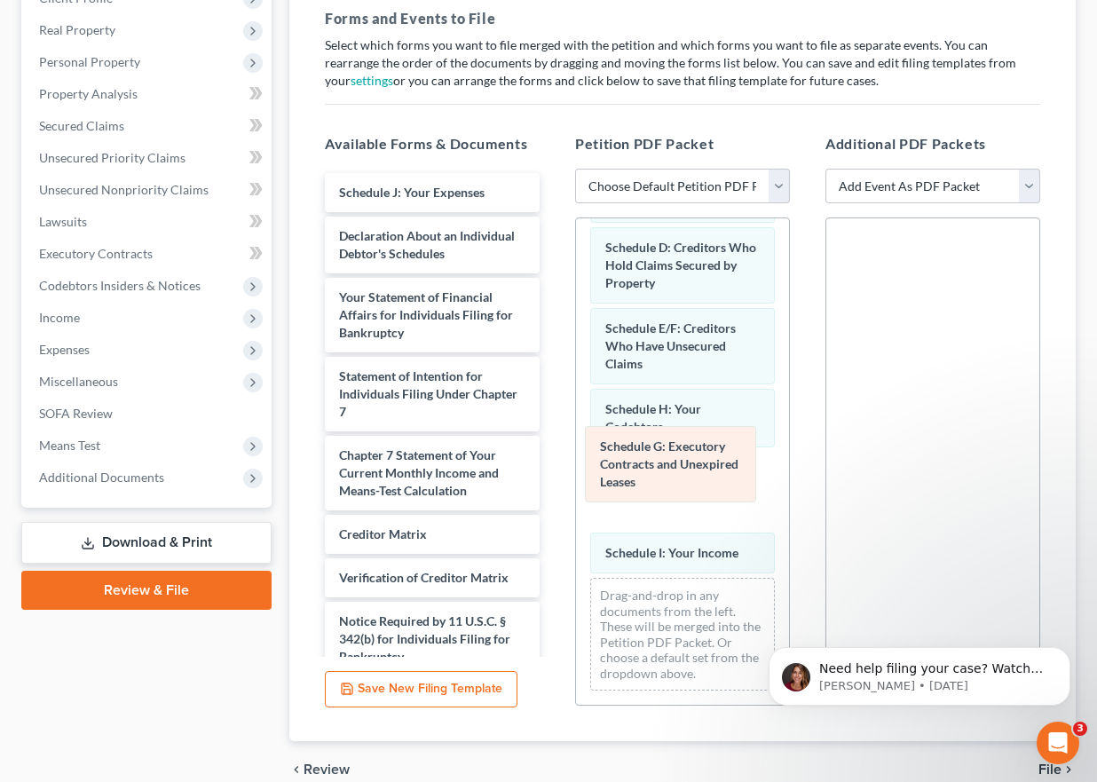
drag, startPoint x: 717, startPoint y: 519, endPoint x: 712, endPoint y: 446, distance: 73.0
click at [712, 446] on div "Schedule G: Executory Contracts and Unexpired Leases Voluntary Petition for Ind…" at bounding box center [682, 333] width 213 height 744
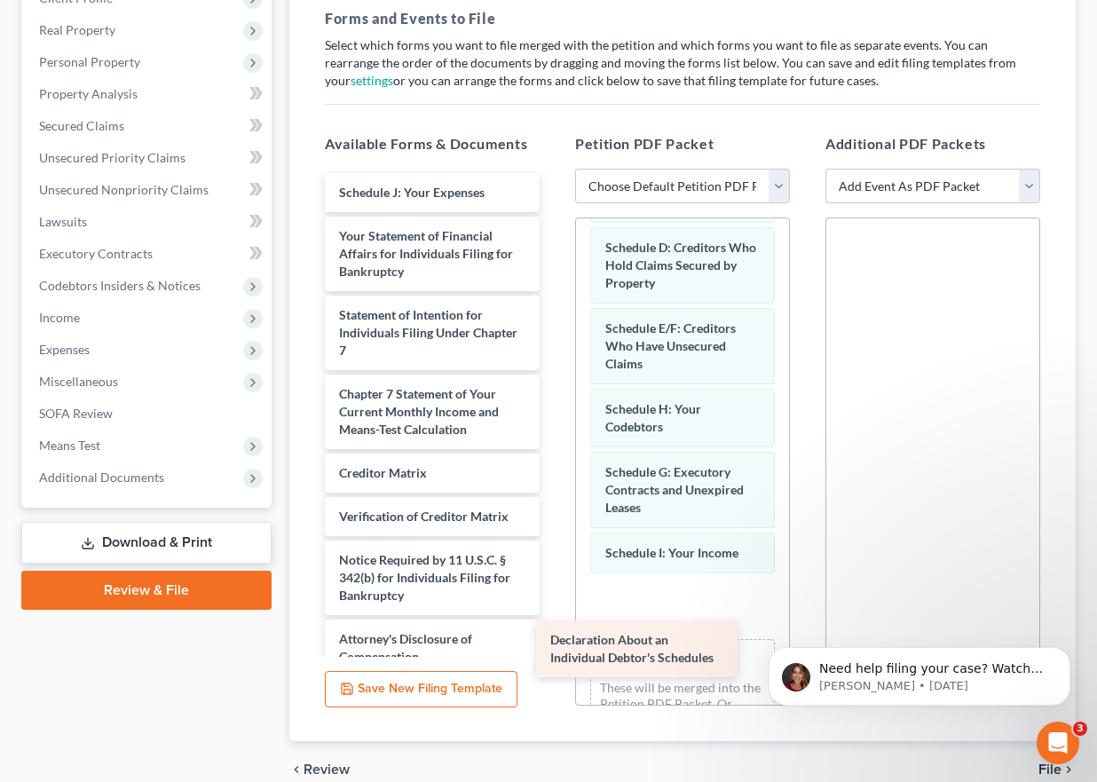
drag, startPoint x: 391, startPoint y: 253, endPoint x: 617, endPoint y: 637, distance: 445.5
click at [554, 652] on div "Declaration About an Individual Debtor's Schedules Schedule J: Your Expenses De…" at bounding box center [432, 534] width 243 height 722
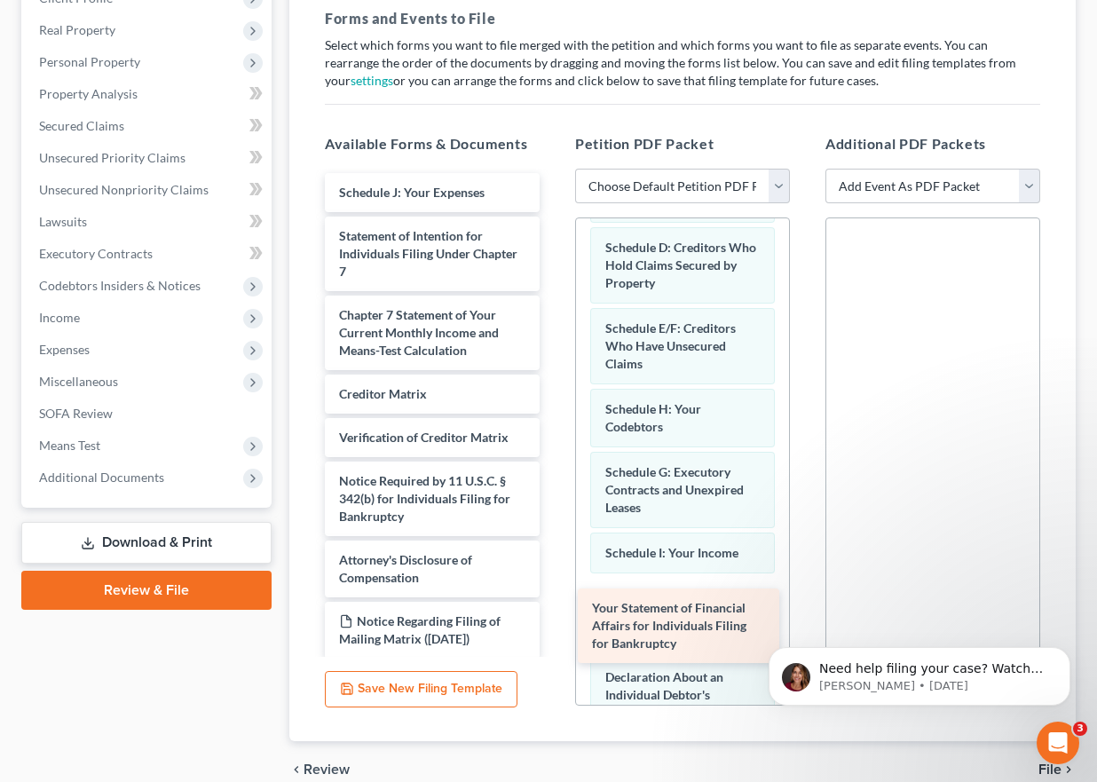
drag, startPoint x: 390, startPoint y: 240, endPoint x: 641, endPoint y: 602, distance: 440.1
click at [554, 604] on div "Your Statement of Financial Affairs for Individuals Filing for Bankruptcy Sched…" at bounding box center [432, 494] width 243 height 643
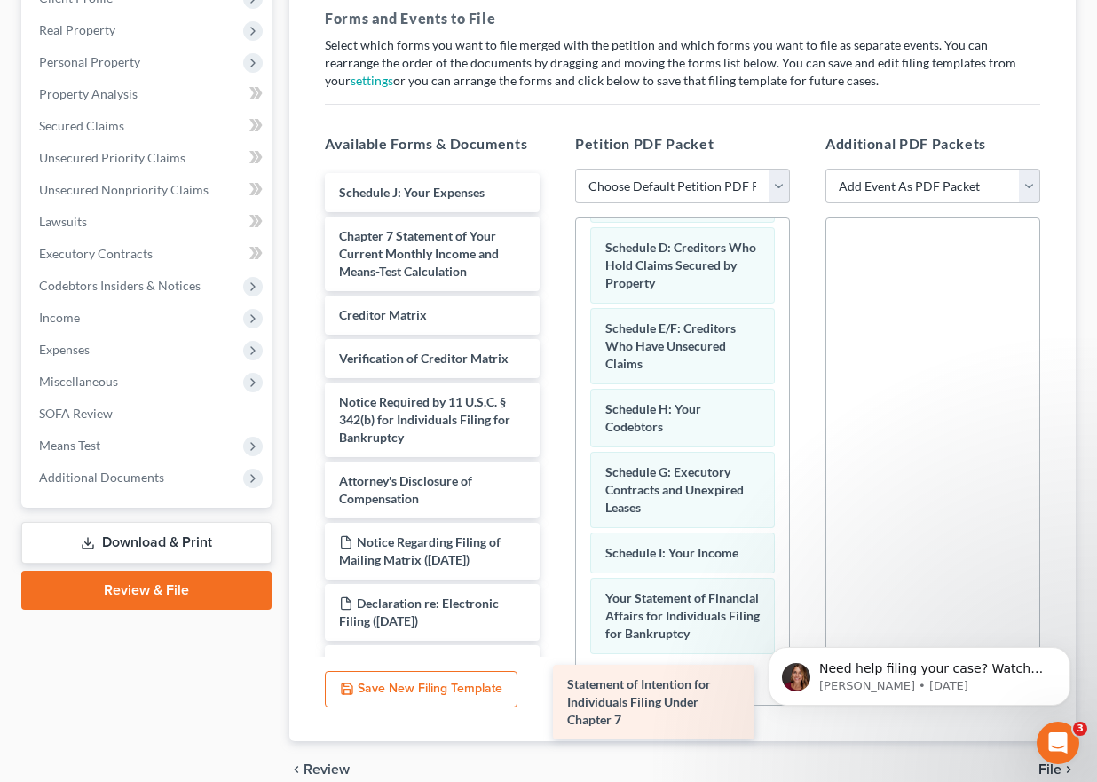
drag, startPoint x: 396, startPoint y: 251, endPoint x: 637, endPoint y: 694, distance: 504.3
click at [554, 698] on div "Statement of Intention for Individuals Filing Under Chapter 7 Schedule J: Your …" at bounding box center [432, 455] width 243 height 564
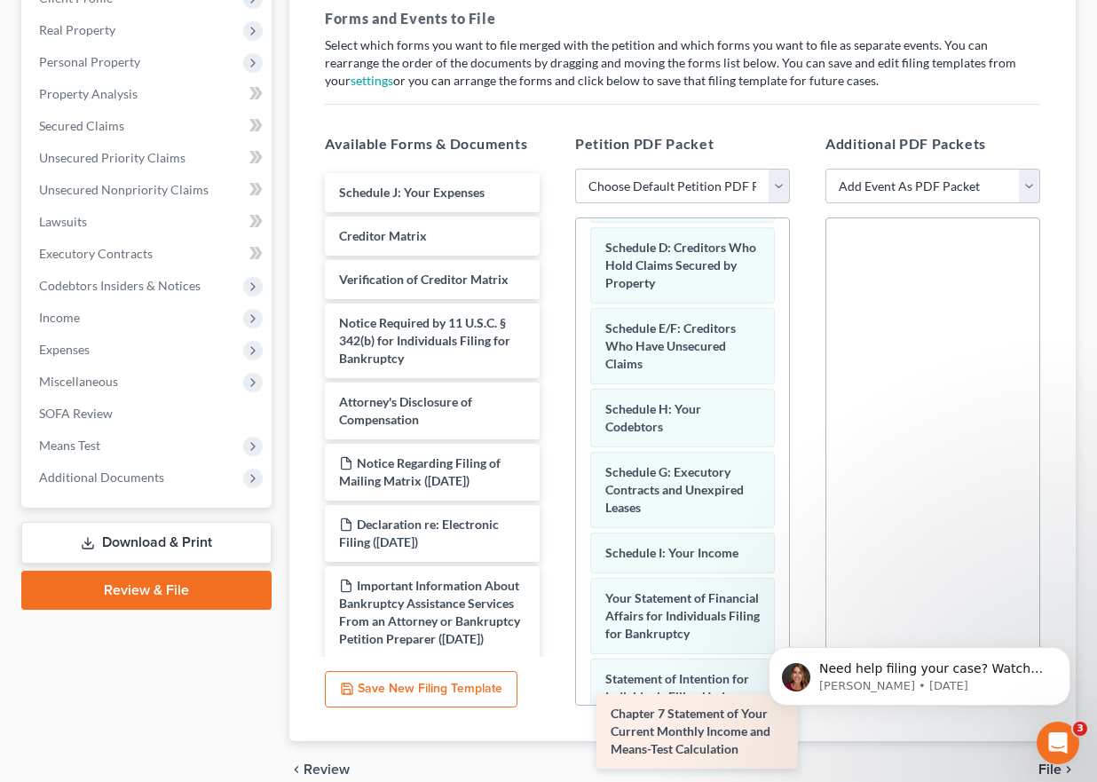
drag, startPoint x: 406, startPoint y: 258, endPoint x: 673, endPoint y: 673, distance: 493.0
click at [554, 658] on div "Chapter 7 Statement of Your Current Monthly Income and Means-Test Calculation S…" at bounding box center [432, 415] width 243 height 485
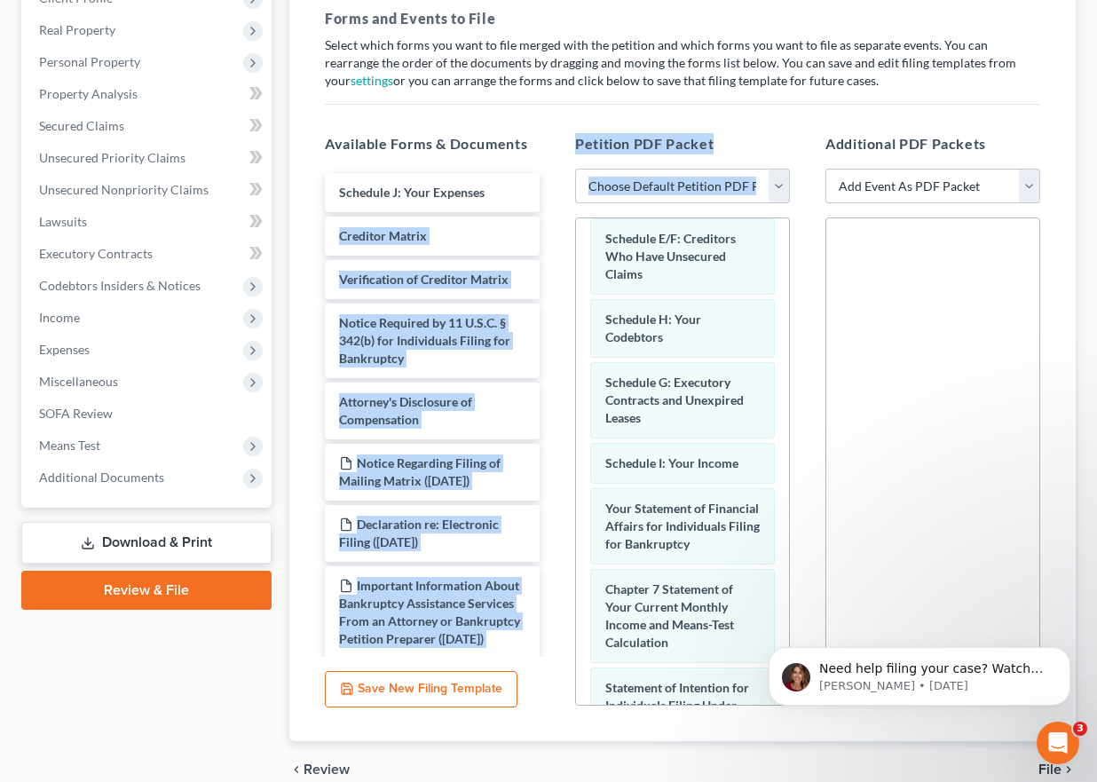
scroll to position [343, 0]
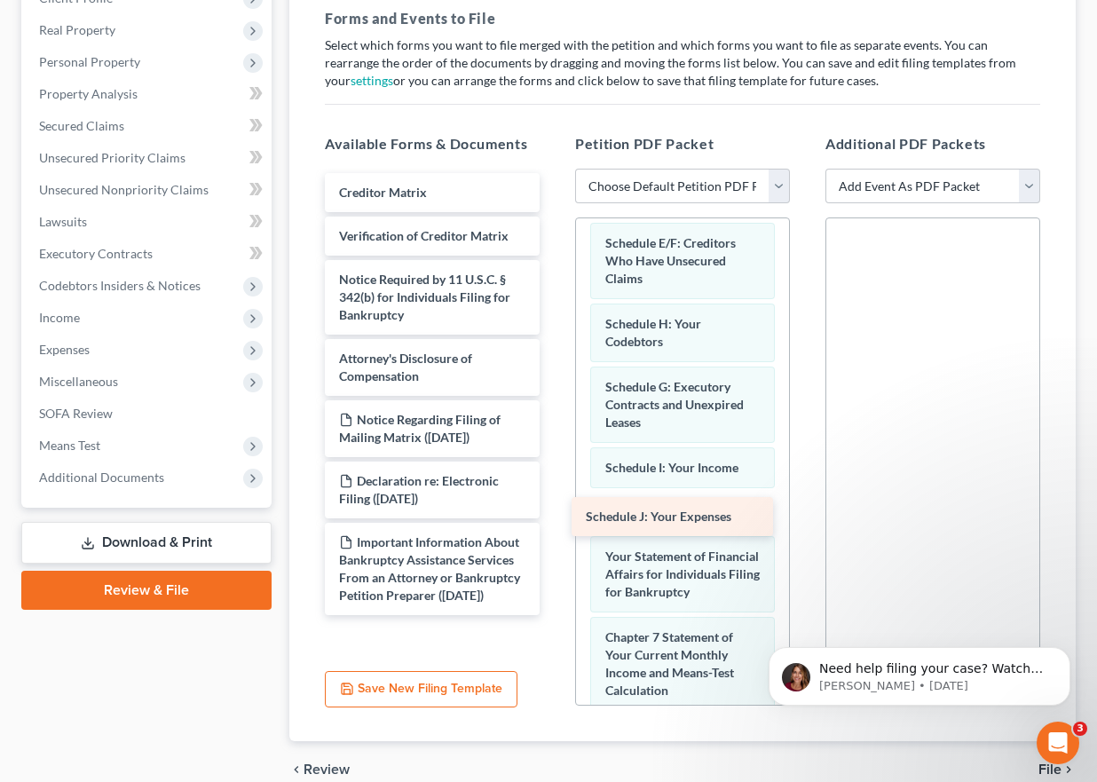
drag, startPoint x: 414, startPoint y: 196, endPoint x: 665, endPoint y: 508, distance: 400.8
click at [554, 509] on div "Schedule J: Your Expenses Schedule J: Your Expenses Creditor Matrix Verificatio…" at bounding box center [432, 394] width 243 height 442
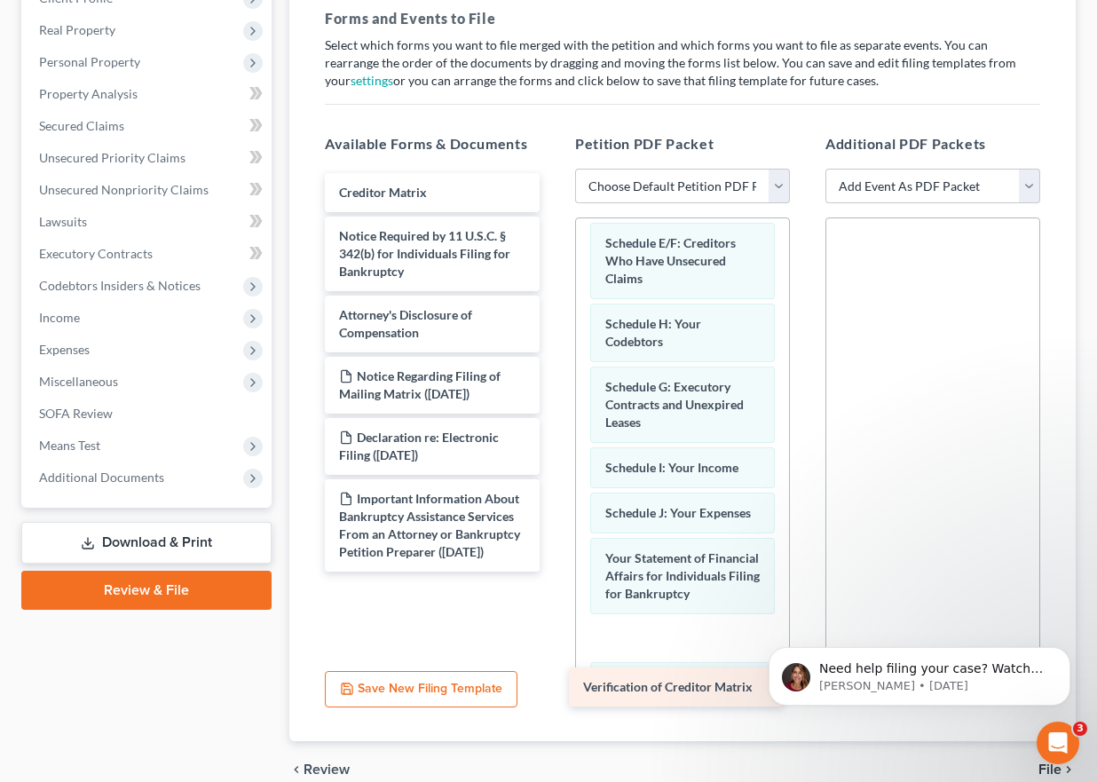
drag, startPoint x: 427, startPoint y: 241, endPoint x: 675, endPoint y: 676, distance: 500.8
click at [554, 571] on div "Verification of Creditor Matrix Creditor Matrix Verification of Creditor Matrix…" at bounding box center [432, 372] width 243 height 398
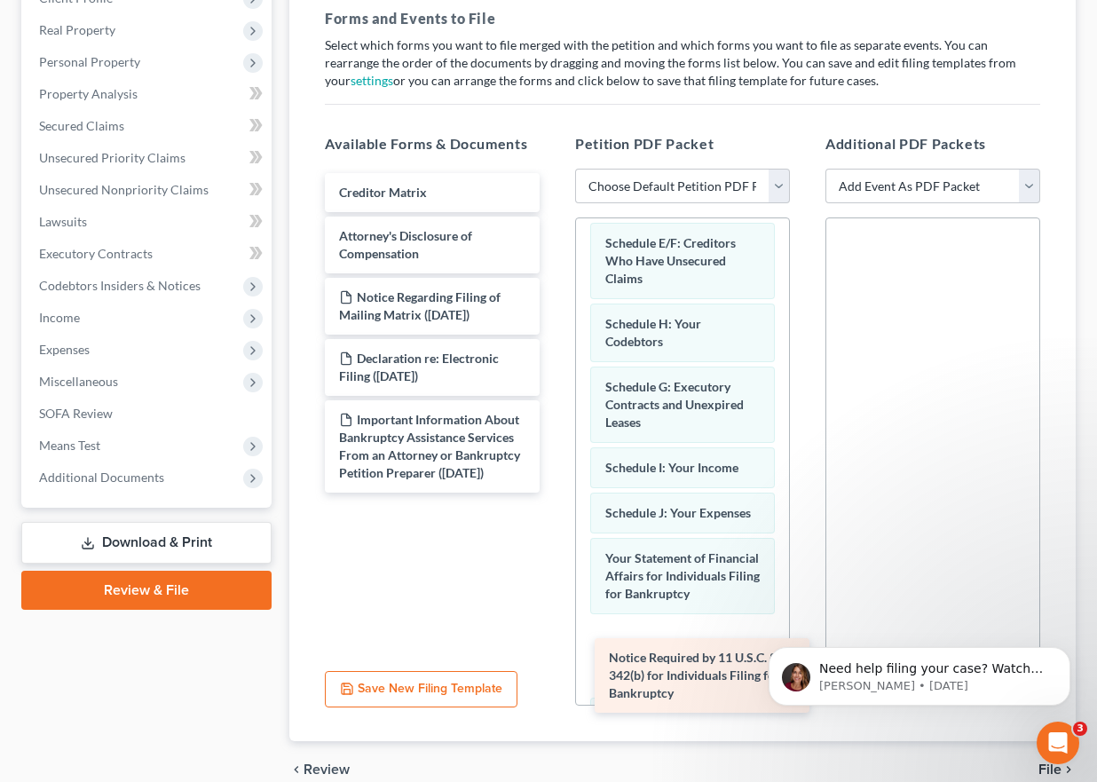
drag, startPoint x: 391, startPoint y: 242, endPoint x: 661, endPoint y: 664, distance: 500.4
click at [554, 493] on div "Notice Required by 11 U.S.C. § 342(b) for Individuals Filing for Bankruptcy Cre…" at bounding box center [432, 332] width 243 height 319
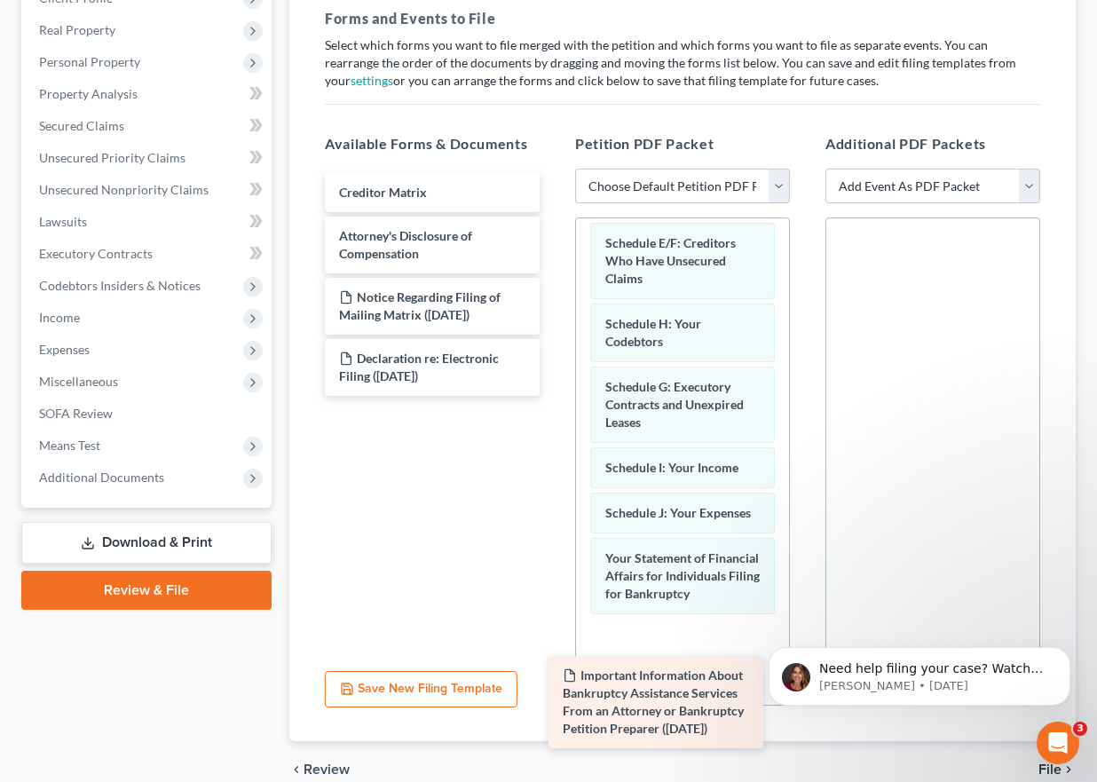
drag, startPoint x: 436, startPoint y: 461, endPoint x: 672, endPoint y: 699, distance: 335.1
click at [554, 396] on div "Important Information About Bankruptcy Assistance Services From an Attorney or …" at bounding box center [432, 284] width 243 height 223
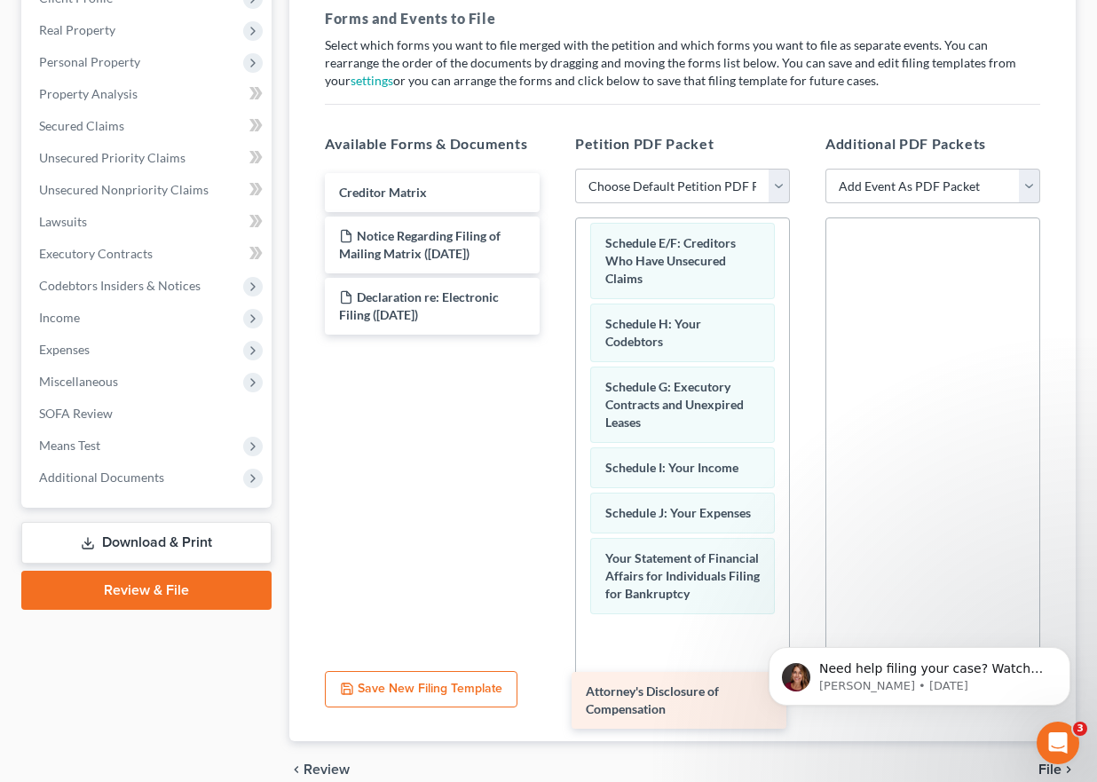
drag, startPoint x: 398, startPoint y: 246, endPoint x: 642, endPoint y: 666, distance: 485.5
click at [554, 335] on div "Attorney's Disclosure of Compensation Creditor Matrix Attorney's Disclosure of …" at bounding box center [432, 254] width 243 height 162
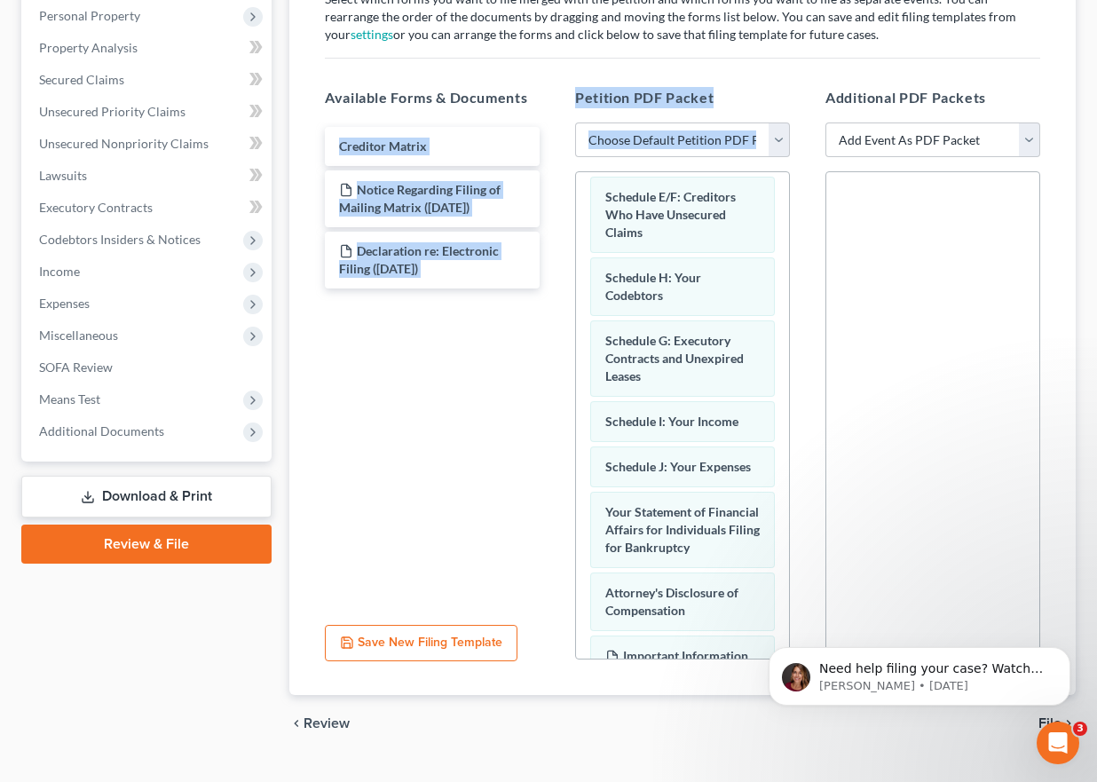
scroll to position [350, 0]
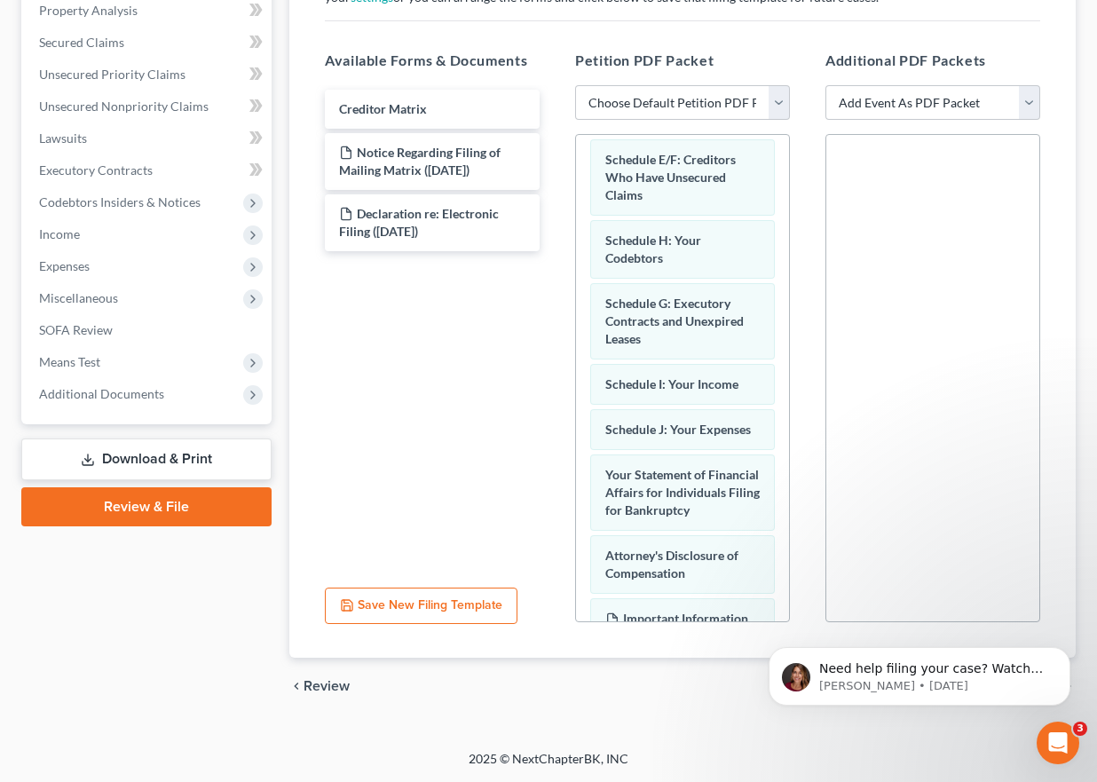
click at [1057, 466] on div "Additional PDF Packets Add Event As PDF Packet Certificate of Credit Counseling…" at bounding box center [933, 336] width 250 height 602
click at [867, 678] on p "[PERSON_NAME] • [DATE]" at bounding box center [933, 686] width 229 height 16
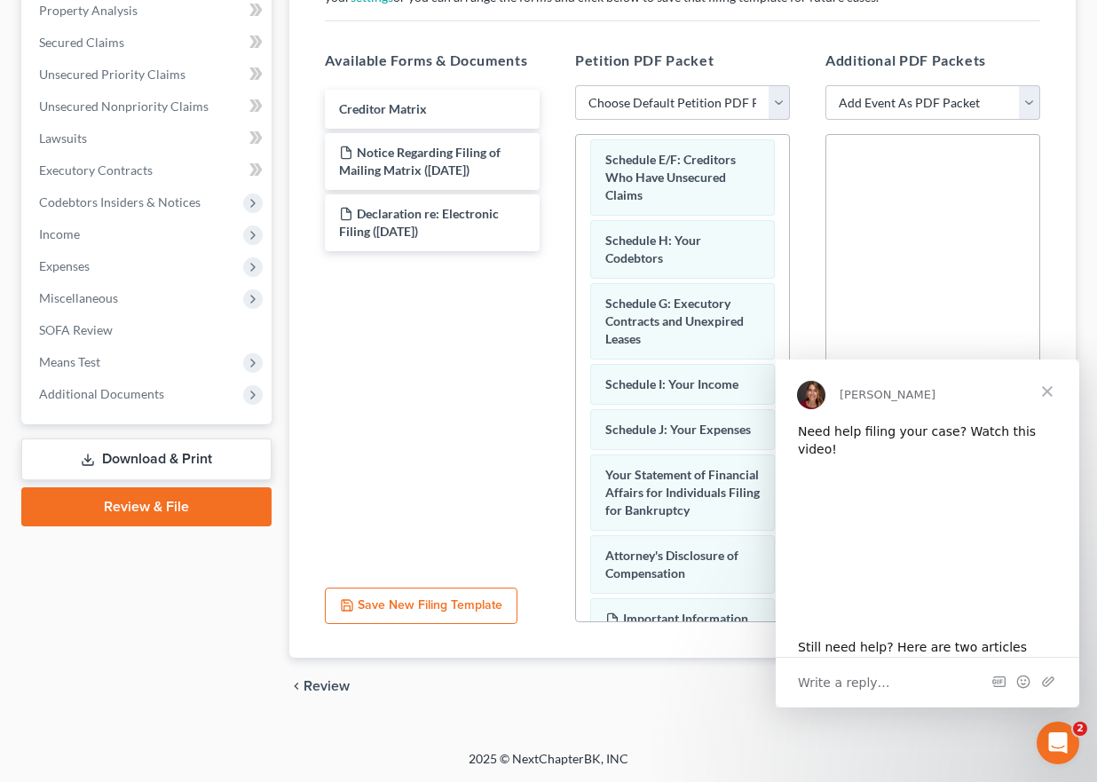
scroll to position [0, 0]
click at [1044, 397] on span "Close" at bounding box center [1047, 391] width 64 height 64
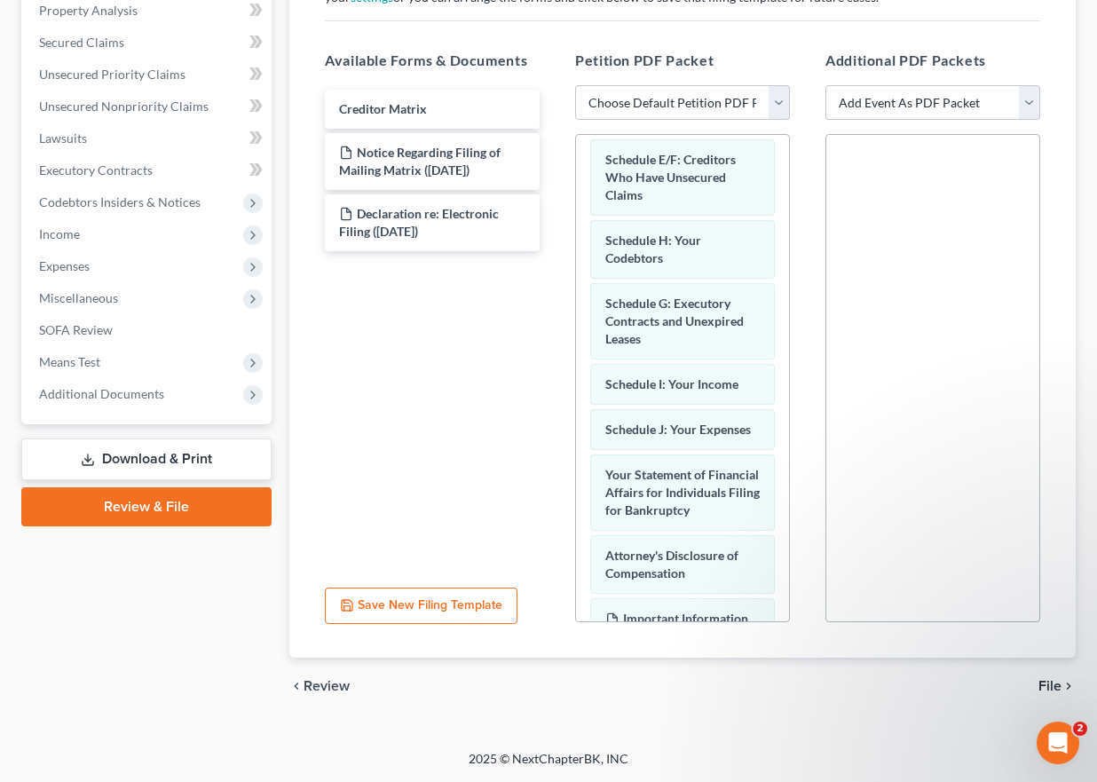
click at [1060, 683] on span "File" at bounding box center [1049, 686] width 23 height 14
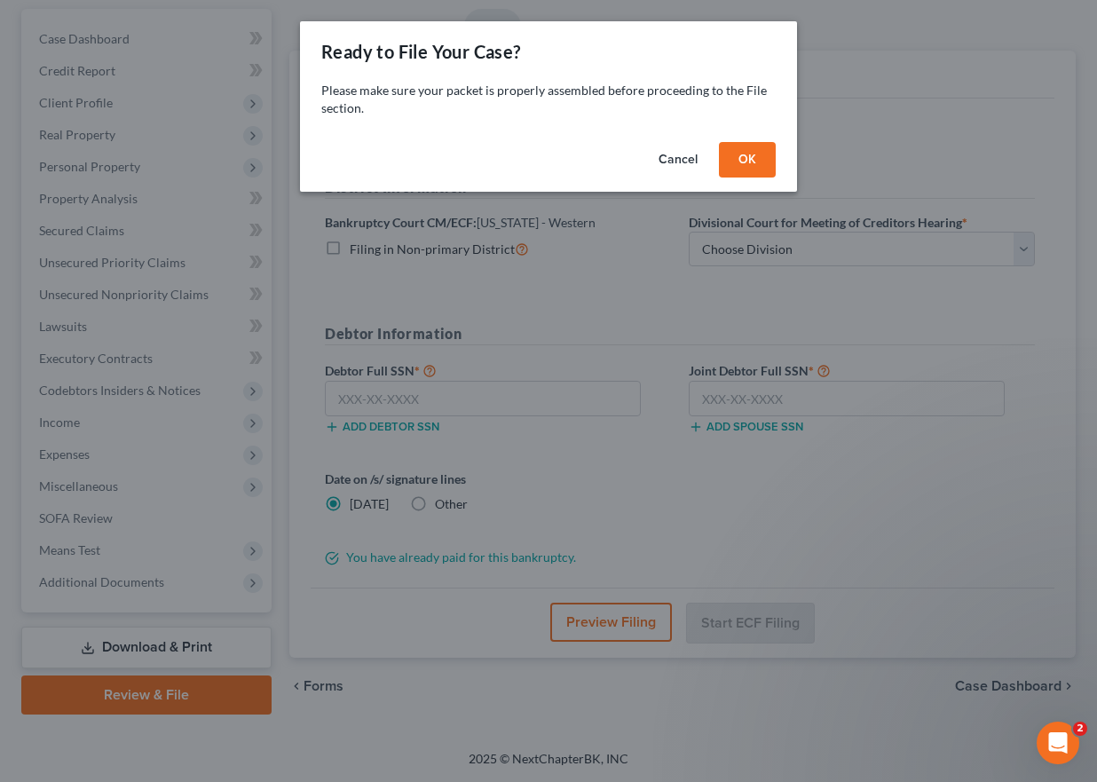
scroll to position [162, 0]
click at [747, 152] on button "OK" at bounding box center [754, 159] width 57 height 35
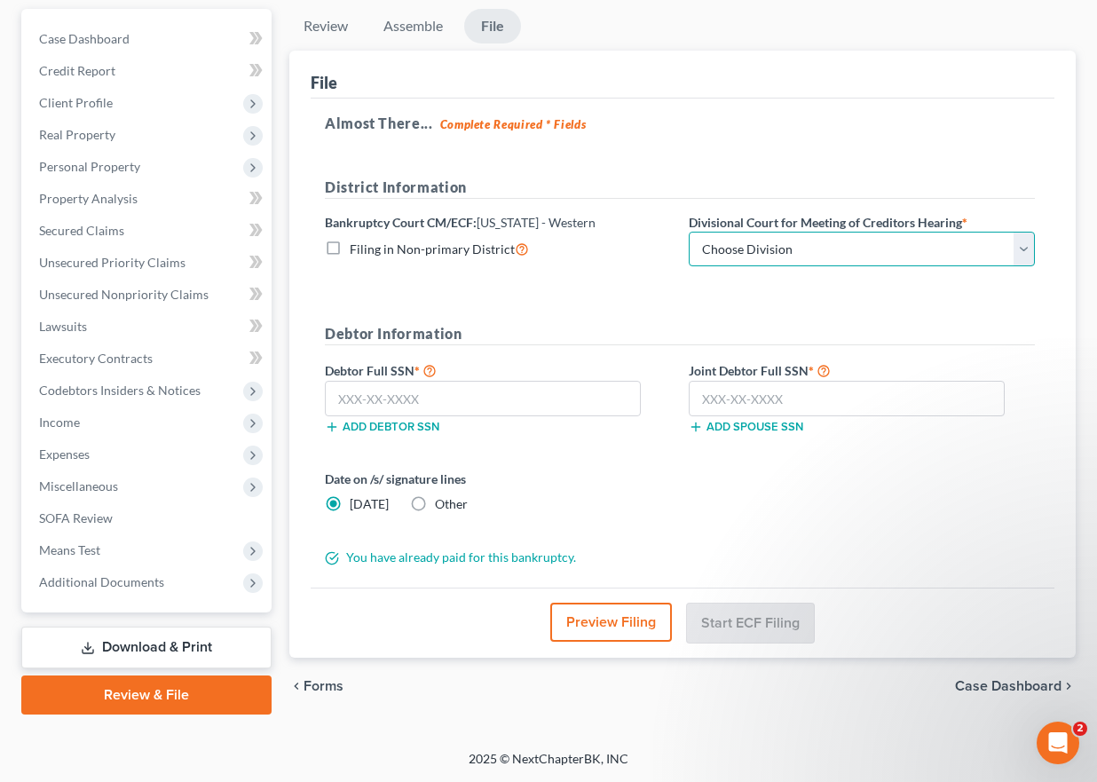
click at [1024, 243] on select "Choose Division Erie Johnstown Pittsburgh" at bounding box center [862, 249] width 346 height 35
select select "1"
click at [689, 232] on select "Choose Division Erie Johnstown Pittsburgh" at bounding box center [862, 249] width 346 height 35
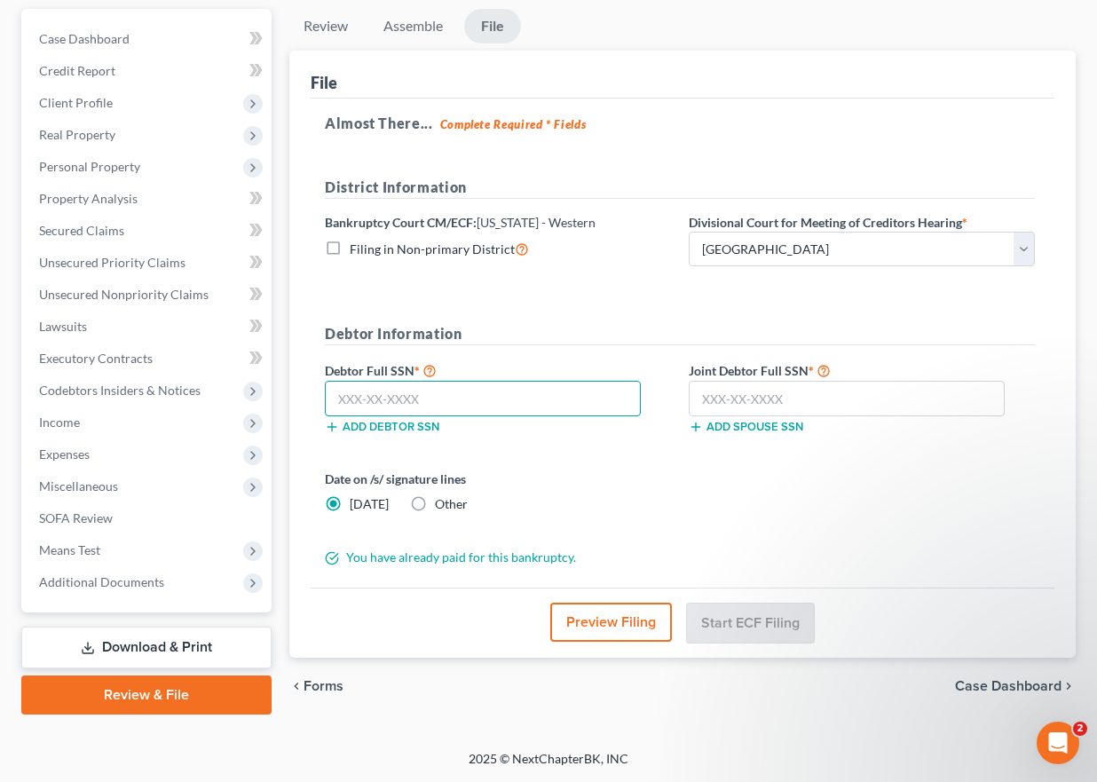
click at [427, 393] on input "text" at bounding box center [483, 398] width 316 height 35
click at [152, 638] on link "Download & Print" at bounding box center [146, 648] width 250 height 42
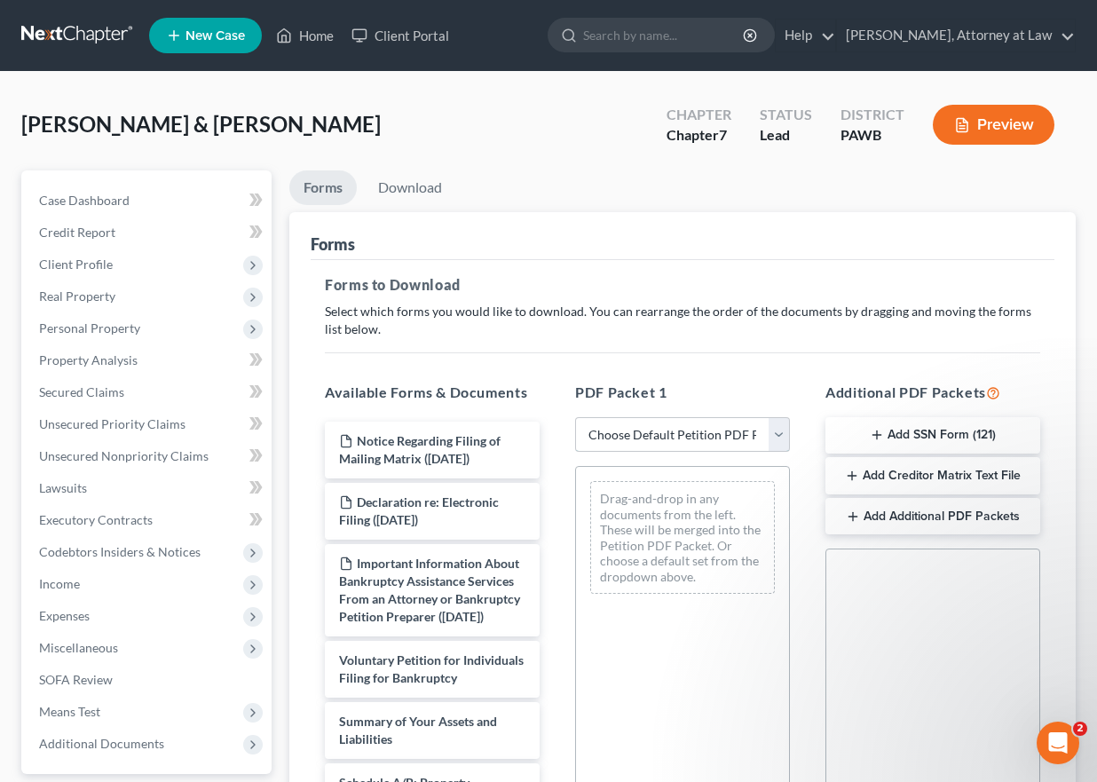
click at [778, 437] on select "Choose Default Petition PDF Packet Complete Bankruptcy Petition (all forms and …" at bounding box center [682, 434] width 215 height 35
select select "5"
click at [575, 417] on select "Choose Default Petition PDF Packet Complete Bankruptcy Petition (all forms and …" at bounding box center [682, 434] width 215 height 35
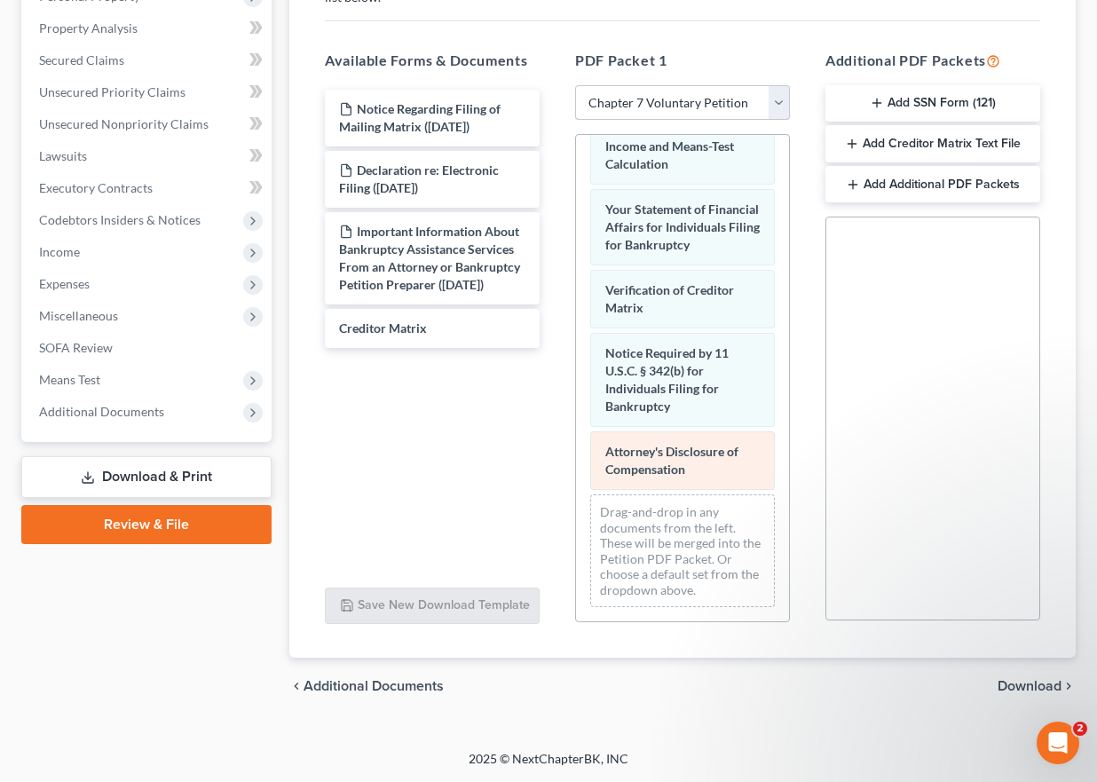
scroll to position [903, 0]
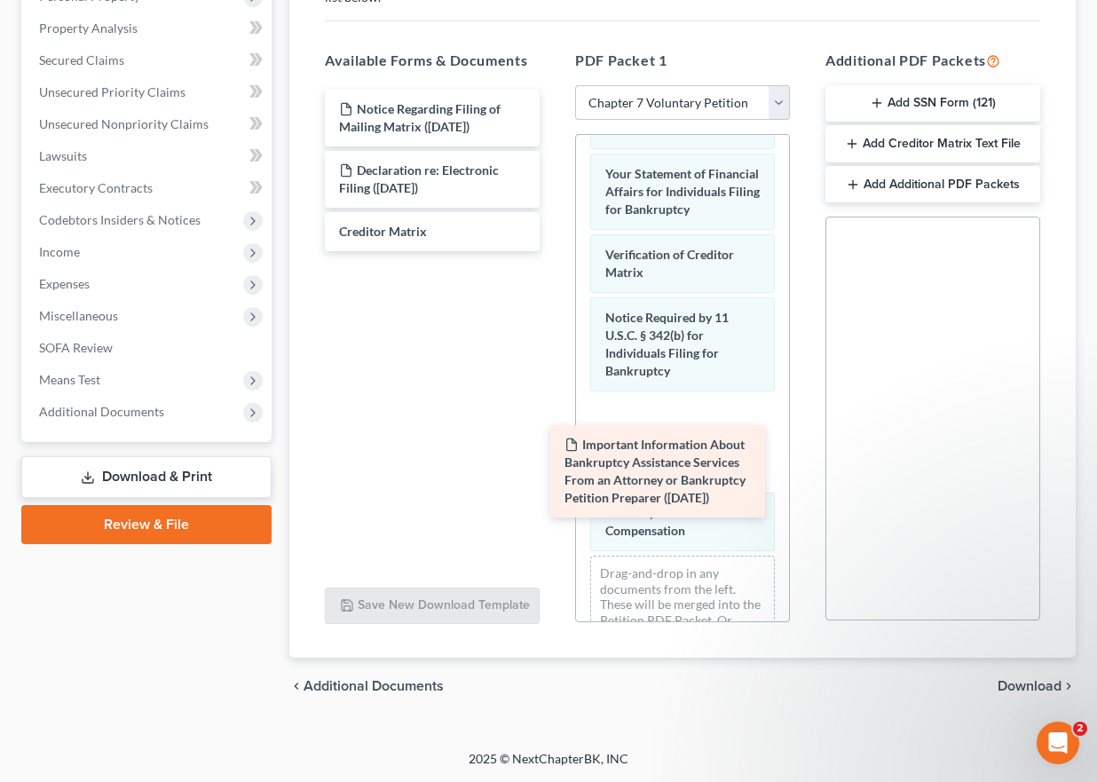
drag, startPoint x: 481, startPoint y: 244, endPoint x: 723, endPoint y: 459, distance: 323.7
click at [554, 251] on div "Important Information About Bankruptcy Assistance Services From an Attorney or …" at bounding box center [432, 171] width 243 height 162
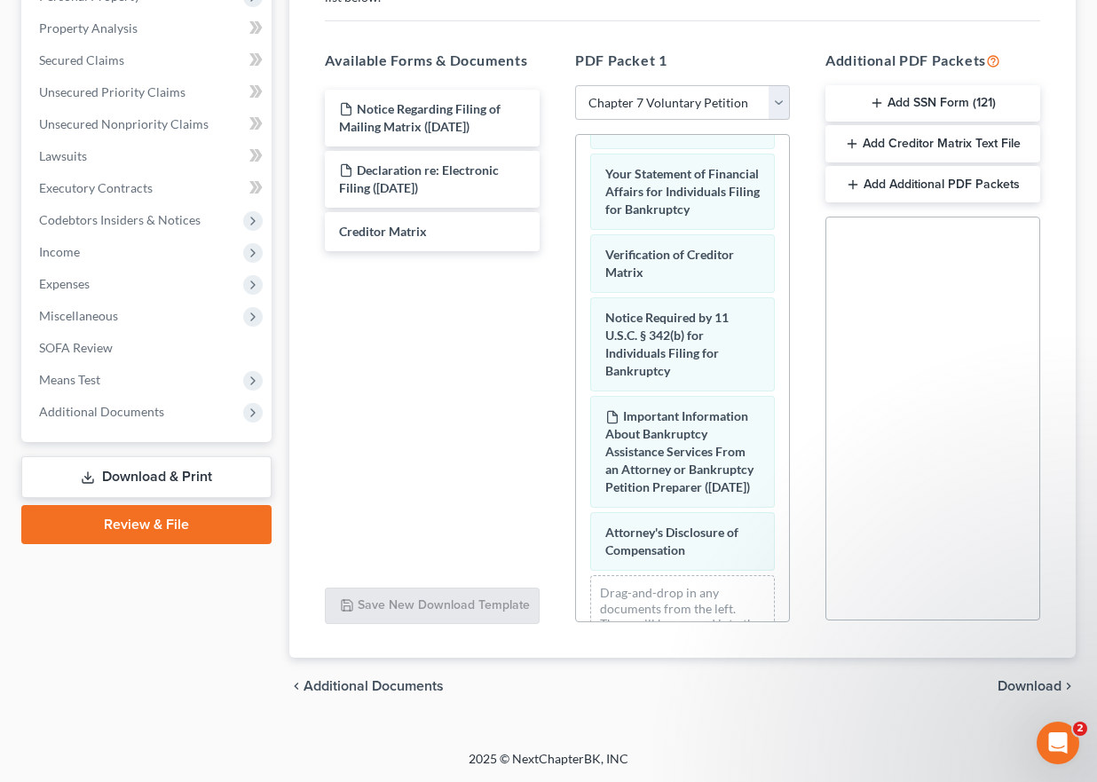
click at [1028, 676] on div "chevron_left Additional Documents Download chevron_right" at bounding box center [682, 686] width 786 height 57
click at [1028, 682] on span "Download" at bounding box center [1029, 686] width 64 height 14
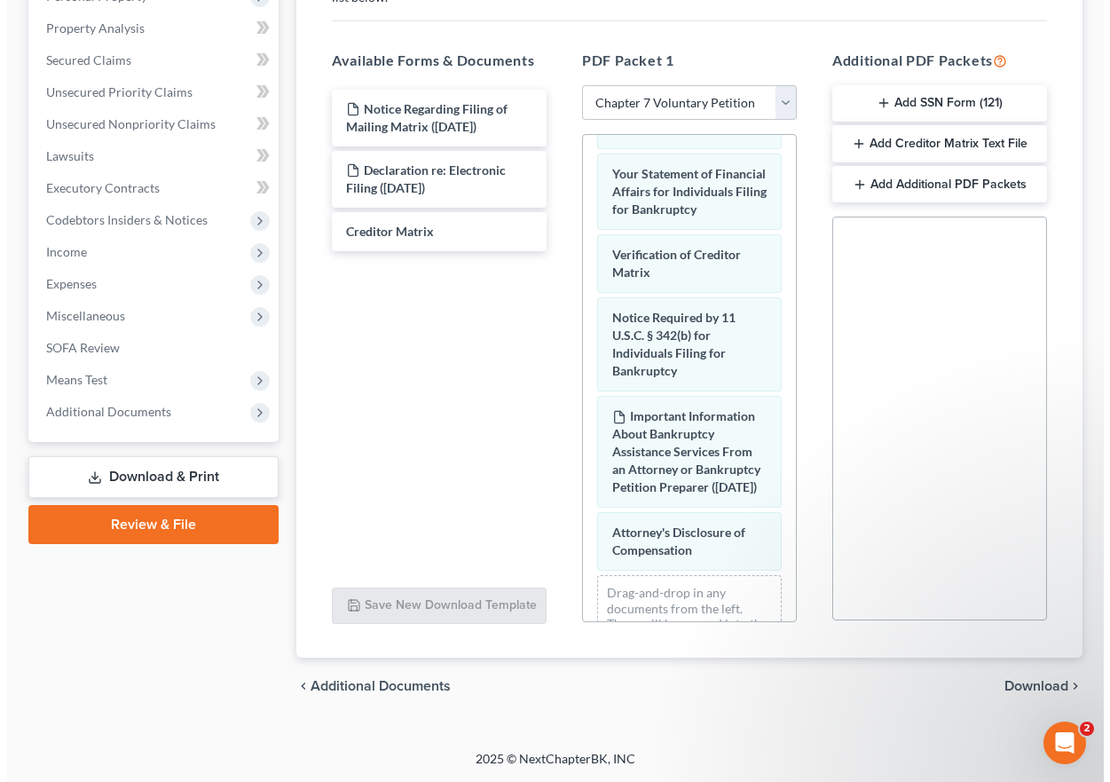
scroll to position [162, 0]
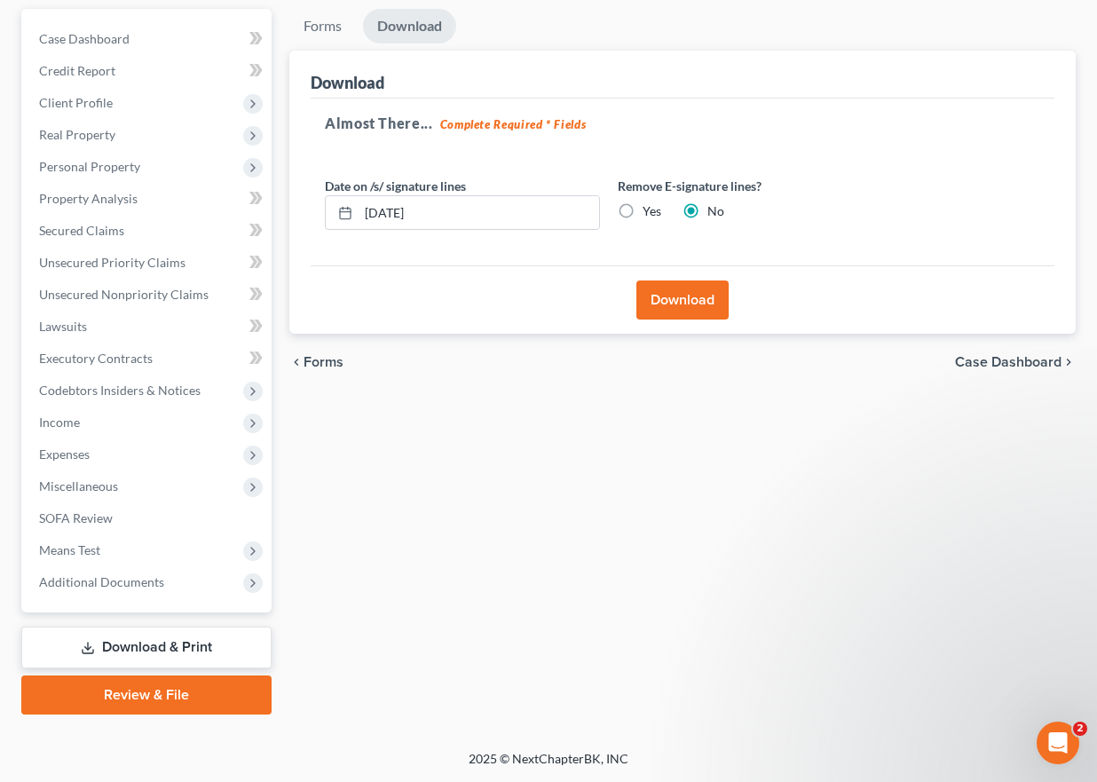
click at [659, 293] on button "Download" at bounding box center [682, 299] width 92 height 39
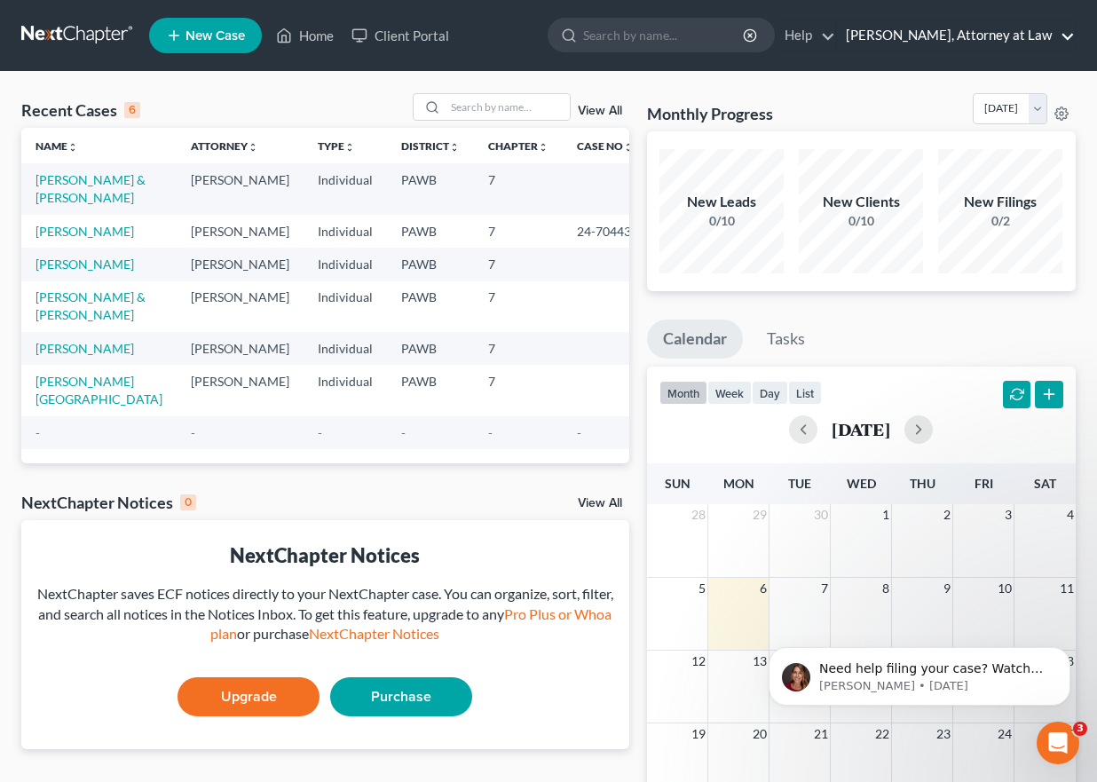
click at [954, 28] on link "[PERSON_NAME], Attorney at Law" at bounding box center [956, 36] width 238 height 32
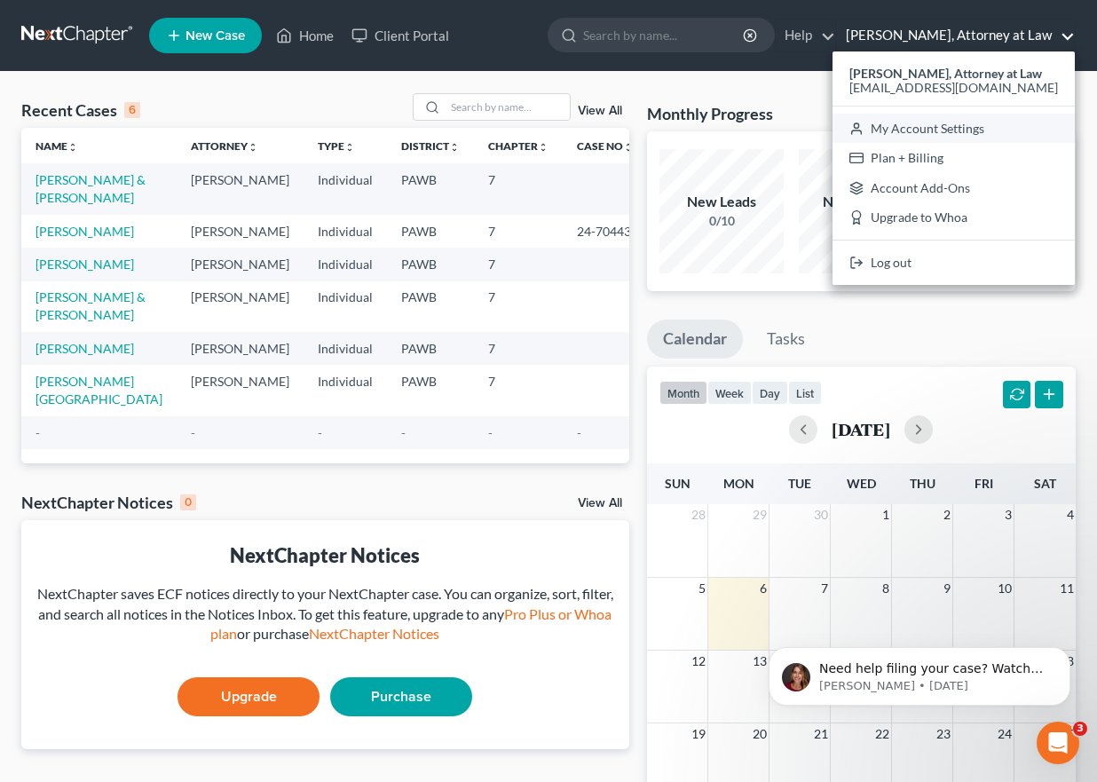
click at [933, 125] on link "My Account Settings" at bounding box center [953, 129] width 242 height 30
select select "24"
select select "39"
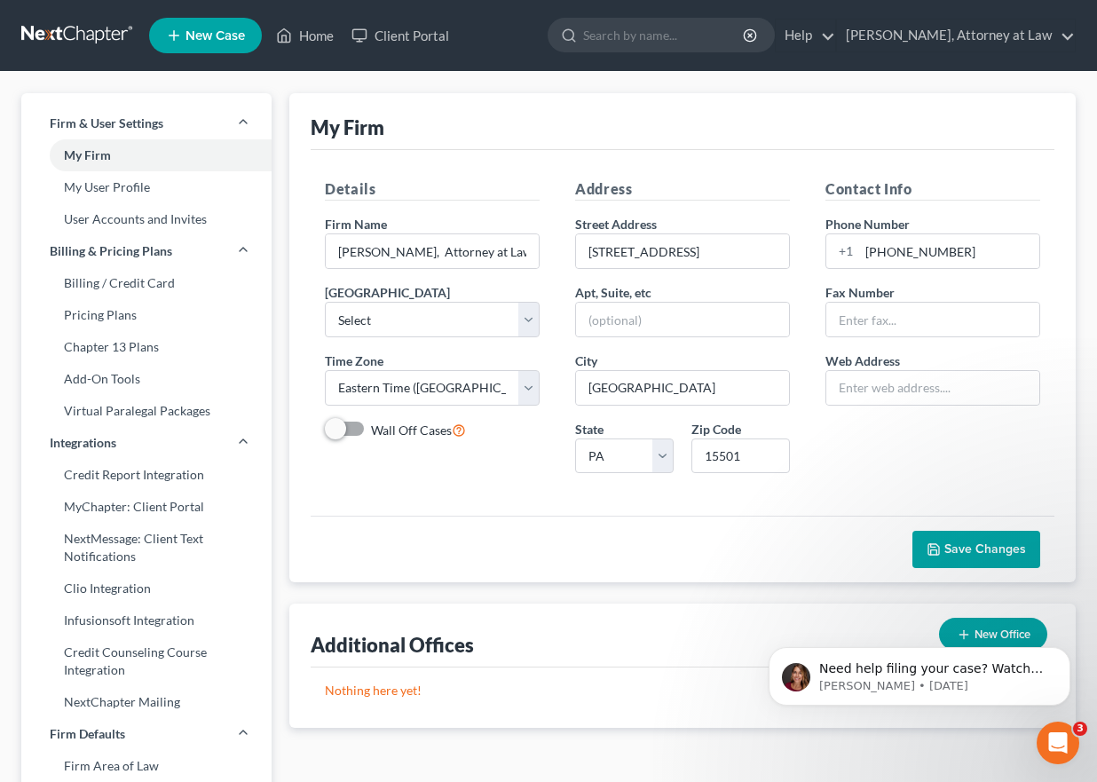
click at [199, 35] on span "New Case" at bounding box center [214, 35] width 59 height 13
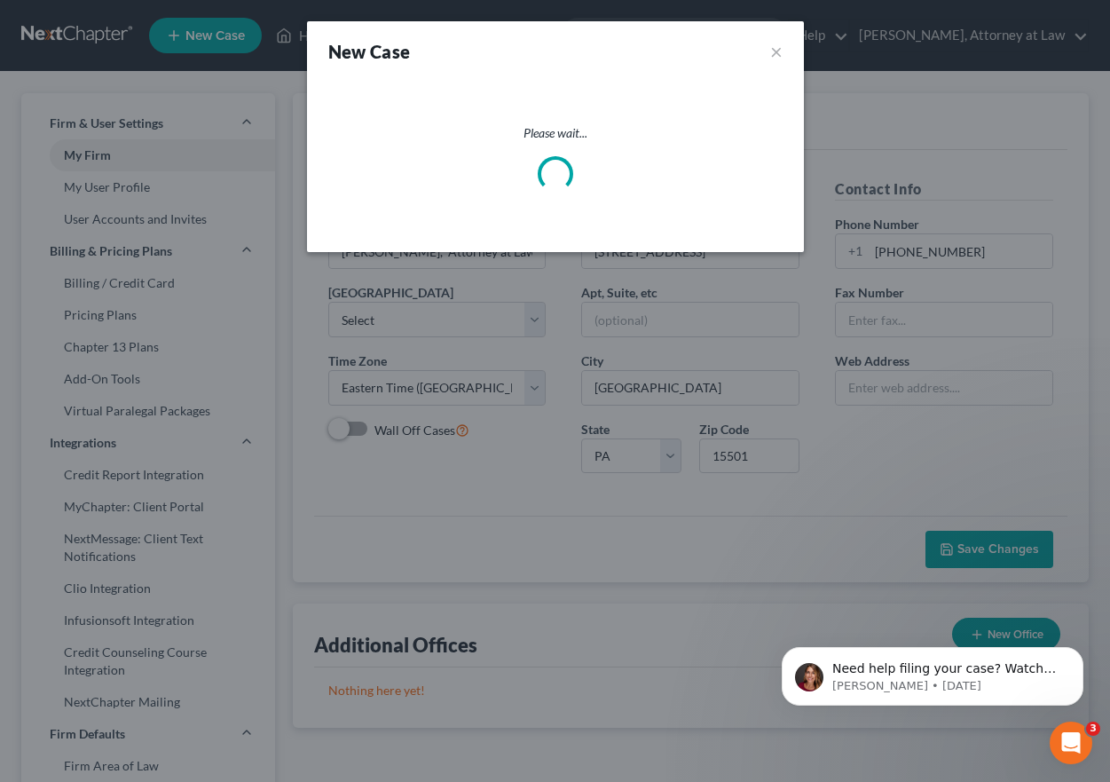
select select "69"
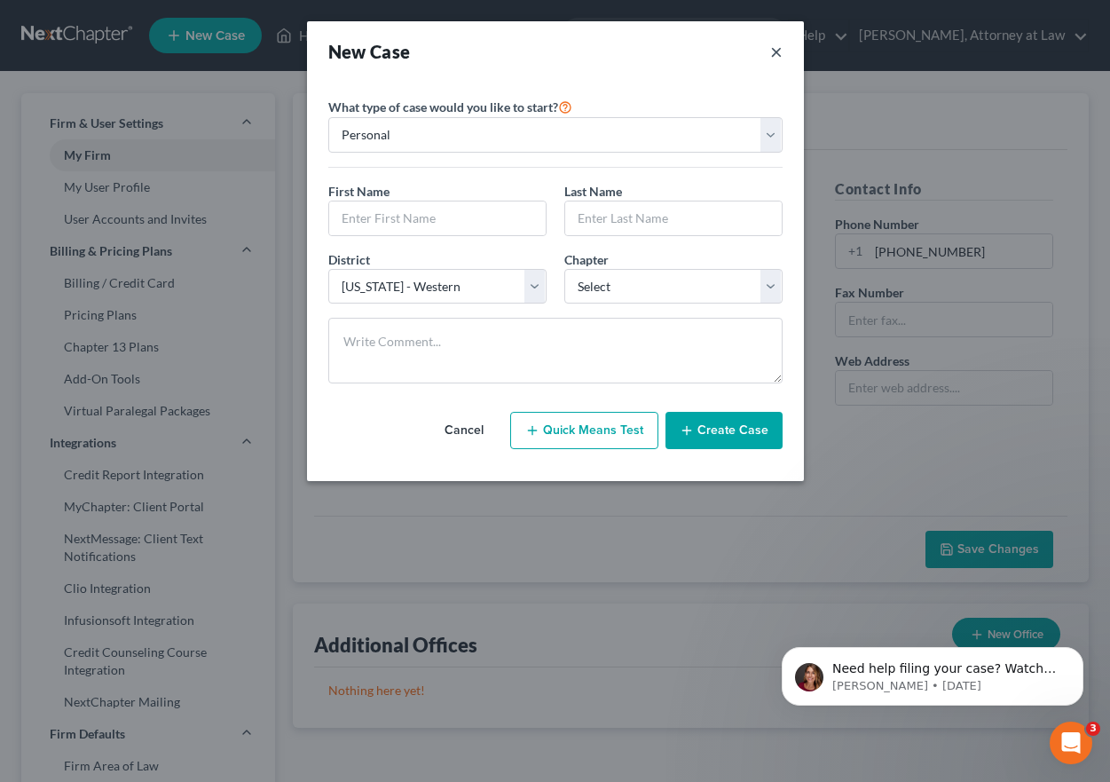
click at [771, 60] on button "×" at bounding box center [776, 51] width 12 height 25
